Goal: Communication & Community: Answer question/provide support

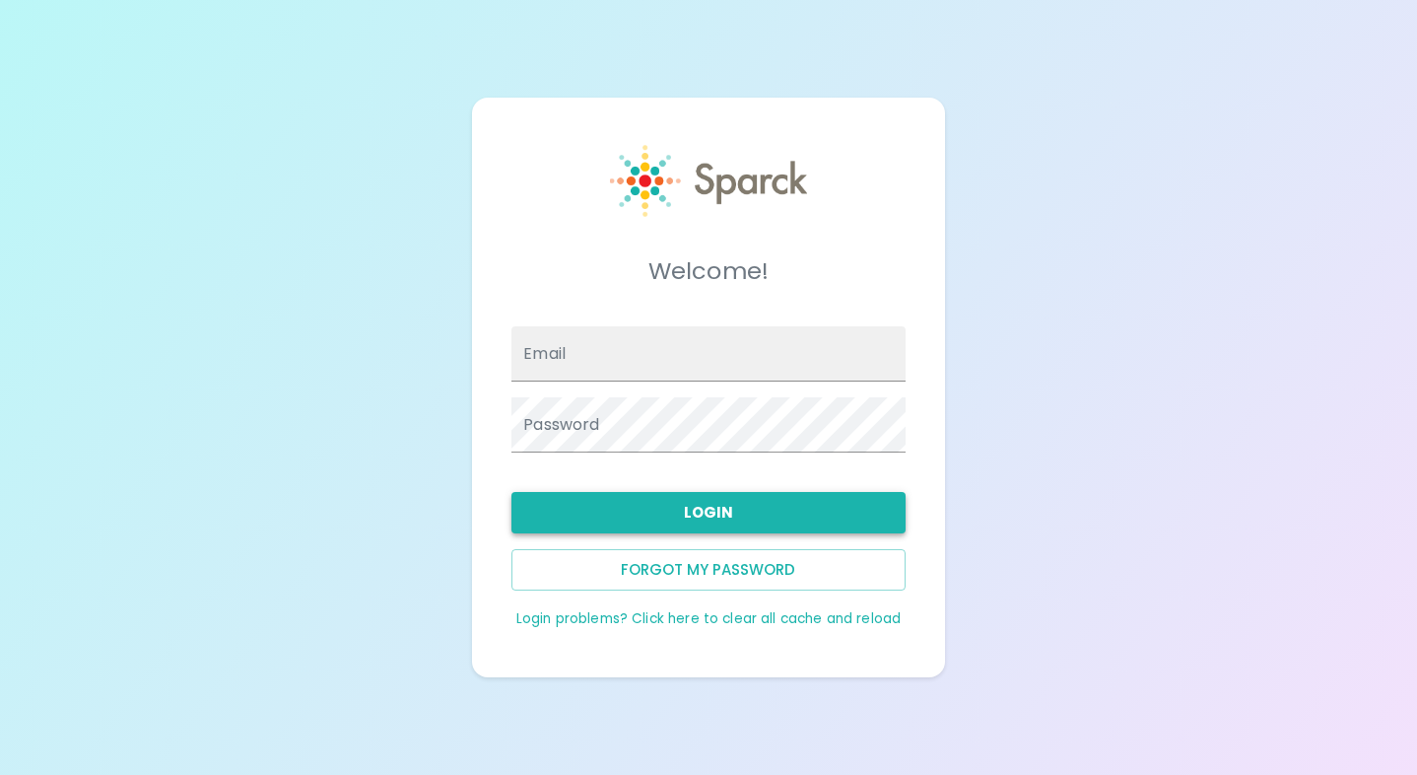
type input "[EMAIL_ADDRESS][DOMAIN_NAME]"
click at [713, 510] on button "Login" at bounding box center [708, 512] width 393 height 41
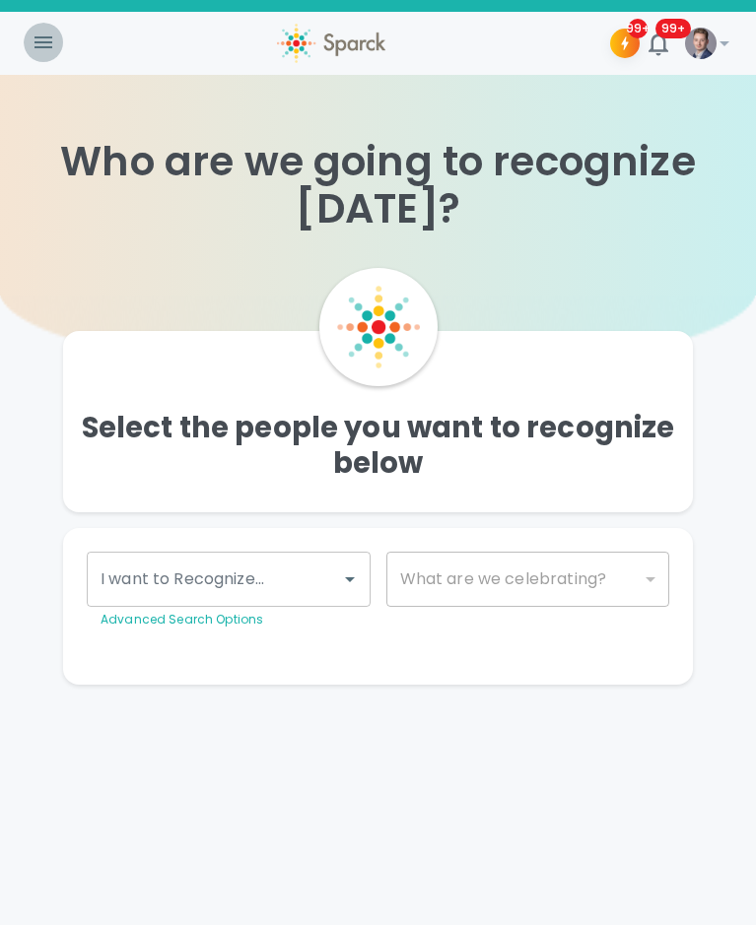
click at [40, 36] on icon "button" at bounding box center [43, 42] width 18 height 12
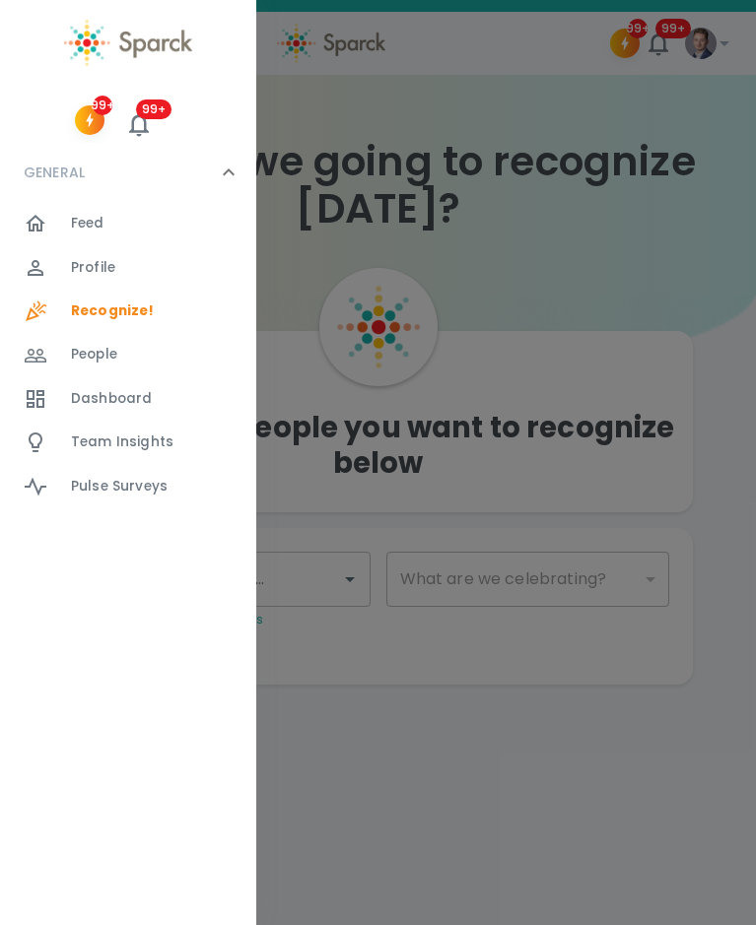
click at [112, 269] on span "Profile" at bounding box center [93, 268] width 44 height 20
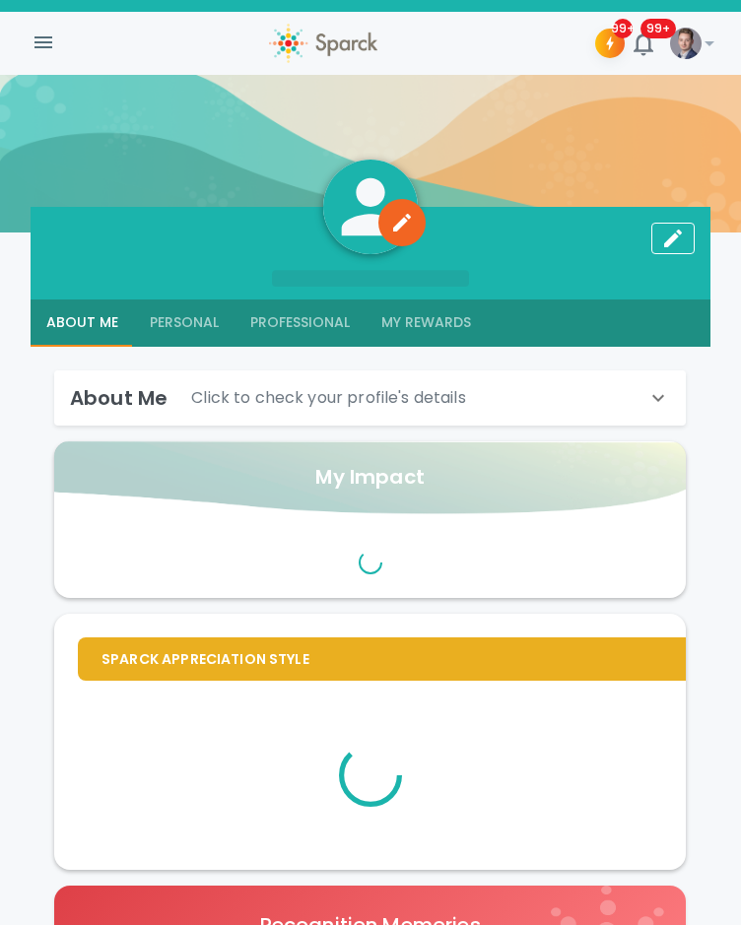
click at [29, 18] on div "99+ 99+ !" at bounding box center [371, 43] width 694 height 52
click at [48, 60] on button "button" at bounding box center [43, 42] width 39 height 39
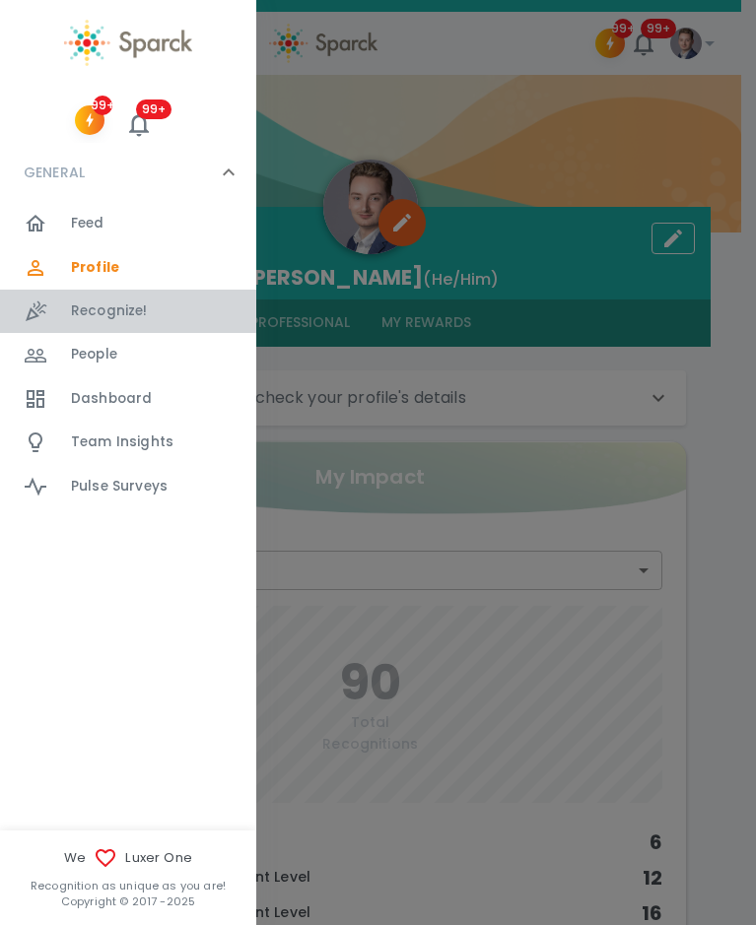
click at [103, 300] on span "Recognize! 0" at bounding box center [109, 312] width 77 height 28
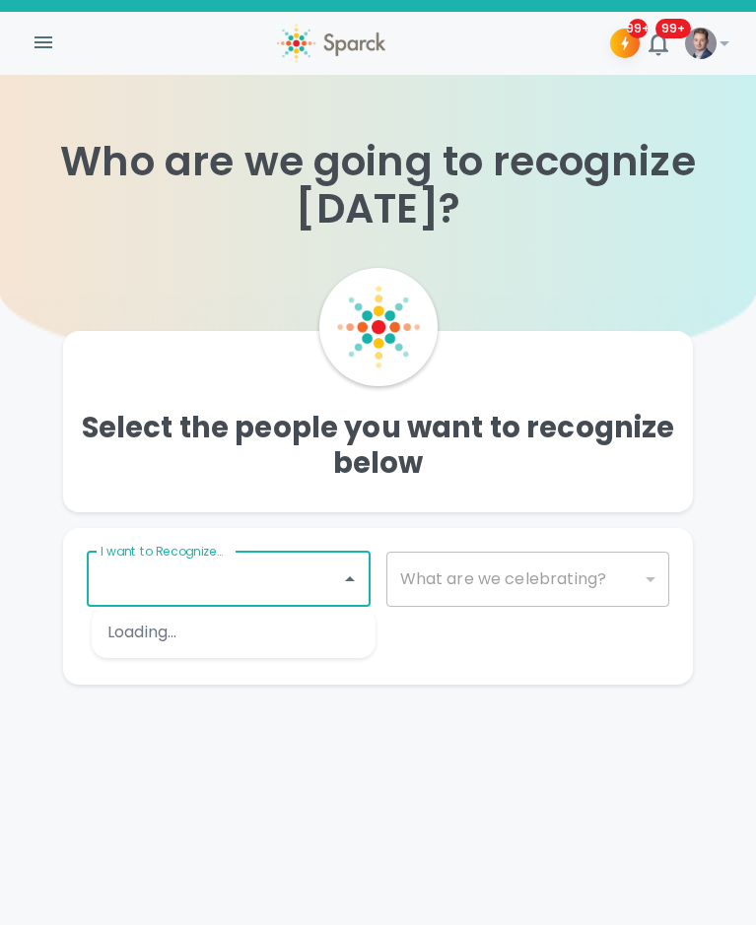
click at [303, 589] on input "I want to Recognize..." at bounding box center [214, 579] width 237 height 37
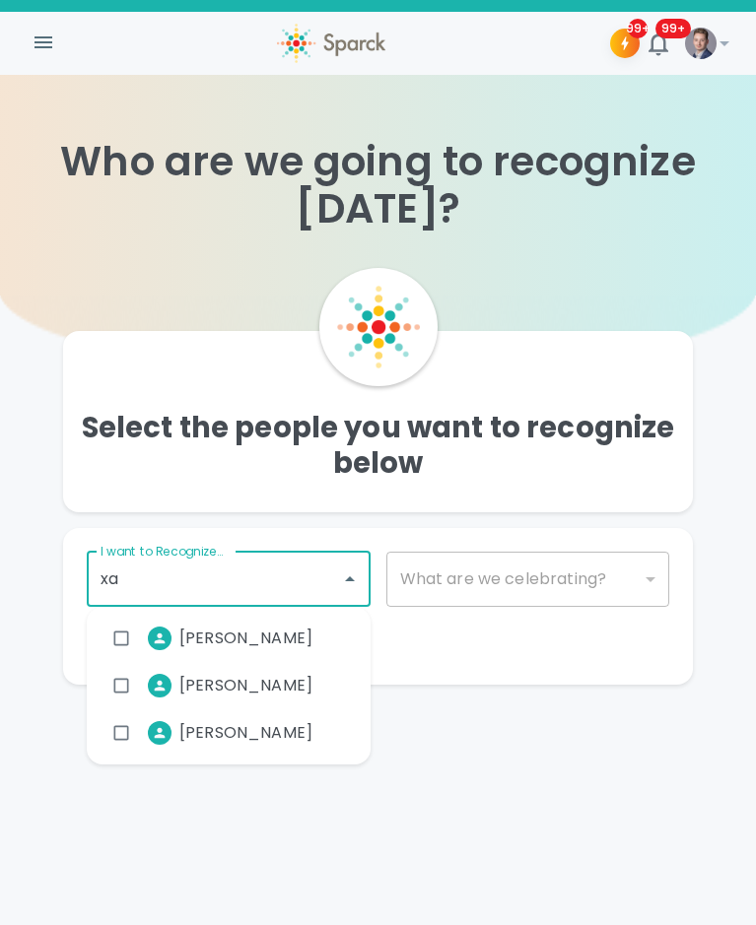
type input "xav"
click at [284, 626] on li "[PERSON_NAME]" at bounding box center [216, 638] width 226 height 49
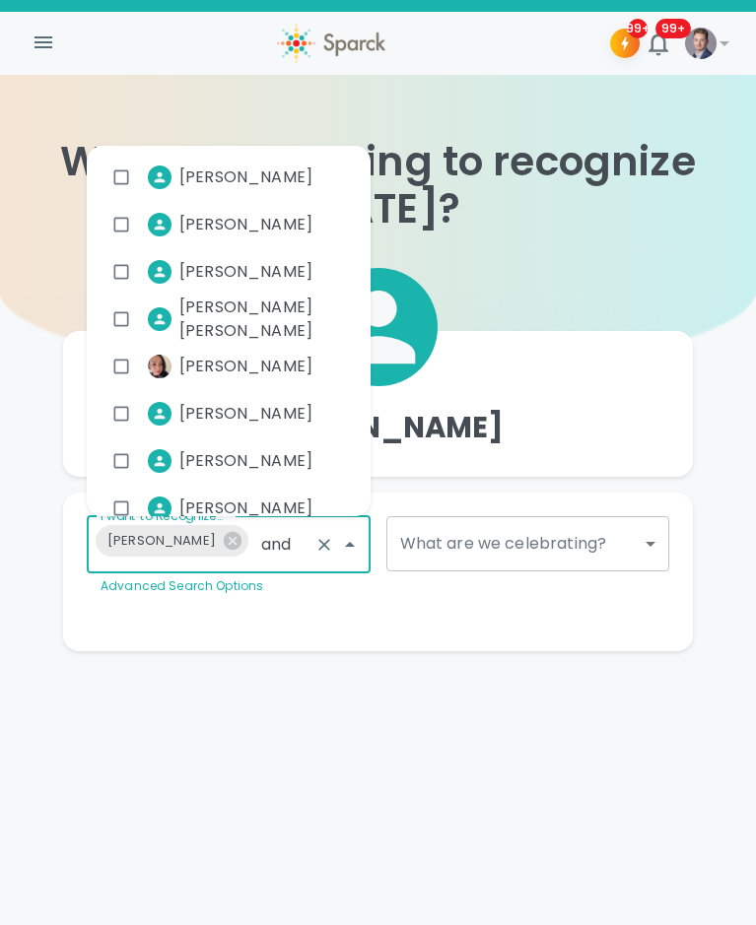
type input "[PERSON_NAME]"
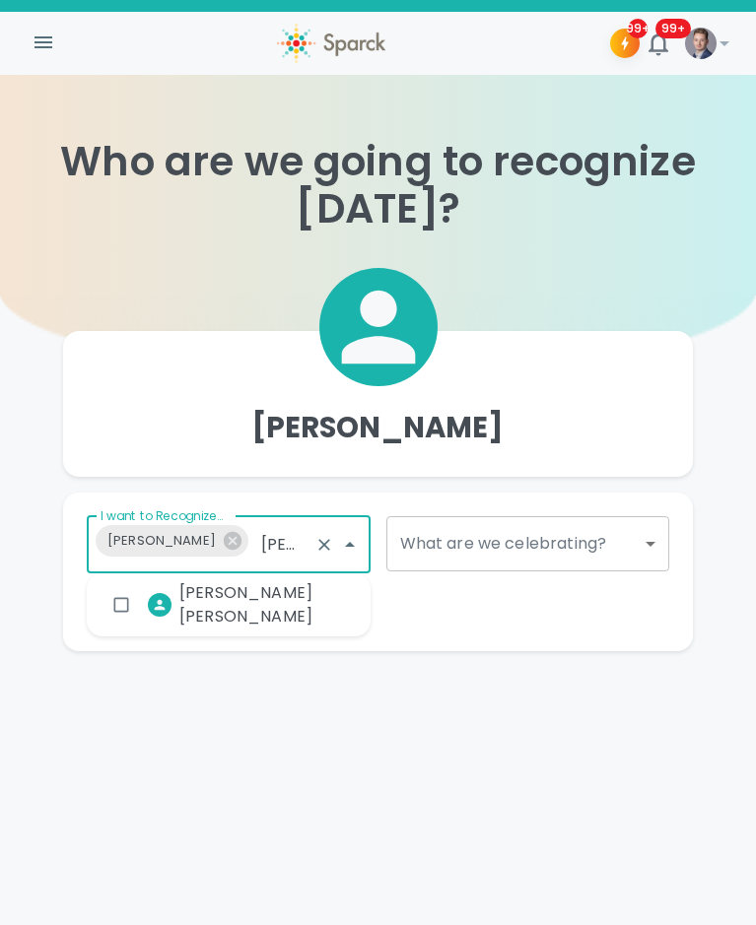
click at [259, 604] on span "[PERSON_NAME] [PERSON_NAME]" at bounding box center [259, 605] width 160 height 47
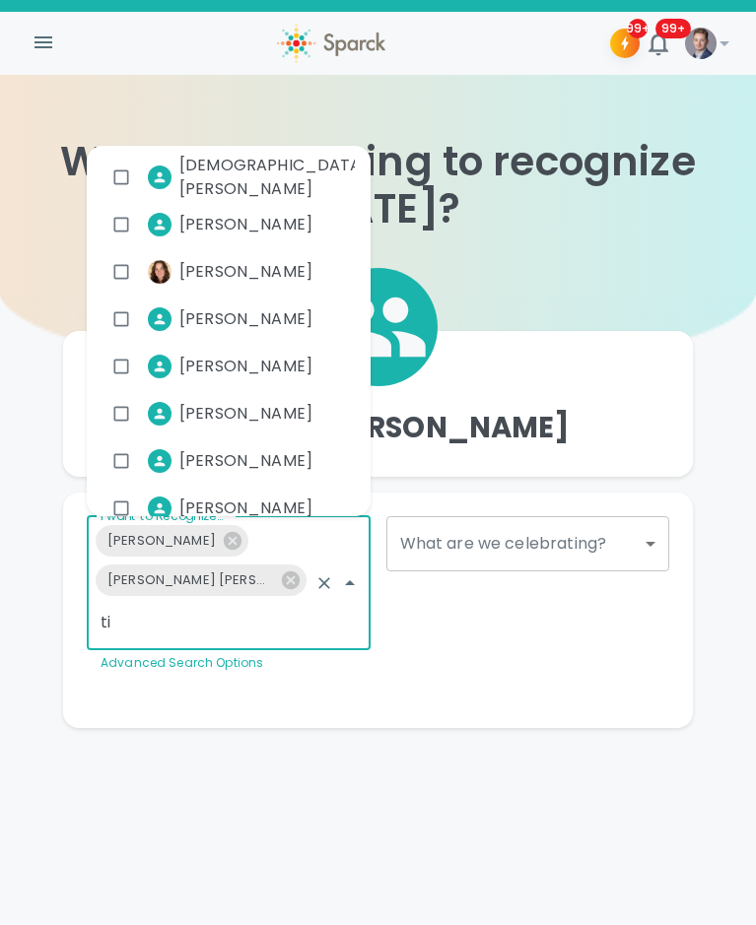
type input "tia"
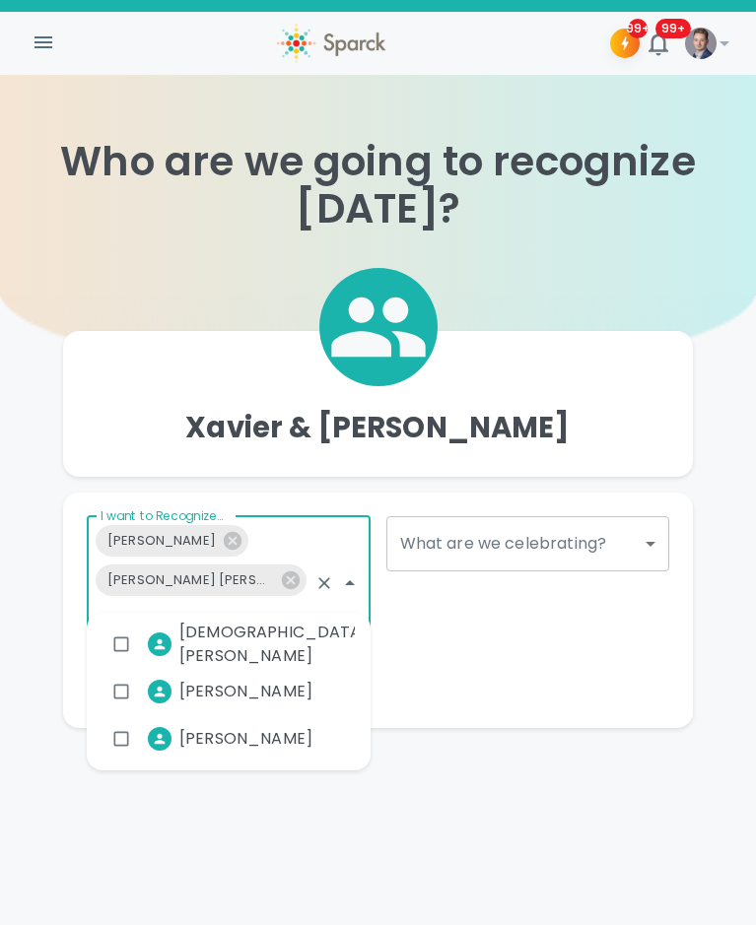
click at [254, 735] on li "[PERSON_NAME]" at bounding box center [216, 739] width 226 height 49
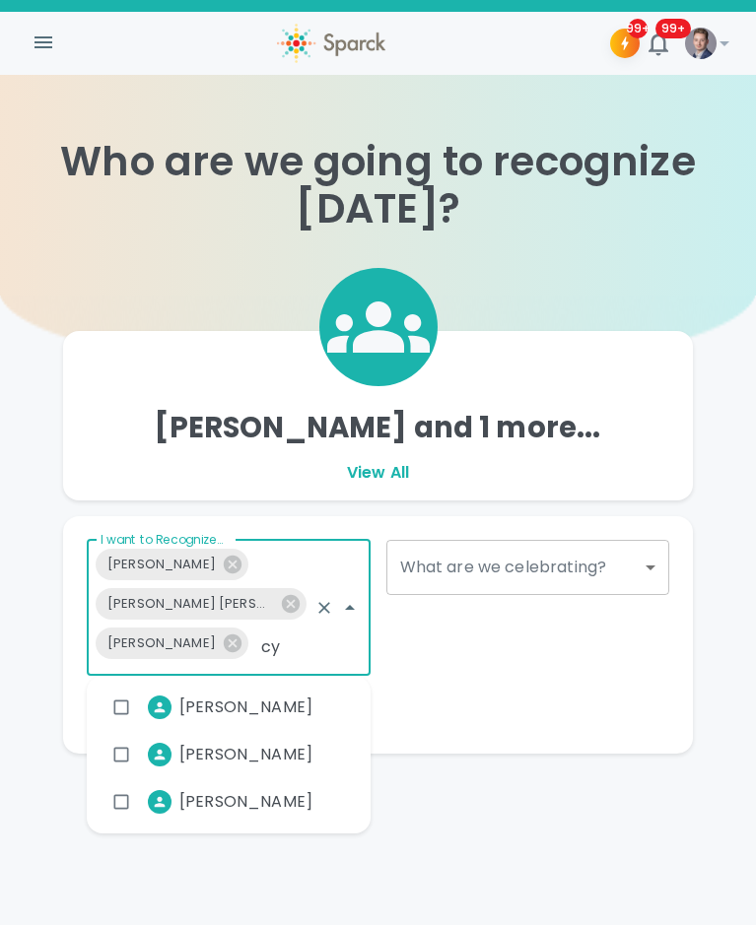
type input "[PERSON_NAME]"
click at [228, 744] on span "[PERSON_NAME]" at bounding box center [245, 755] width 133 height 24
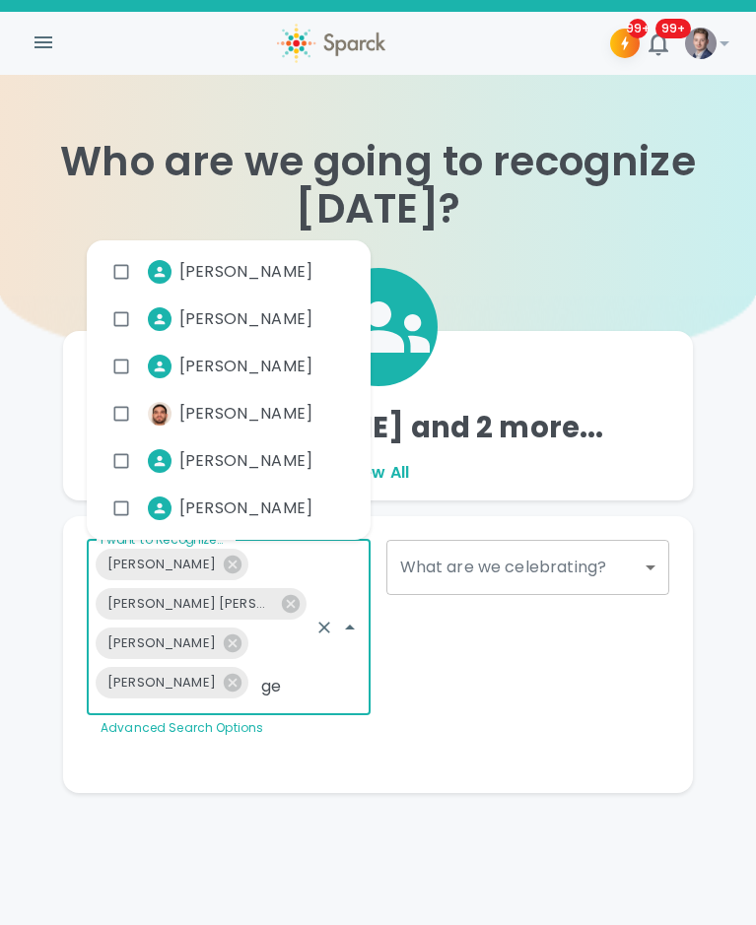
type input "geo"
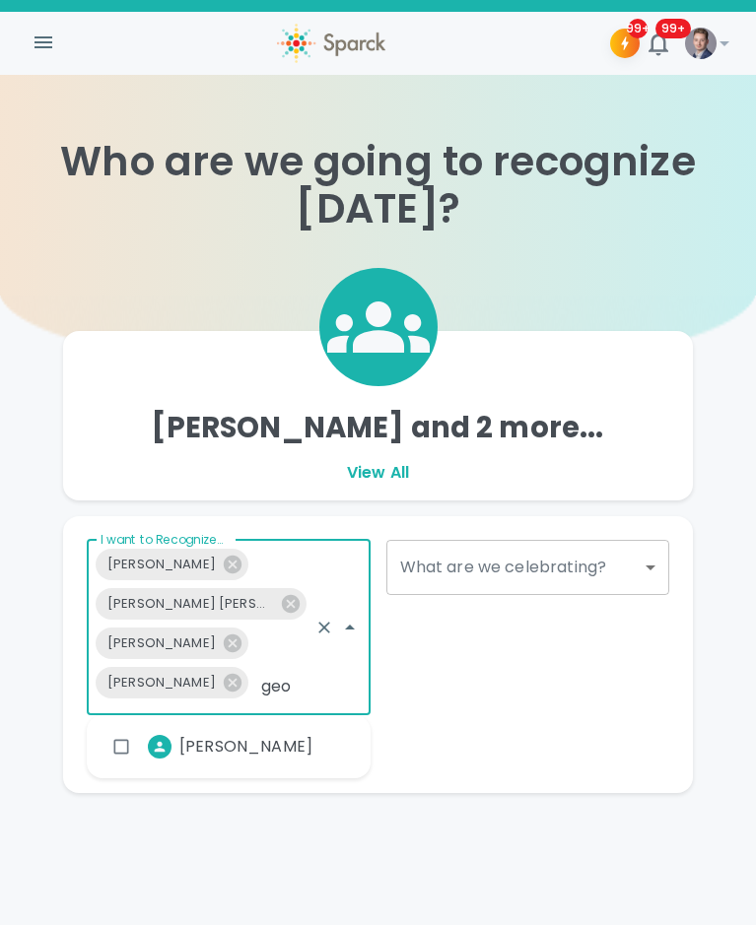
click at [240, 743] on span "[PERSON_NAME]" at bounding box center [245, 747] width 133 height 24
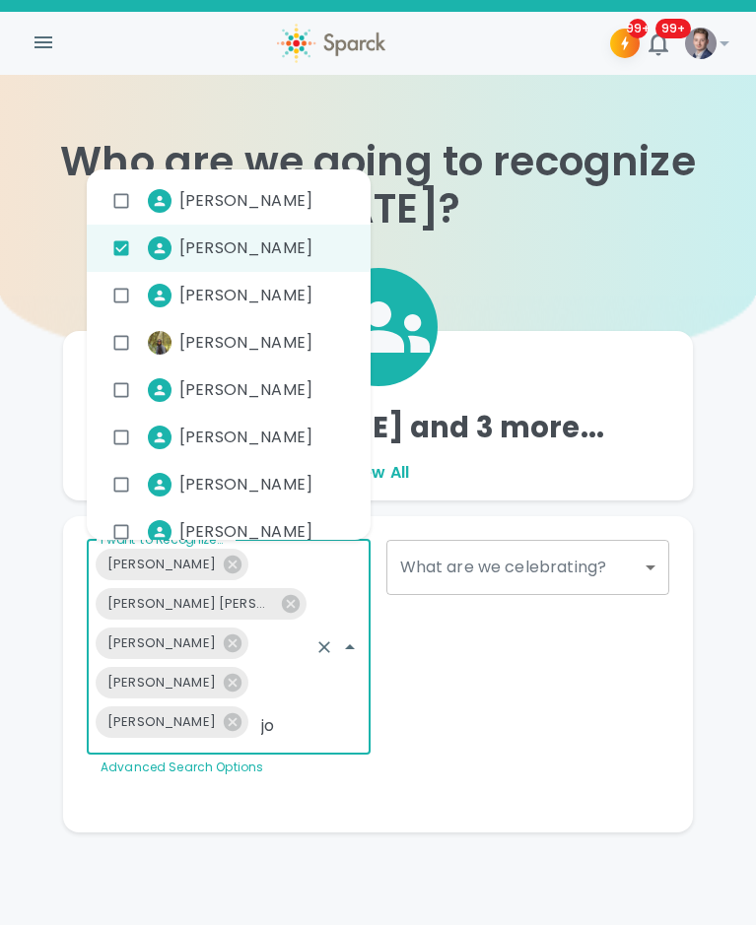
type input "[PERSON_NAME]"
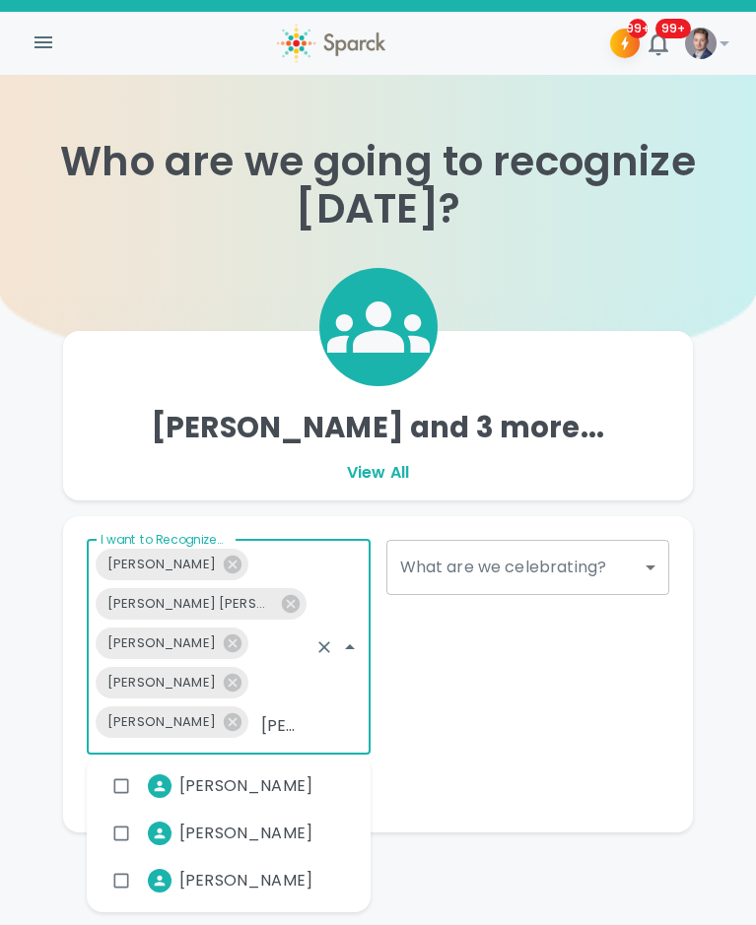
click at [227, 774] on span "[PERSON_NAME]" at bounding box center [245, 881] width 133 height 24
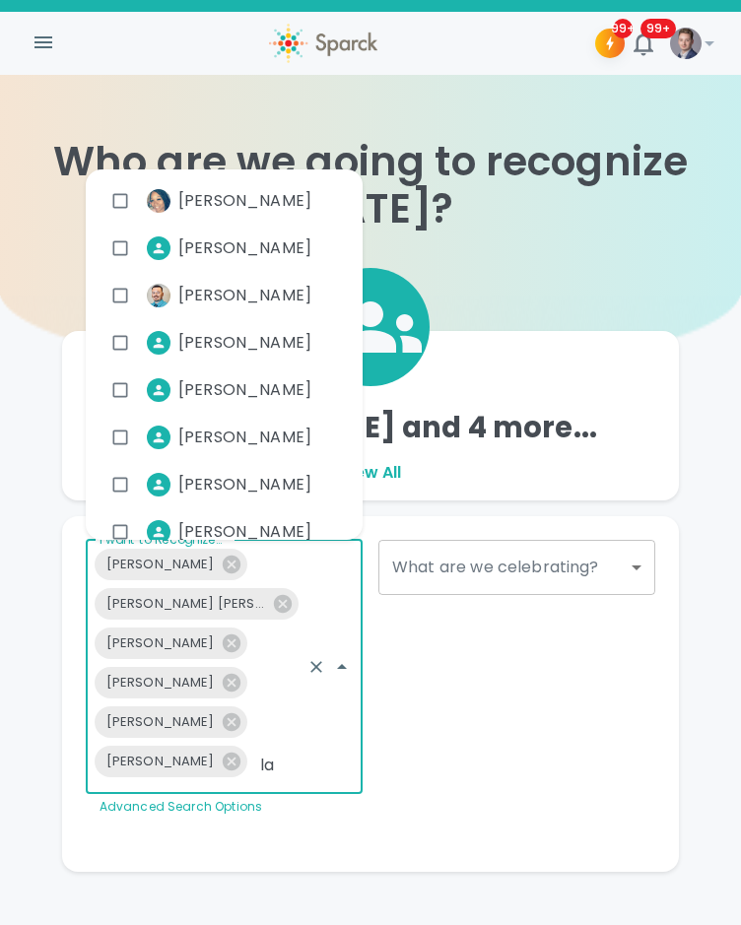
type input "lan"
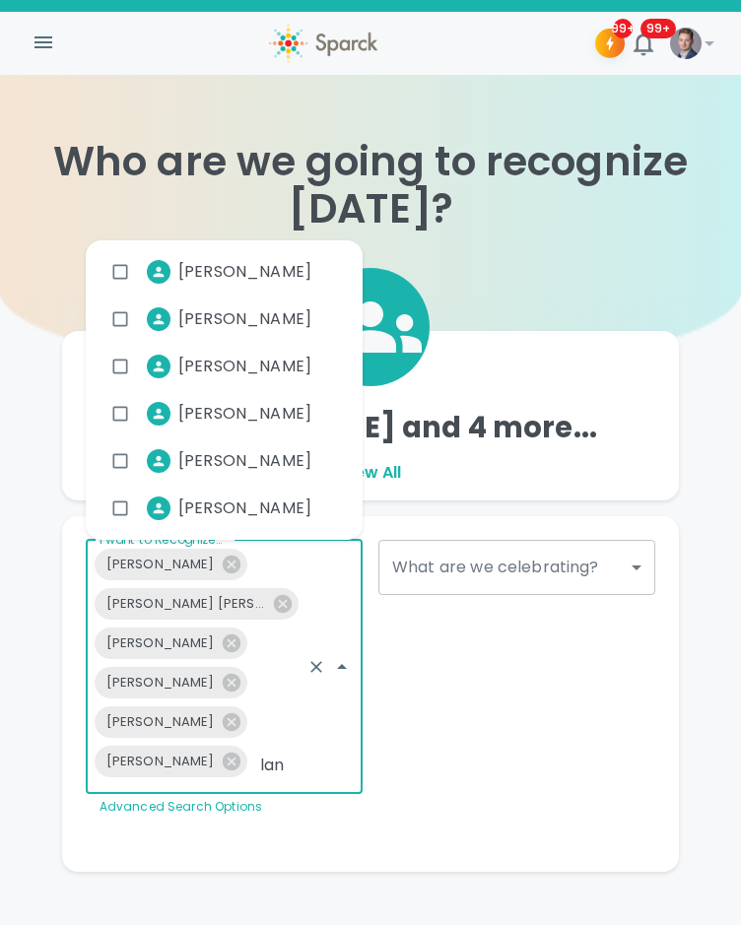
click at [257, 365] on span "[PERSON_NAME]" at bounding box center [244, 367] width 133 height 24
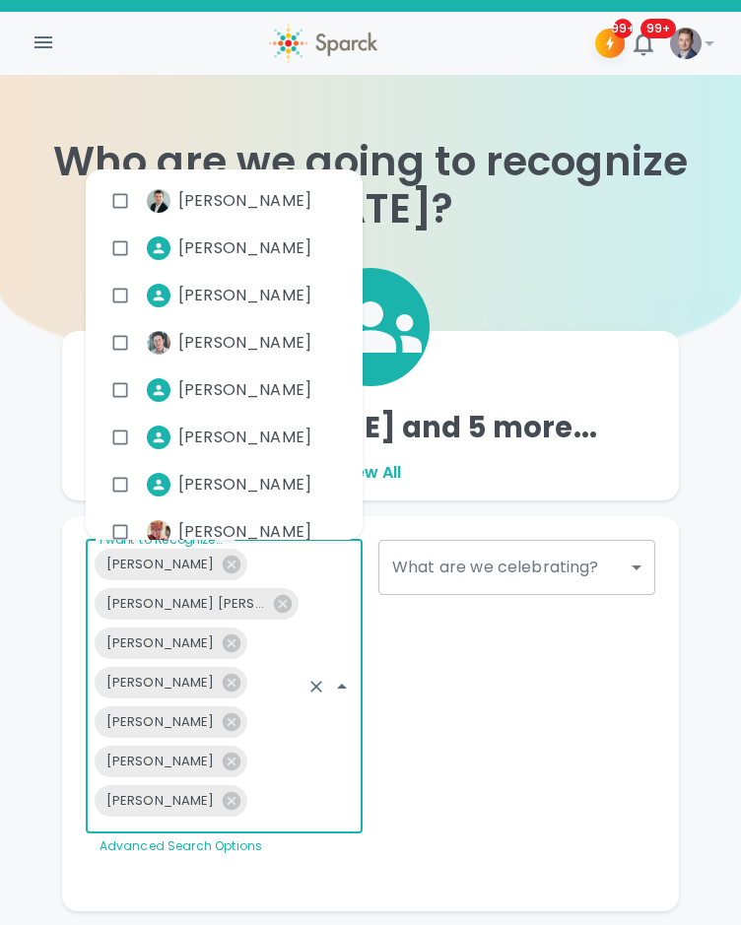
click at [532, 599] on div "What are we celebrating? ​ What are we celebrating?" at bounding box center [509, 690] width 293 height 332
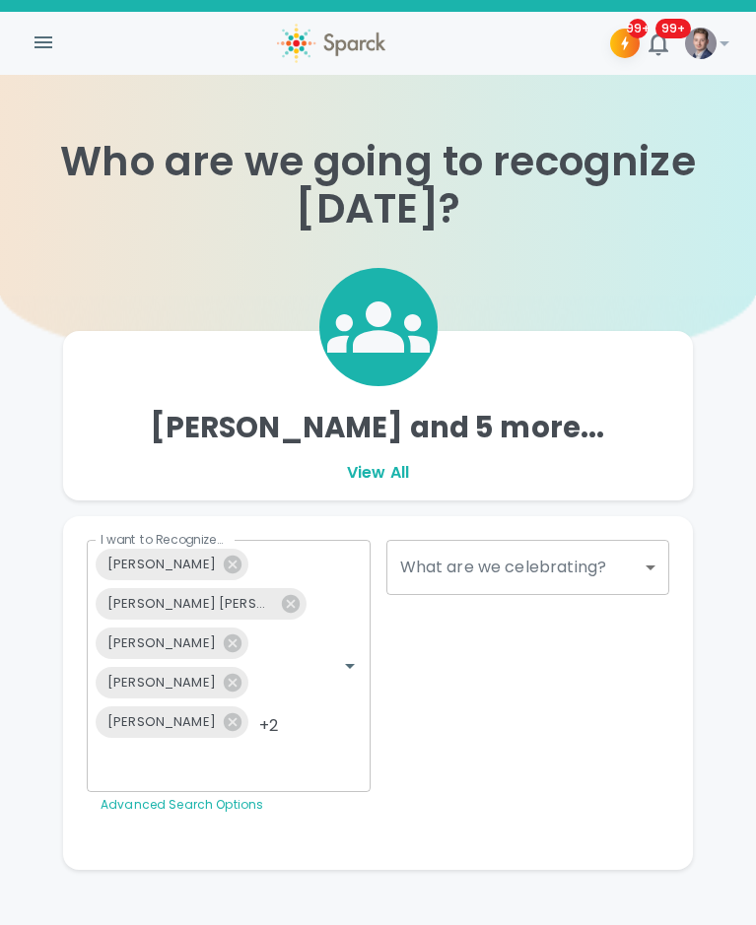
click at [565, 572] on body "Skip Navigation 99+ 99+ ! Who are we going to recognize [DATE]? [PERSON_NAME] a…" at bounding box center [378, 474] width 756 height 949
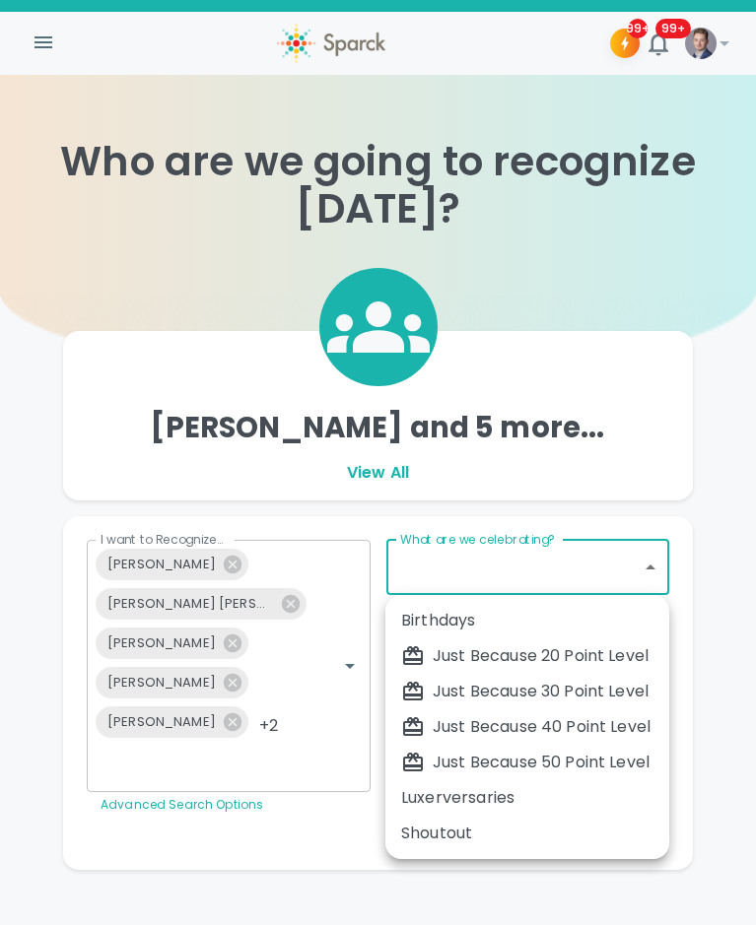
click at [574, 687] on div "Just Because 30 Point Level" at bounding box center [527, 692] width 252 height 24
type input "1696"
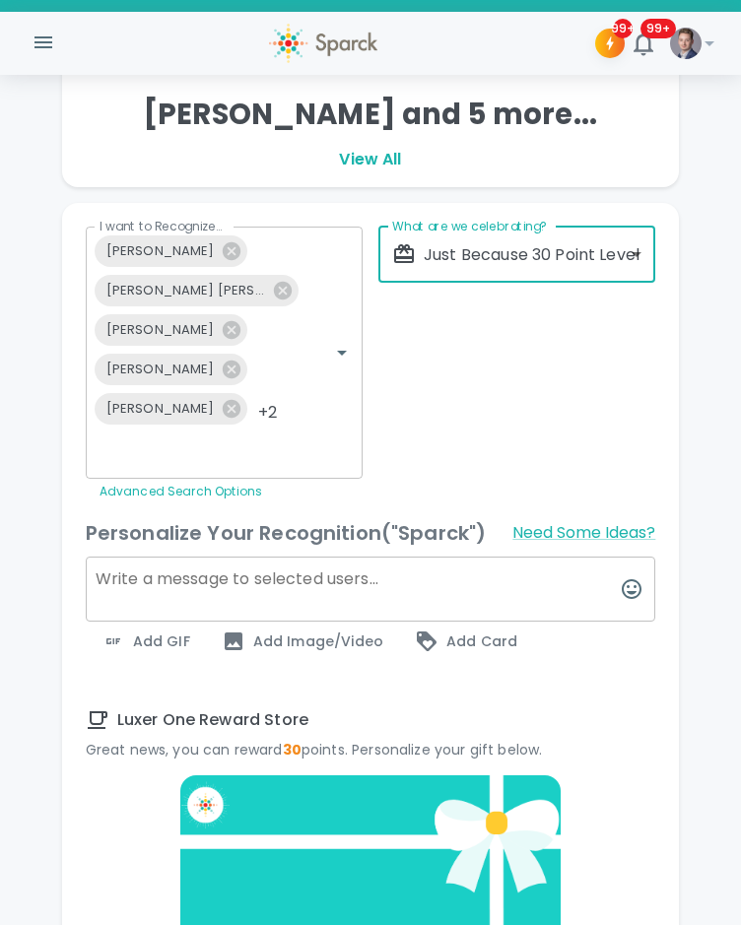
scroll to position [332, 0]
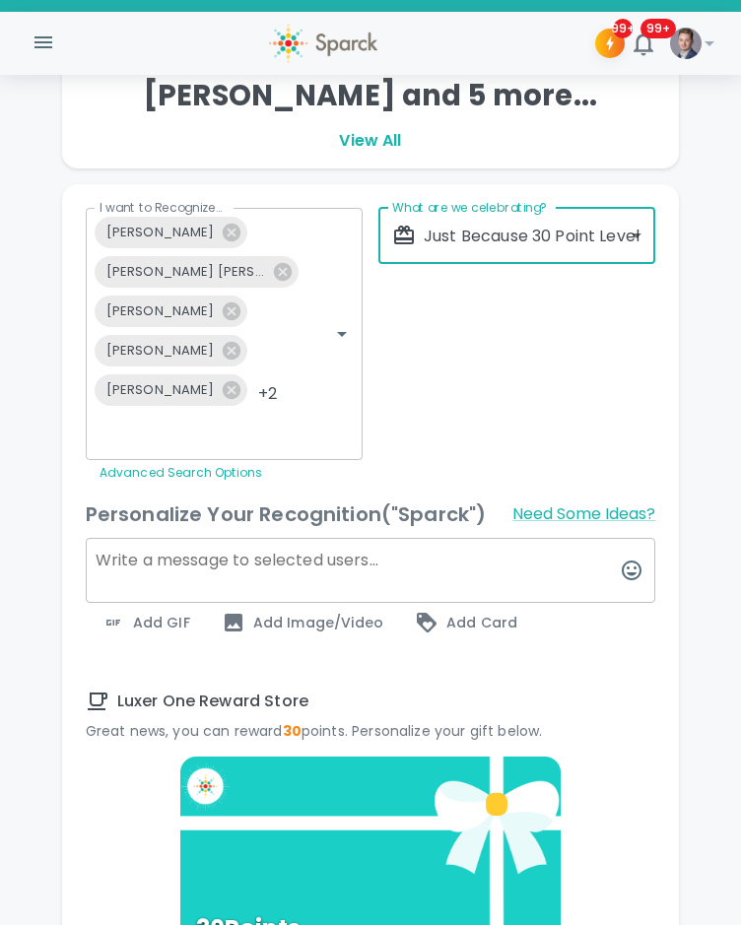
click at [303, 538] on textarea at bounding box center [371, 570] width 571 height 65
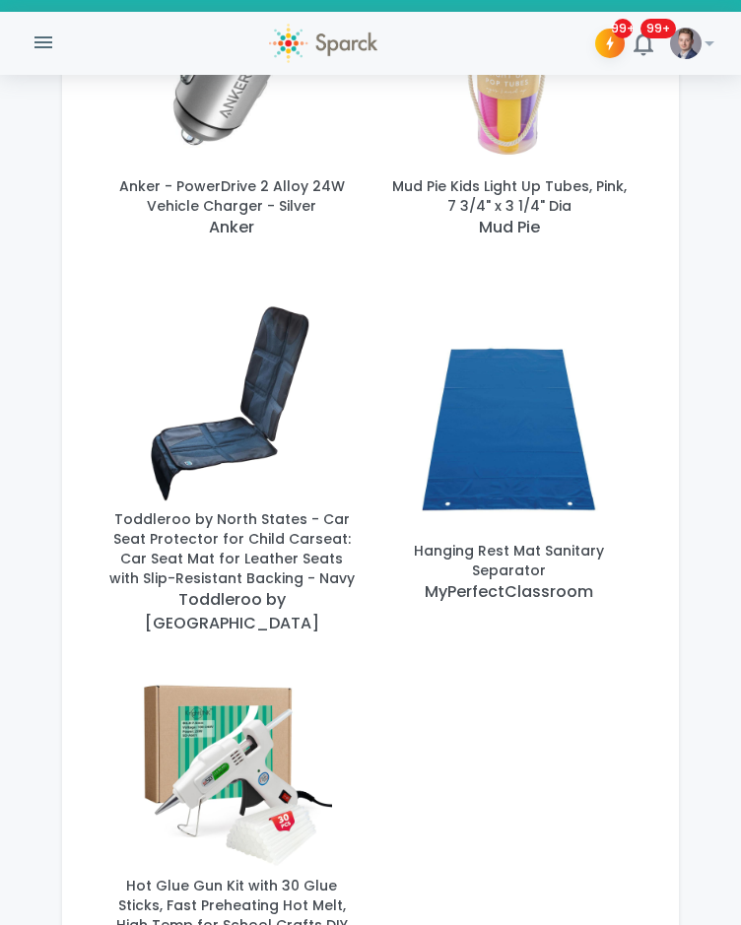
scroll to position [1967, 0]
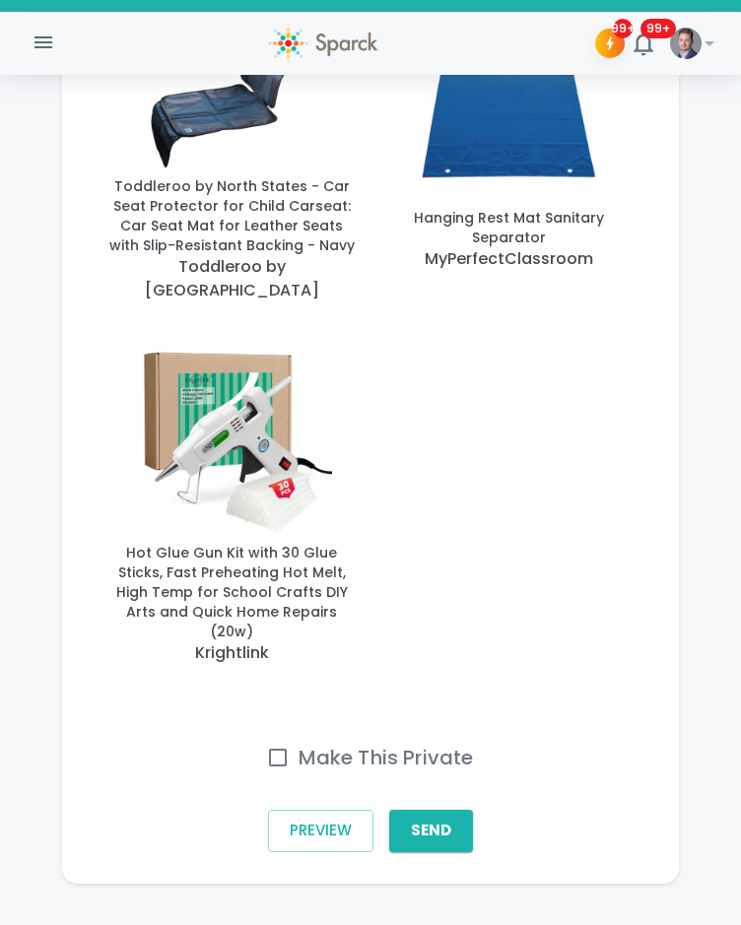
type textarea "Thank you for representing Luxer Liaison on our tours! We appreciate you!"
click at [308, 742] on h6 "Make This Private" at bounding box center [386, 758] width 175 height 32
click at [299, 737] on input "Make This Private" at bounding box center [277, 757] width 41 height 41
checkbox input "true"
click at [464, 774] on button "Send" at bounding box center [431, 830] width 84 height 41
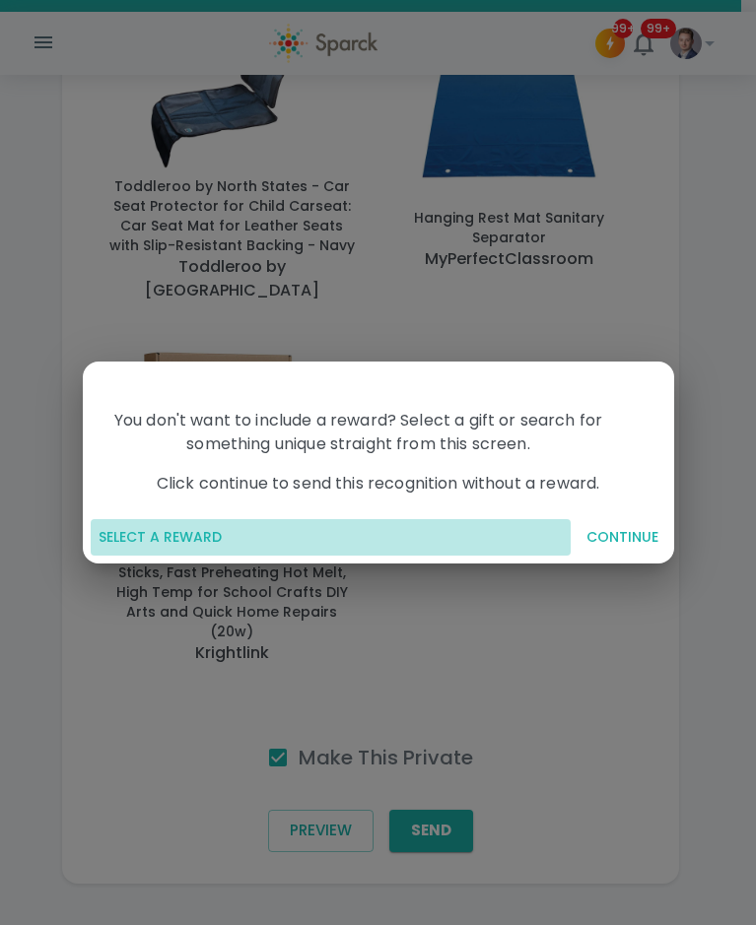
click at [187, 552] on button "SELECT A REWARD" at bounding box center [331, 537] width 480 height 36
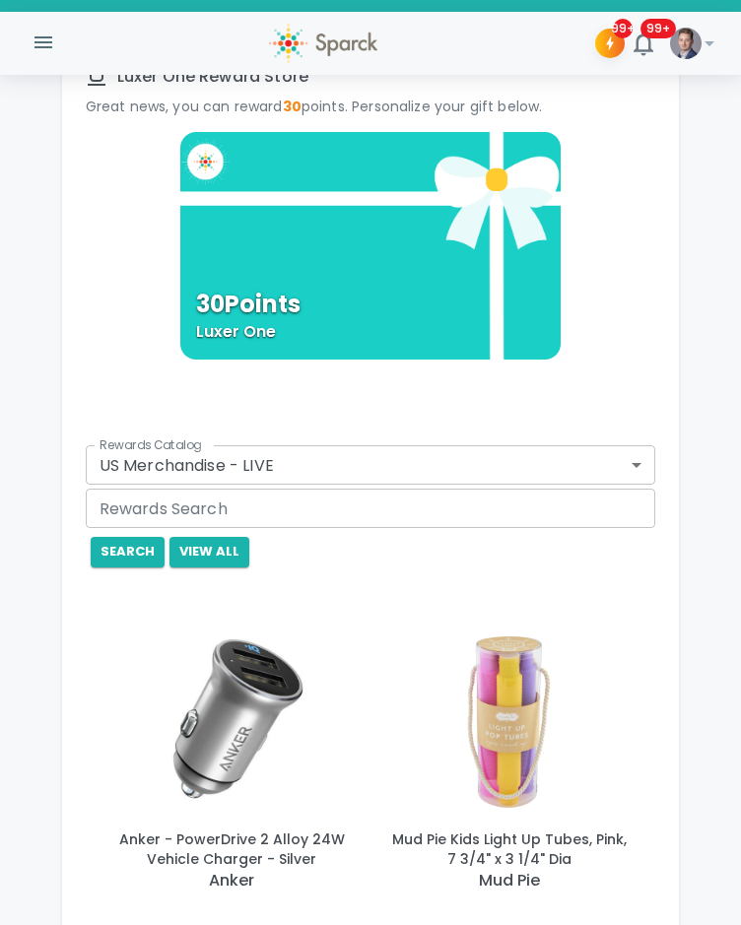
scroll to position [986, 0]
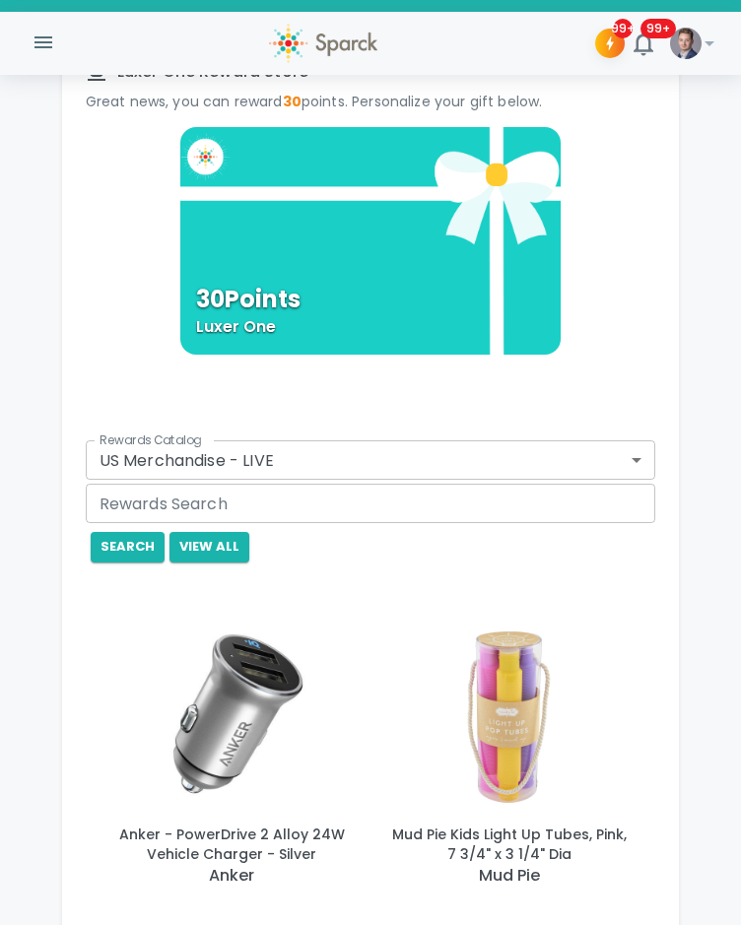
click at [419, 437] on div "Rewards Catalog US Merchandise - LIVE 728 Rewards Catalog" at bounding box center [369, 458] width 575 height 43
click at [417, 419] on body "Skip Navigation 99+ 99+ ! Who are we going to recognize [DATE]? [PERSON_NAME] a…" at bounding box center [370, 479] width 741 height 2930
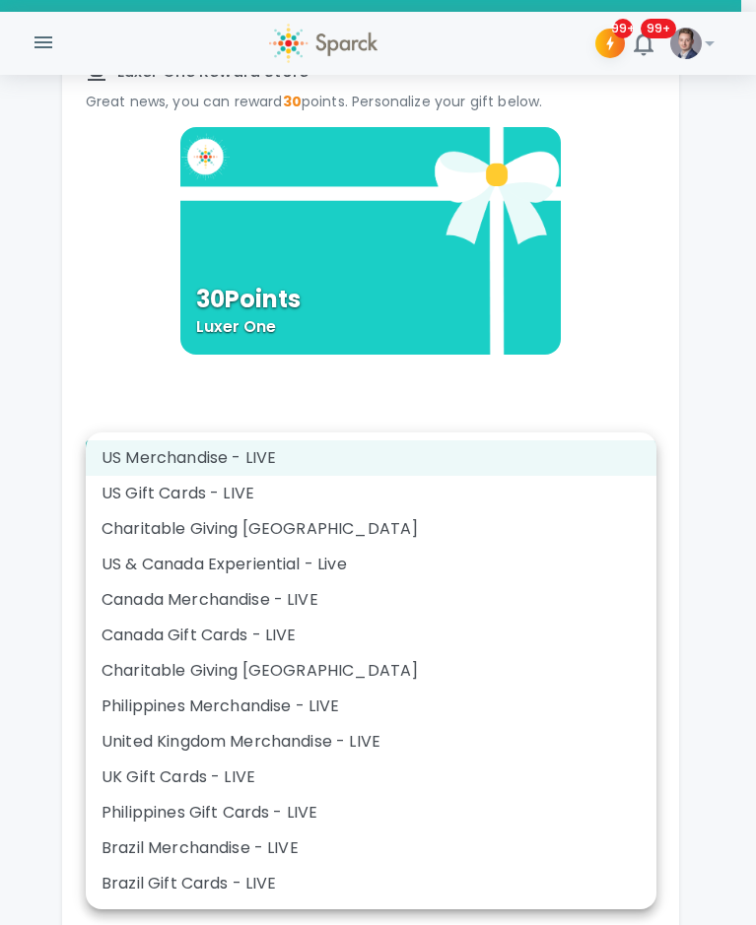
click at [287, 502] on li "US Gift Cards - LIVE" at bounding box center [371, 493] width 571 height 35
type input "877"
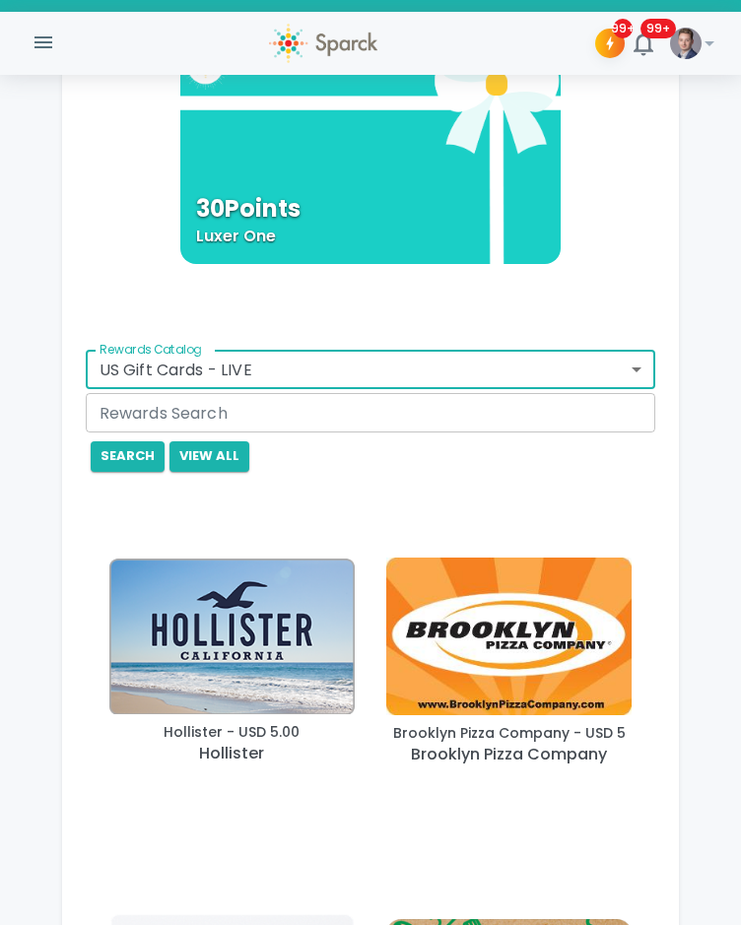
scroll to position [1075, 0]
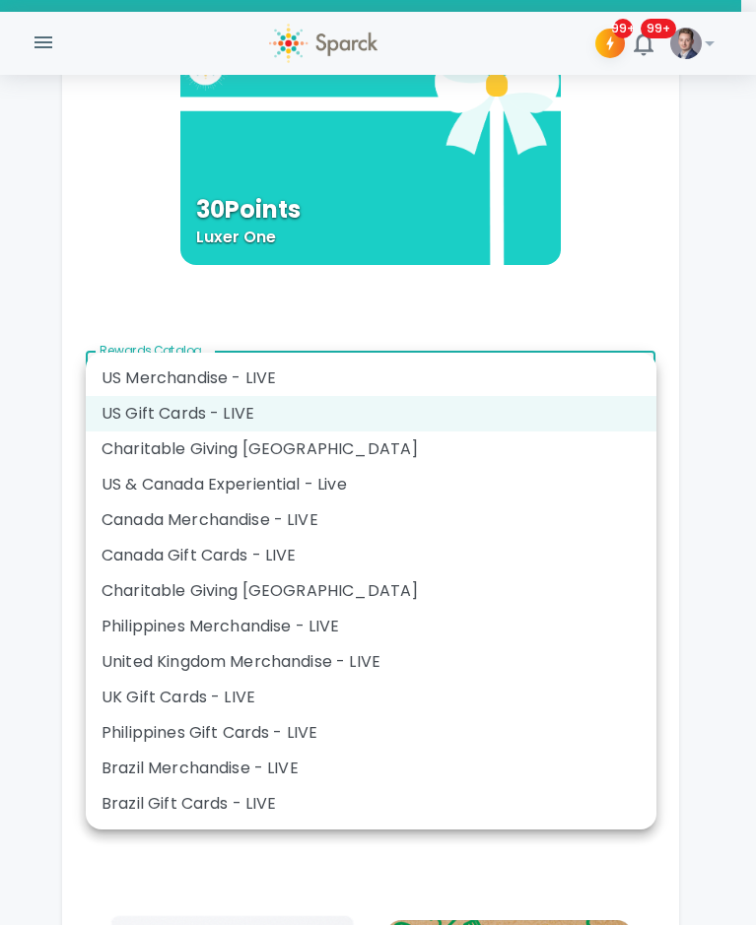
click at [311, 350] on body "Skip Navigation 99+ 99+ ! Who are we going to recognize [DATE]? [PERSON_NAME] a…" at bounding box center [378, 390] width 756 height 2930
click at [253, 402] on li "US Gift Cards - LIVE" at bounding box center [371, 413] width 571 height 35
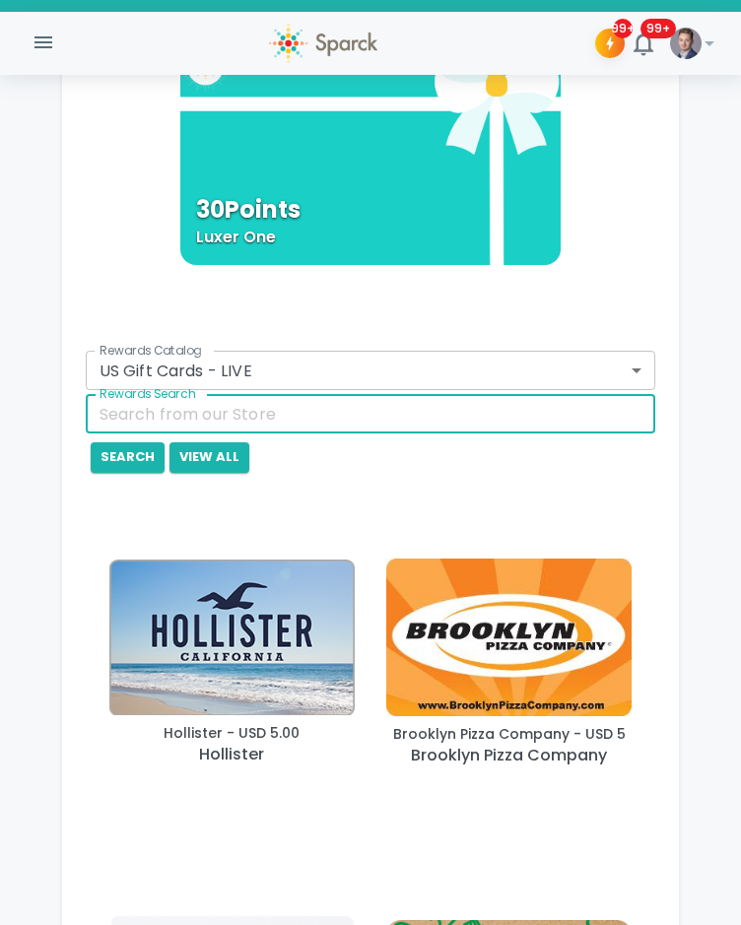
click at [236, 394] on input "Rewards Search" at bounding box center [371, 413] width 571 height 39
type input "amazon"
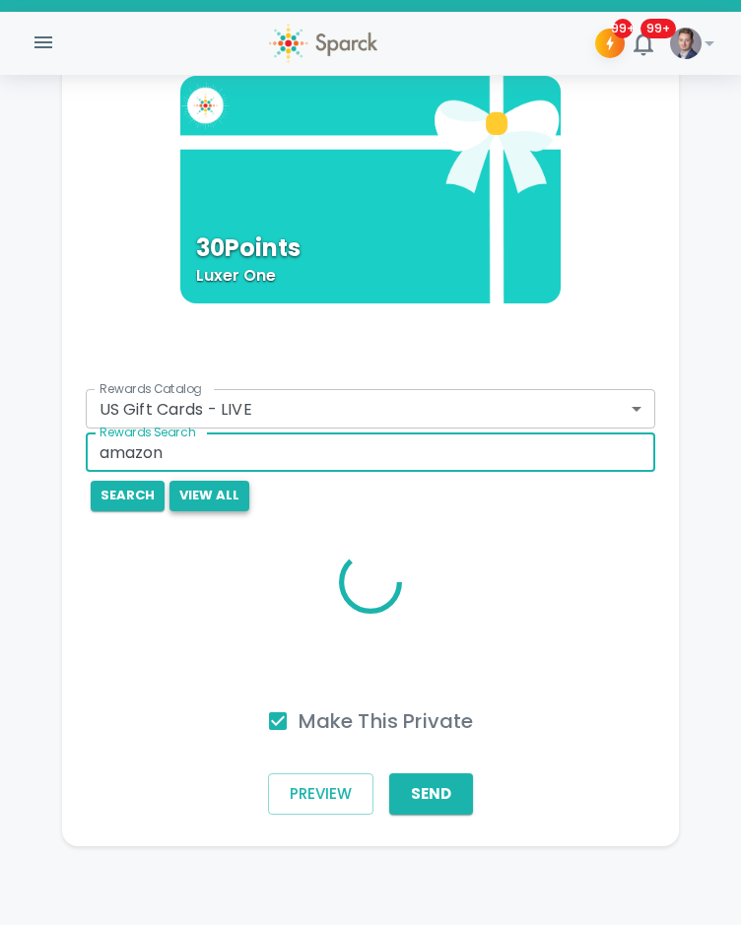
scroll to position [999, 0]
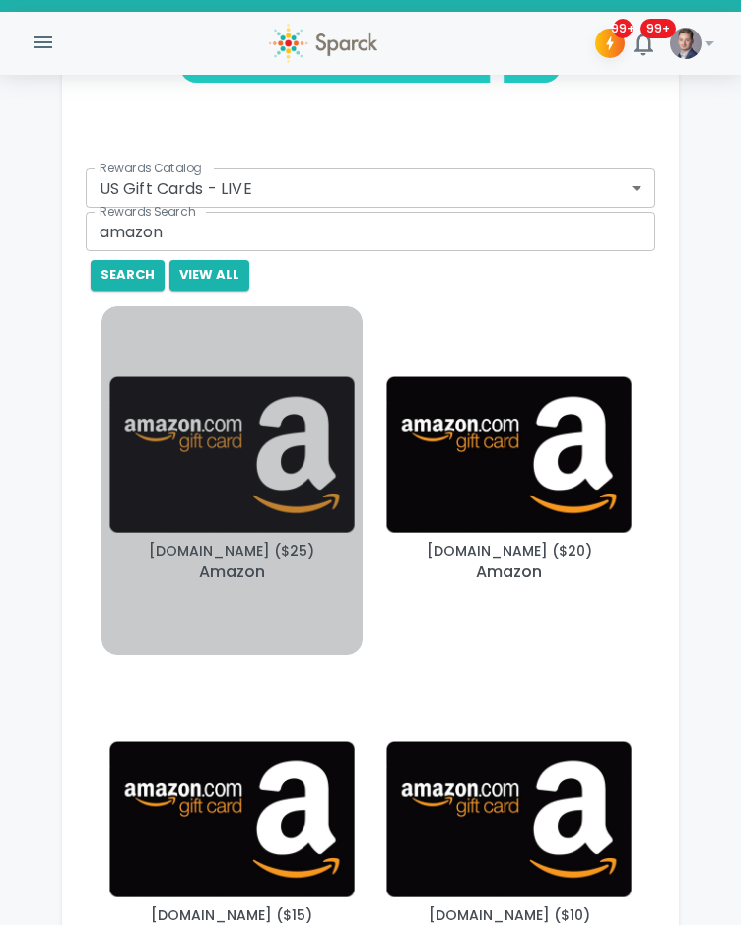
click at [231, 422] on img "button" at bounding box center [231, 455] width 245 height 157
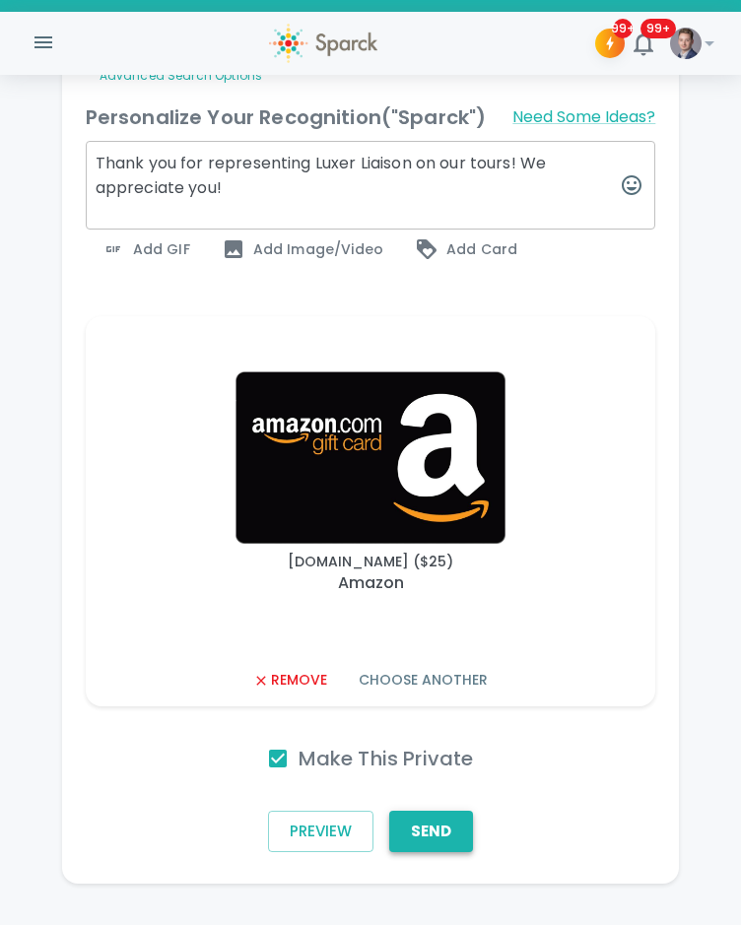
click at [453, 774] on button "Send" at bounding box center [431, 831] width 84 height 41
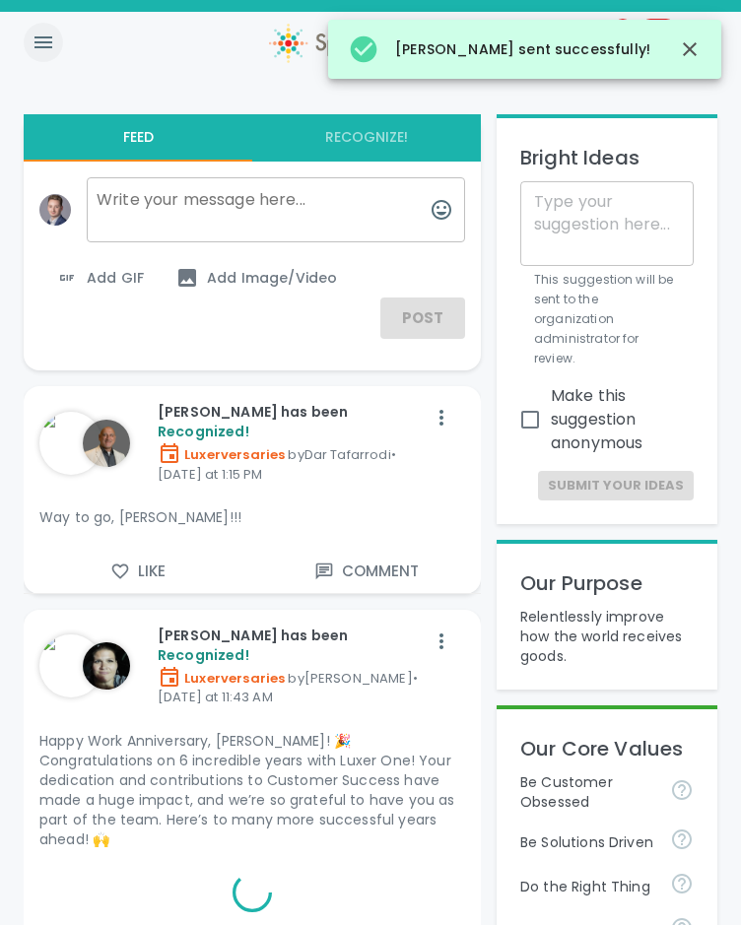
click at [39, 43] on icon "button" at bounding box center [44, 43] width 24 height 24
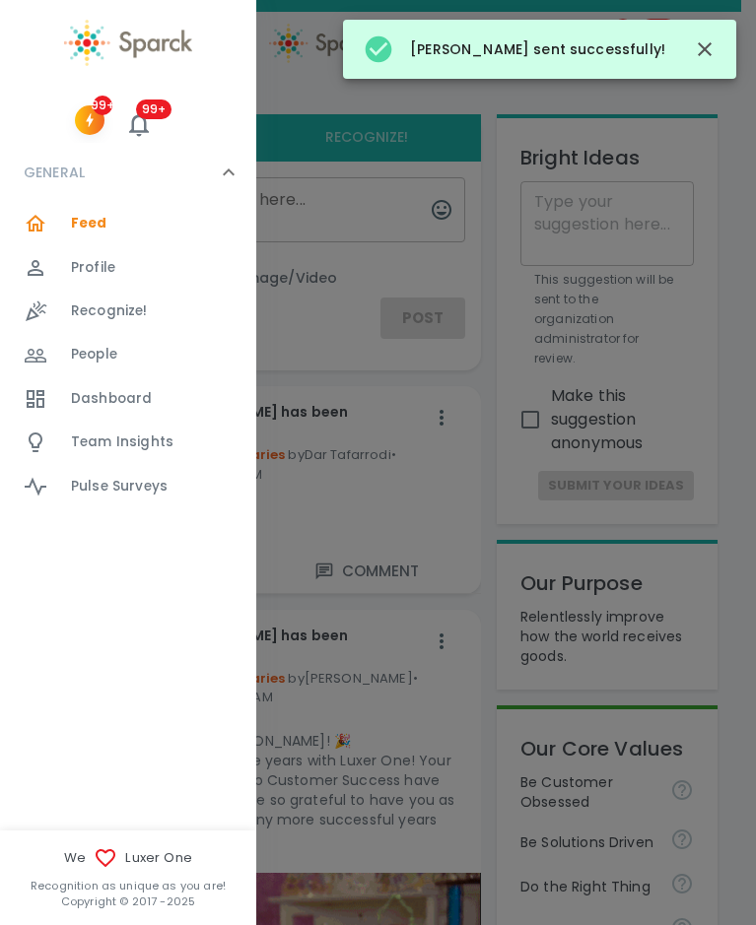
click at [69, 307] on div at bounding box center [47, 312] width 47 height 24
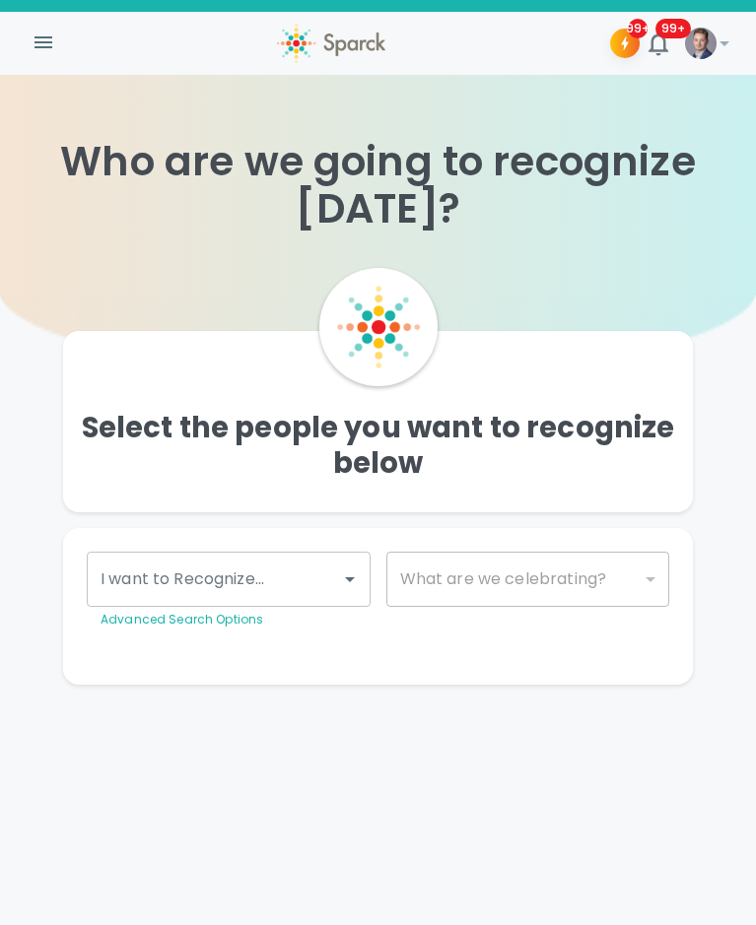
click at [254, 581] on input "I want to Recognize..." at bounding box center [214, 579] width 237 height 37
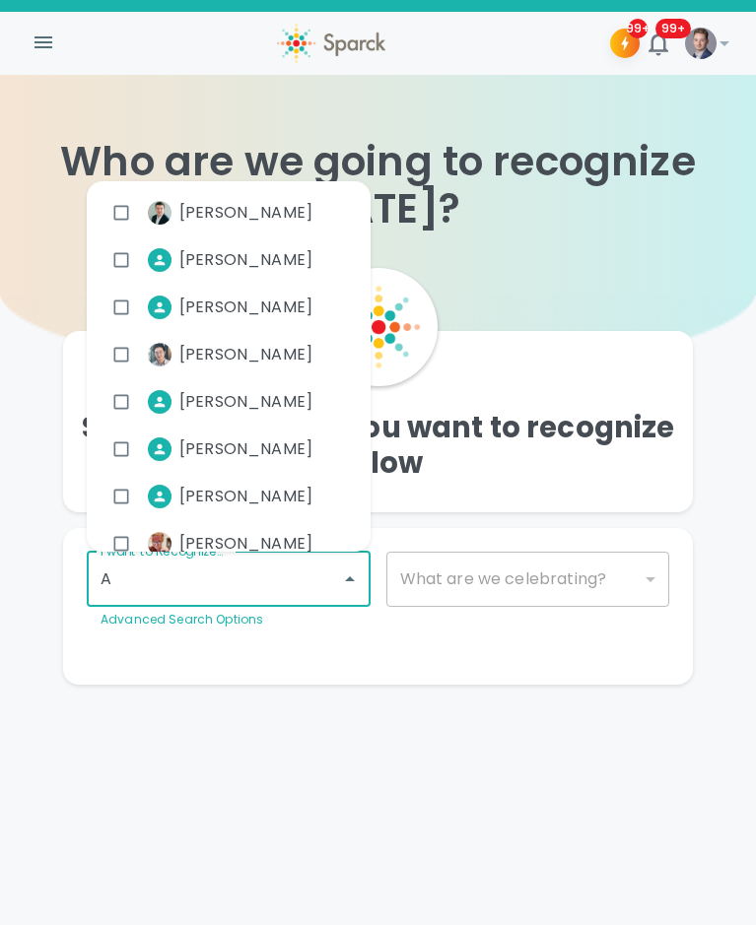
type input "AL"
click at [221, 218] on span "[PERSON_NAME]" at bounding box center [245, 213] width 133 height 24
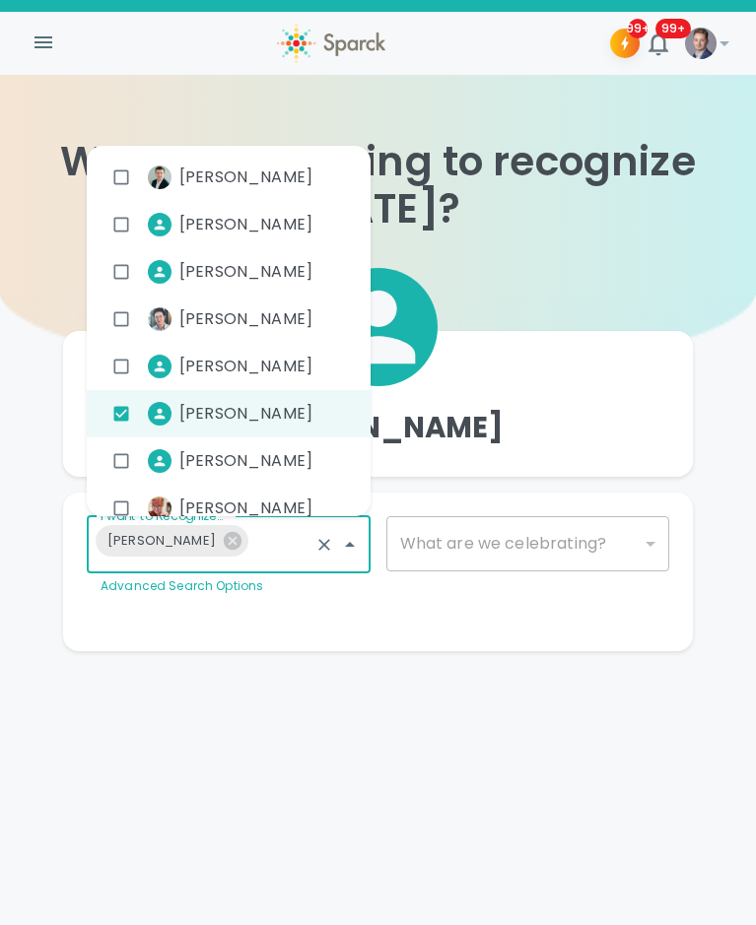
type input "H"
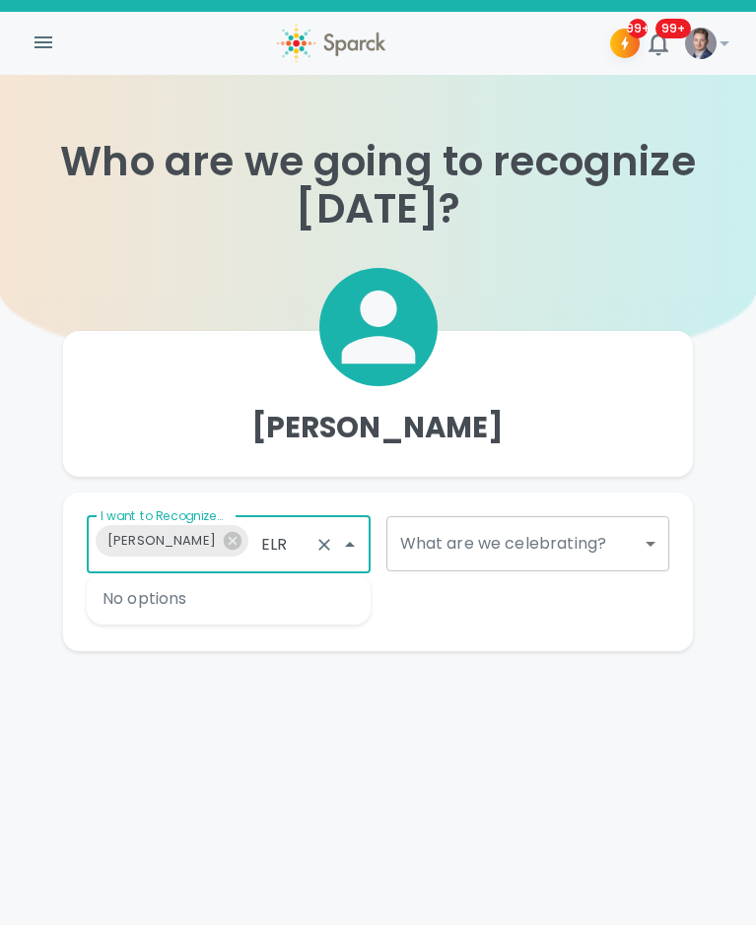
type input "EL"
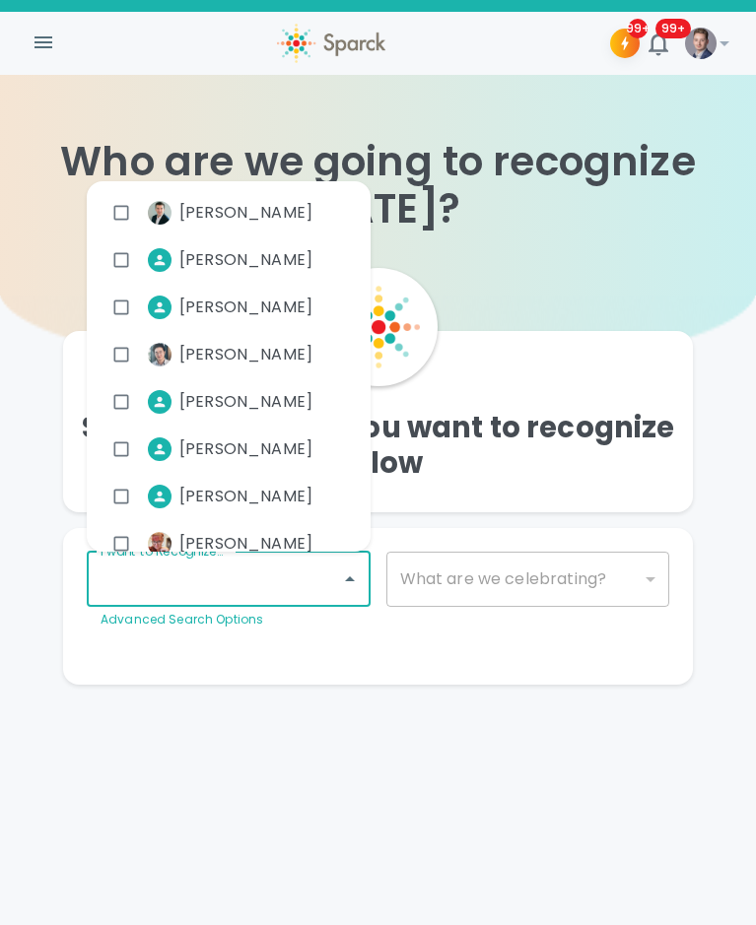
checkbox input "true"
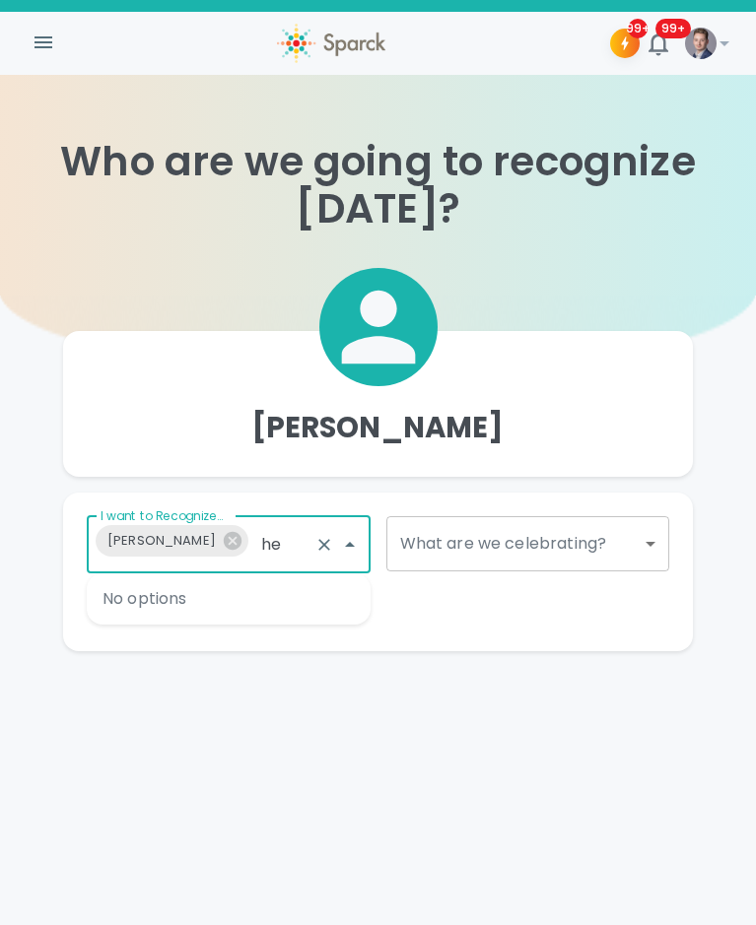
type input "h"
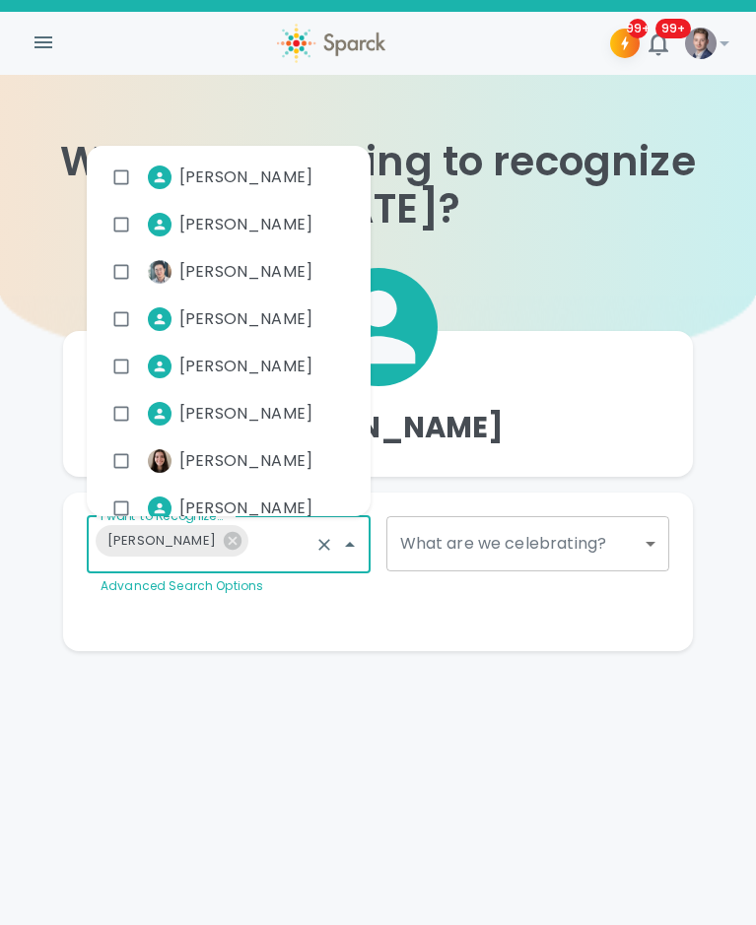
type input "a"
type input "h"
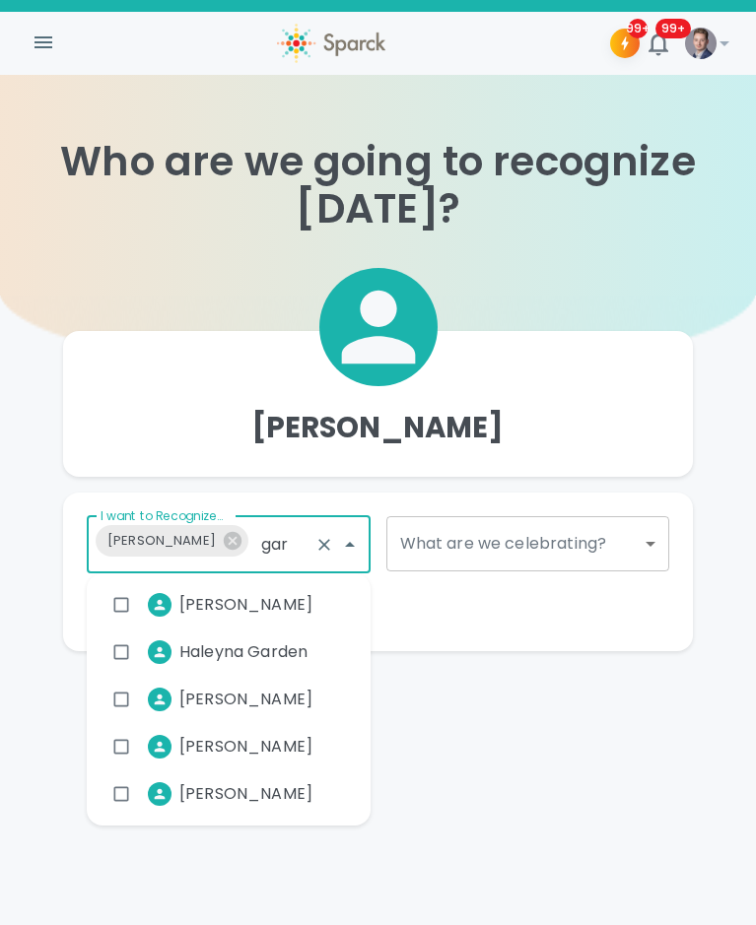
type input "gard"
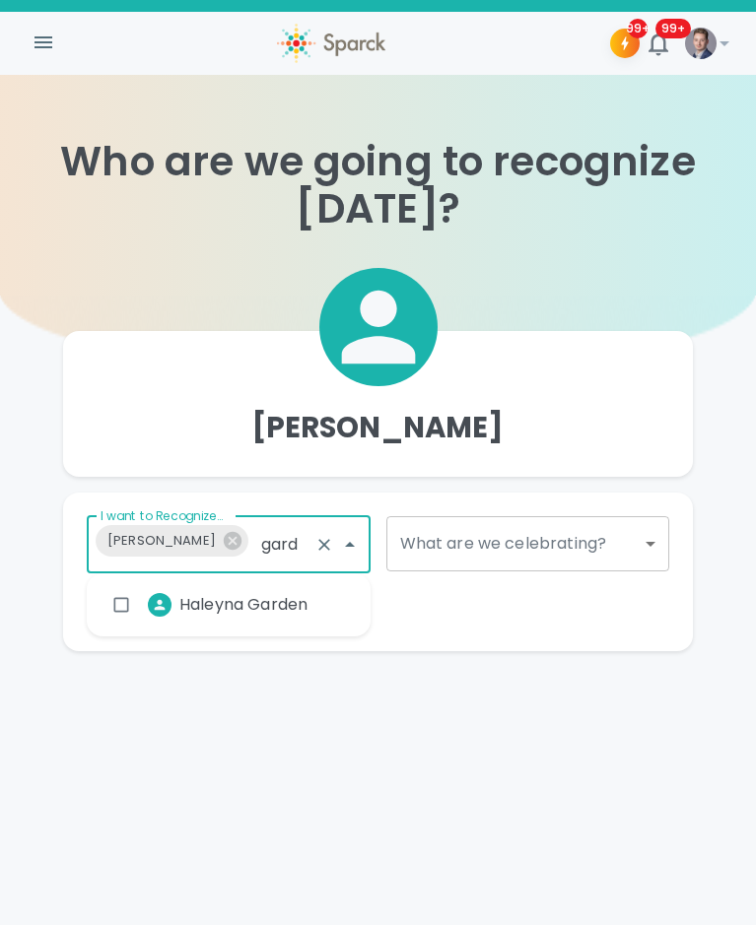
click at [273, 616] on span "Haleyna Garden" at bounding box center [243, 605] width 128 height 24
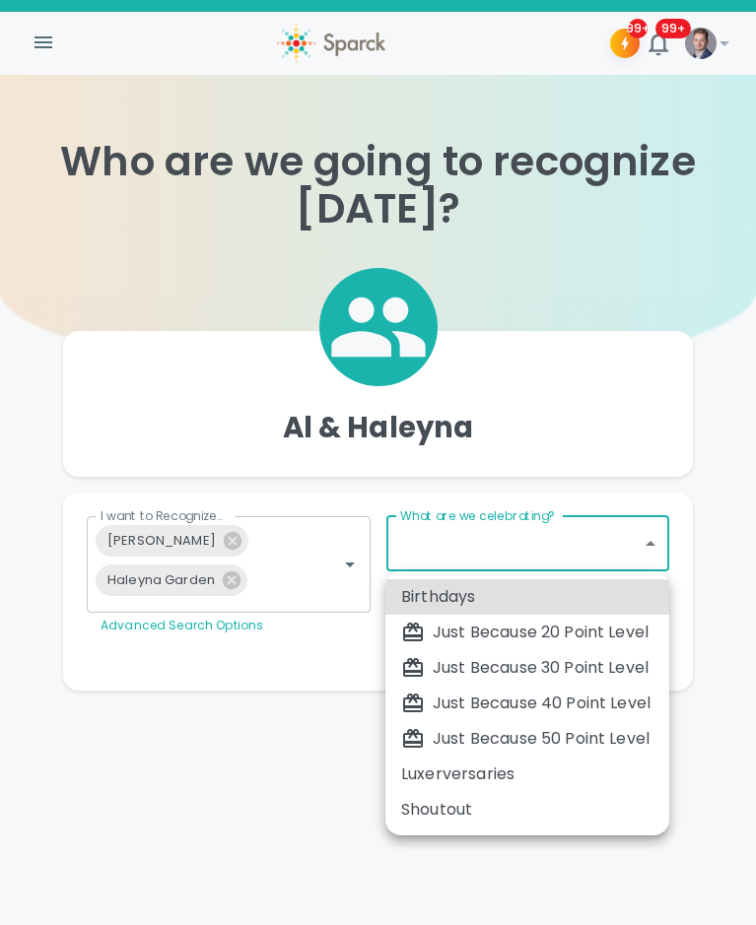
click at [544, 543] on body "Skip Navigation 99+ 99+ ! Who are we going to recognize [DATE]? [PERSON_NAME] &…" at bounding box center [378, 385] width 756 height 770
click at [529, 651] on li "Just Because 30 Point Level" at bounding box center [527, 668] width 284 height 35
type input "1696"
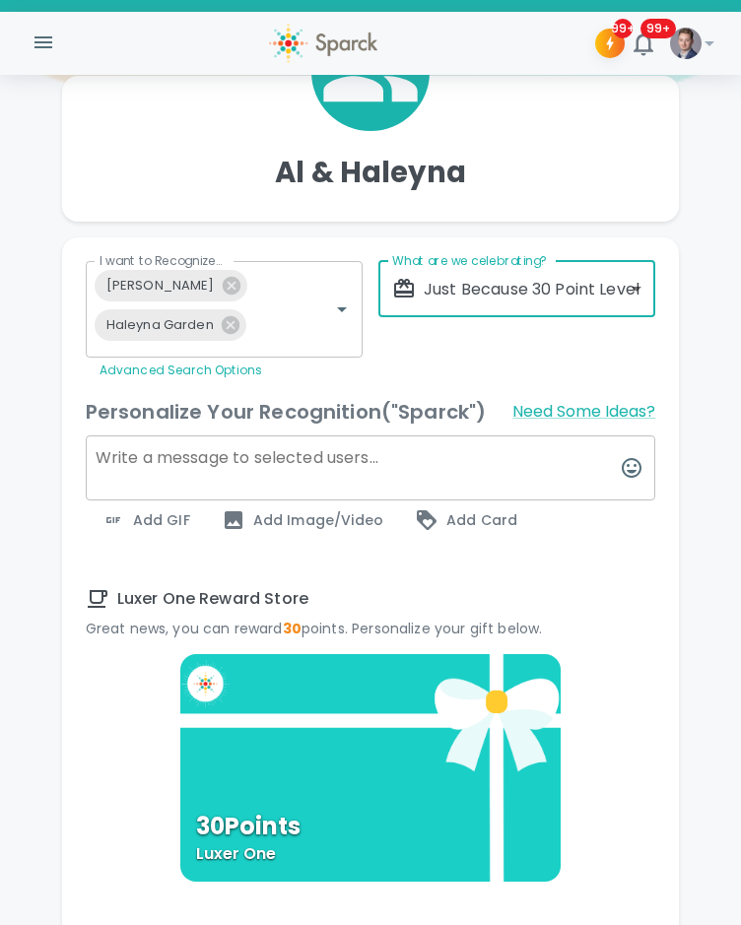
scroll to position [324, 0]
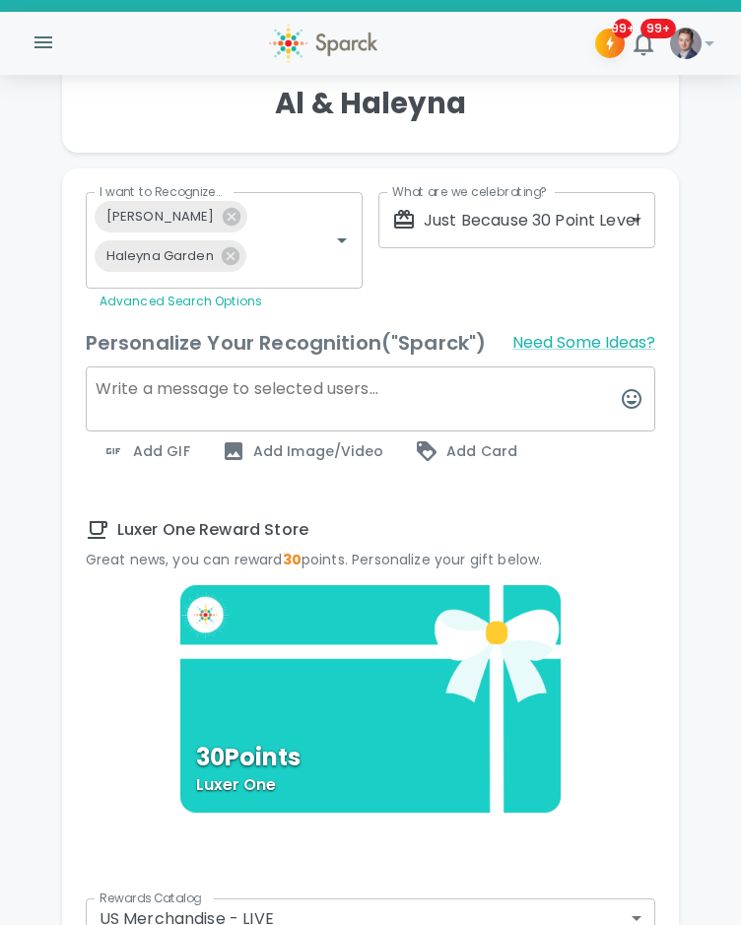
click at [321, 395] on textarea at bounding box center [371, 399] width 571 height 65
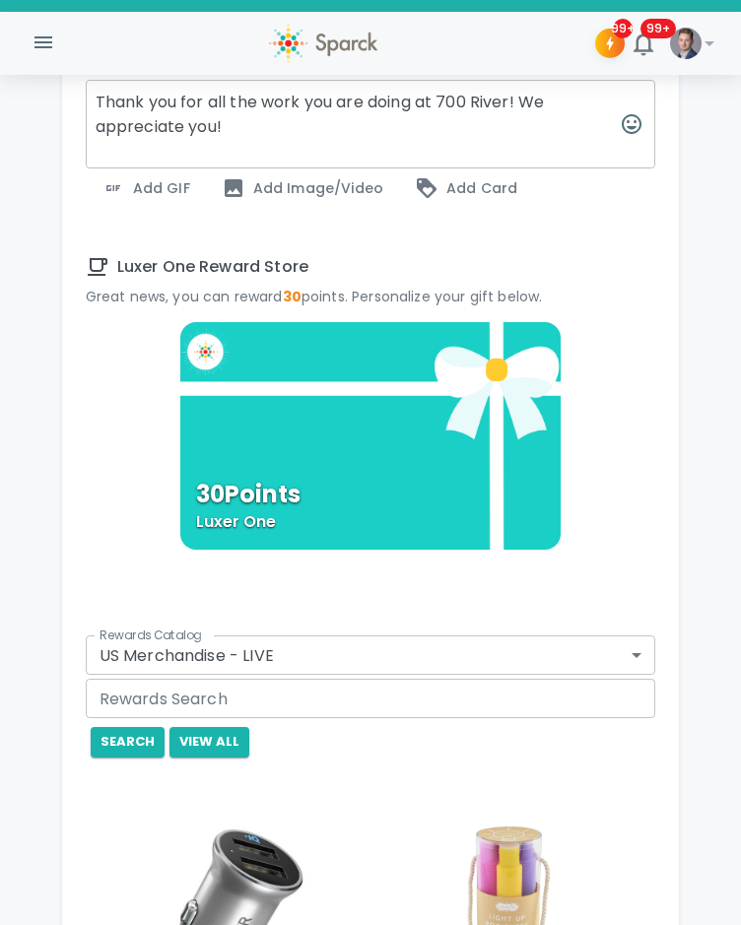
scroll to position [635, 0]
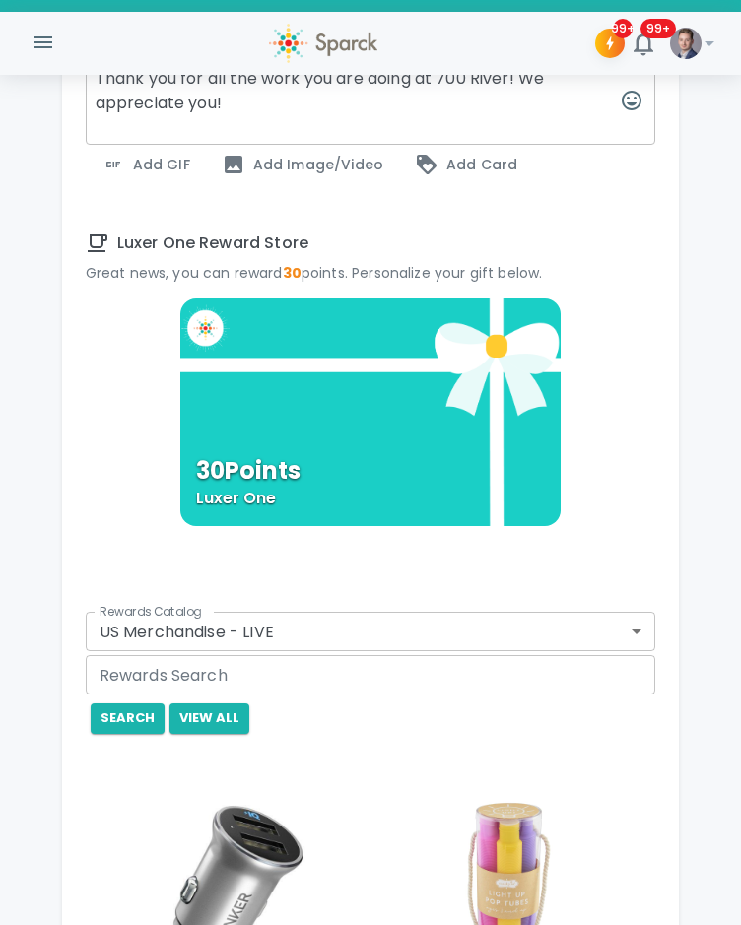
type textarea "Thank you for all the work you are doing at 700 River! We appreciate you!"
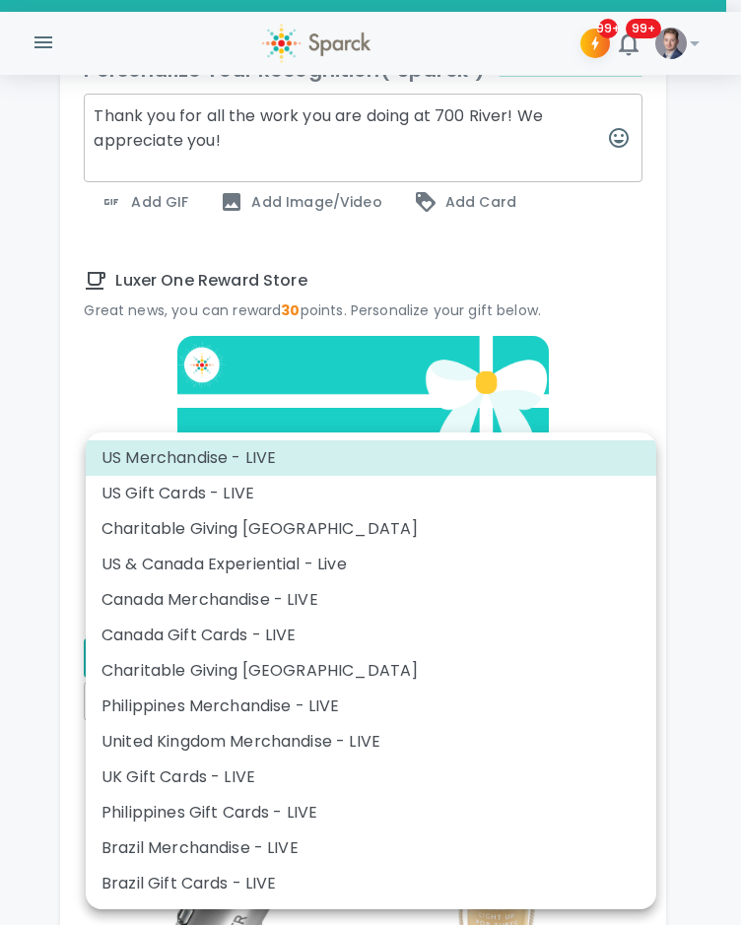
click at [355, 616] on body "Skip Navigation 99+ 99+ ! Who are we going to recognize [DATE]? [PERSON_NAME] &…" at bounding box center [370, 741] width 741 height 2752
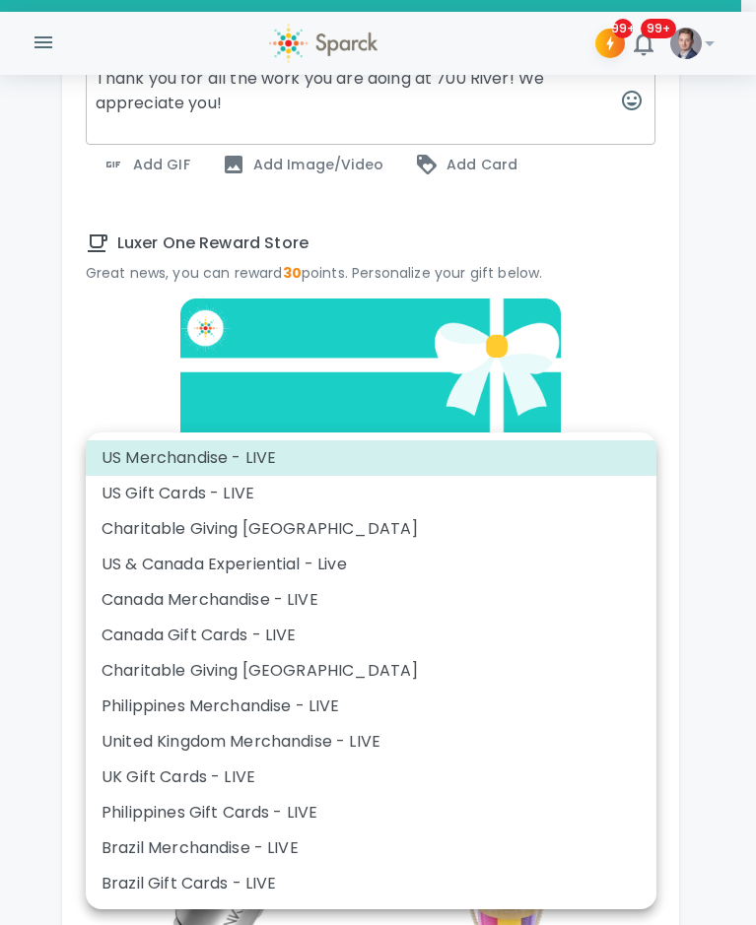
click at [292, 493] on li "US Gift Cards - LIVE" at bounding box center [371, 493] width 571 height 35
type input "877"
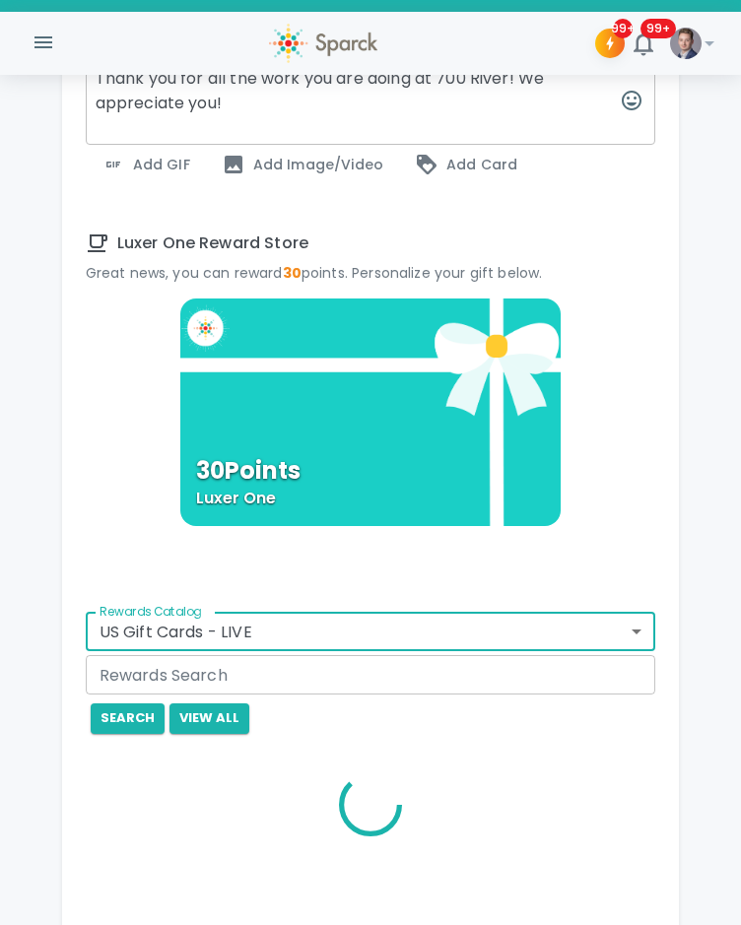
click at [257, 661] on input "Rewards Search" at bounding box center [371, 674] width 571 height 39
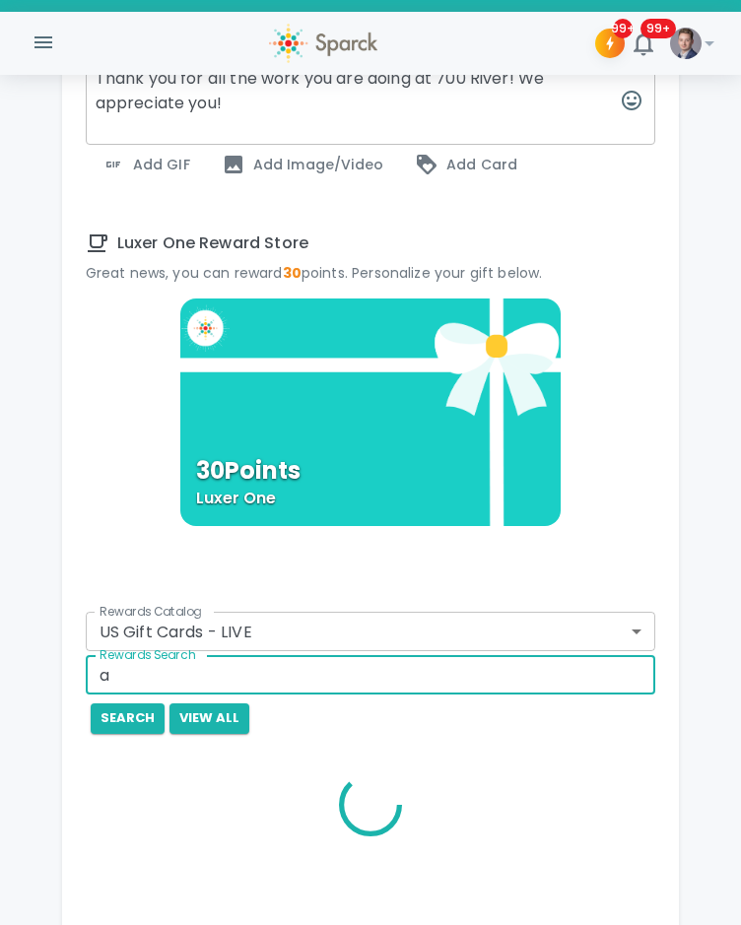
type input "amazon"
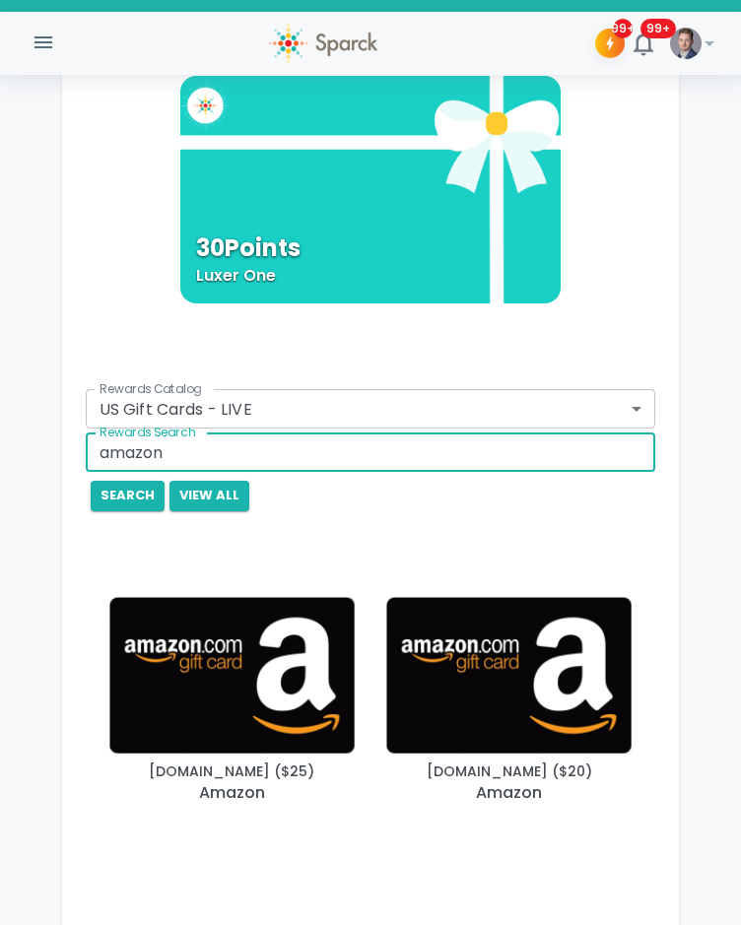
click at [246, 674] on img "button" at bounding box center [231, 675] width 245 height 157
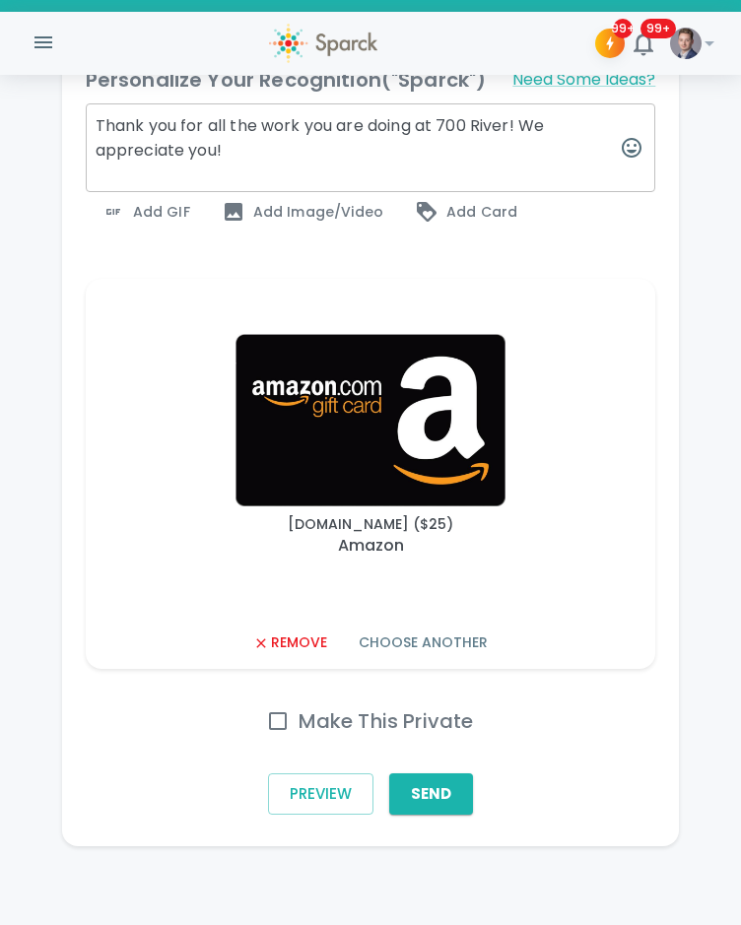
scroll to position [587, 0]
click at [331, 727] on h6 "Make This Private" at bounding box center [386, 722] width 175 height 32
click at [299, 727] on input "Make This Private" at bounding box center [277, 721] width 41 height 41
checkbox input "true"
click at [409, 774] on button "Send" at bounding box center [431, 794] width 84 height 41
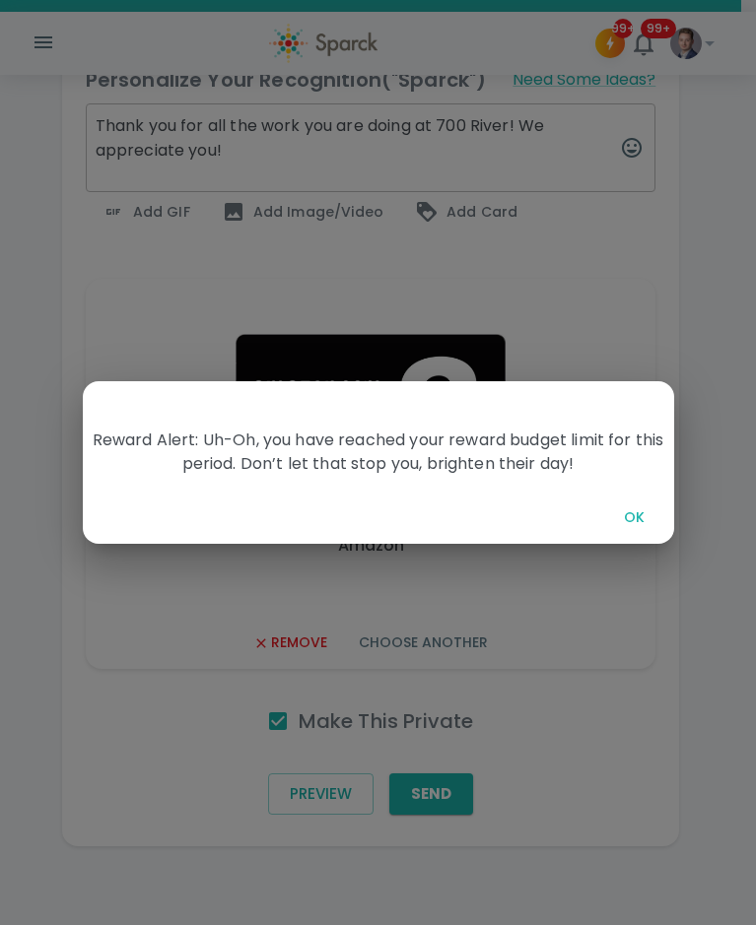
click at [636, 515] on button "OK" at bounding box center [634, 518] width 63 height 36
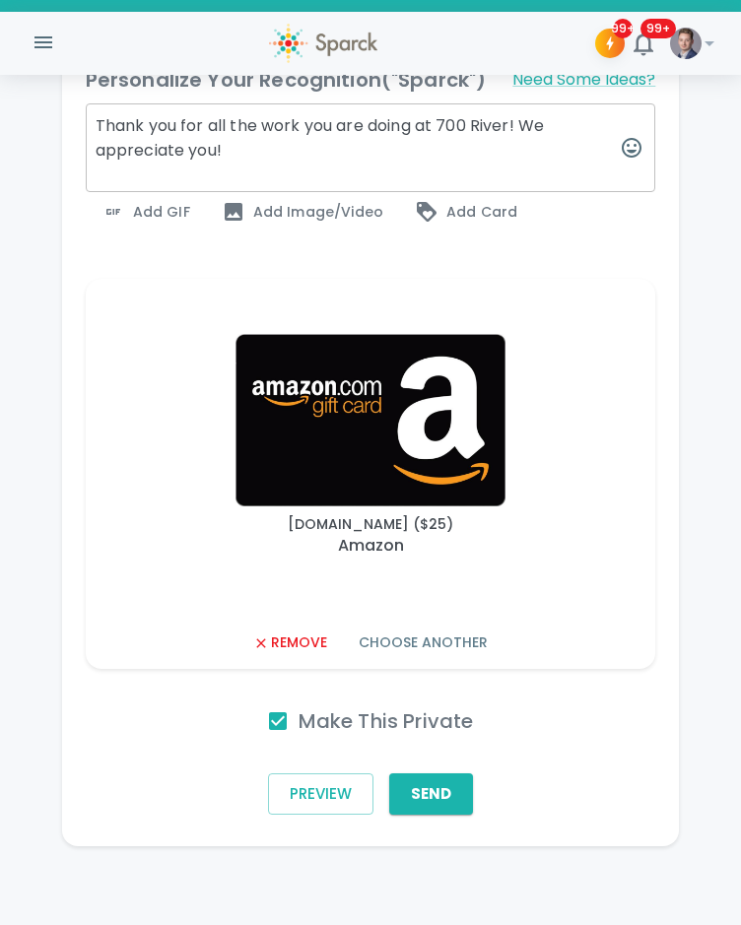
scroll to position [0, 0]
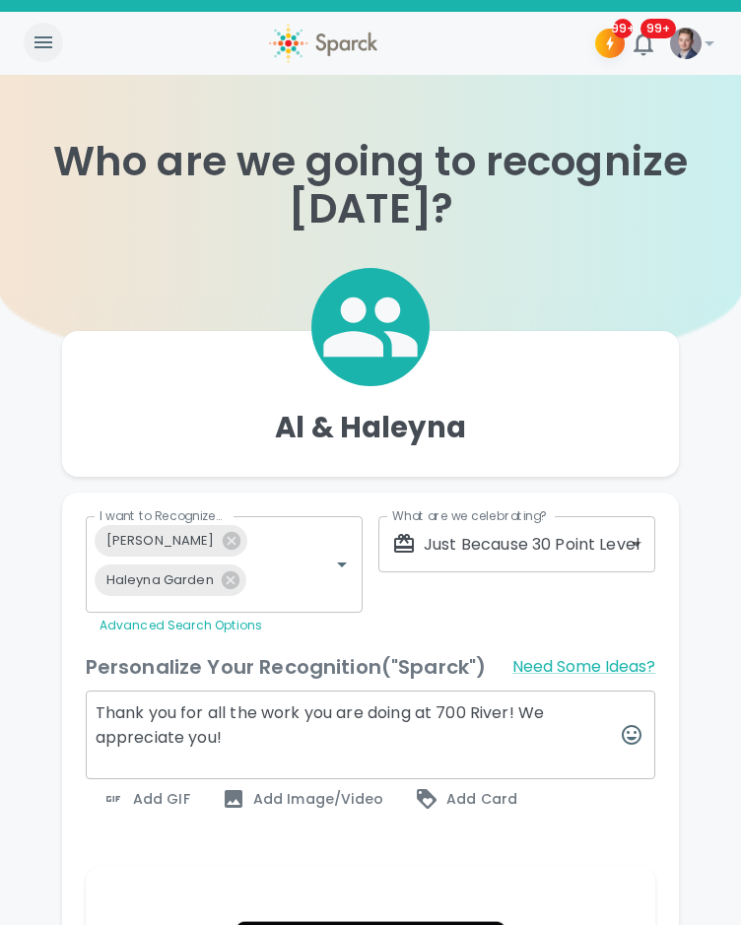
click at [50, 38] on icon "button" at bounding box center [44, 43] width 24 height 24
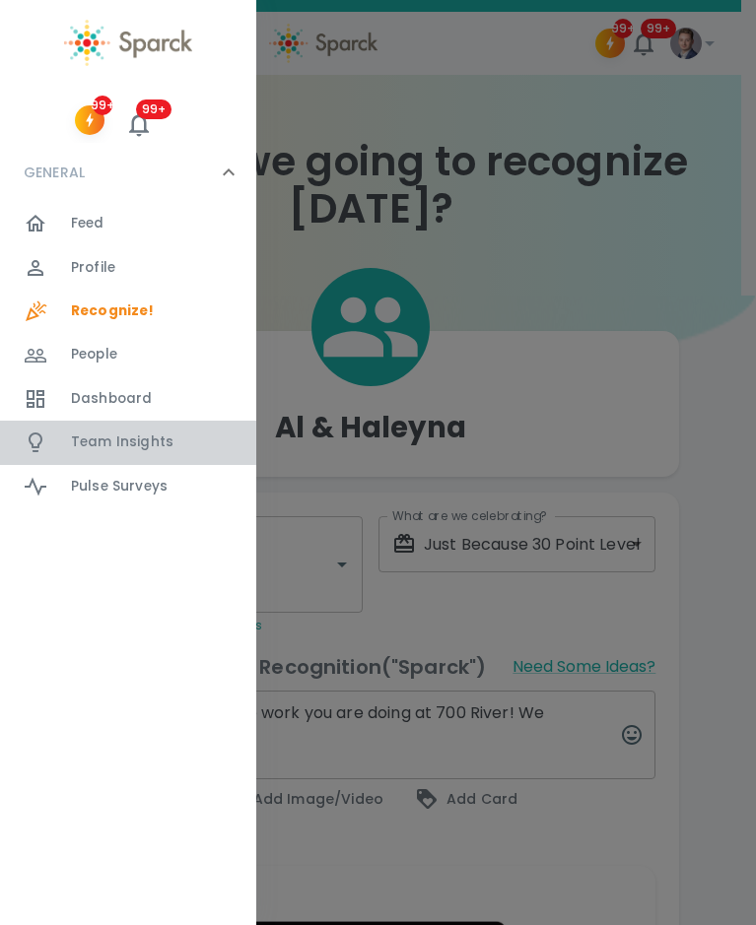
click at [136, 454] on span "Team Insights 0" at bounding box center [122, 443] width 103 height 28
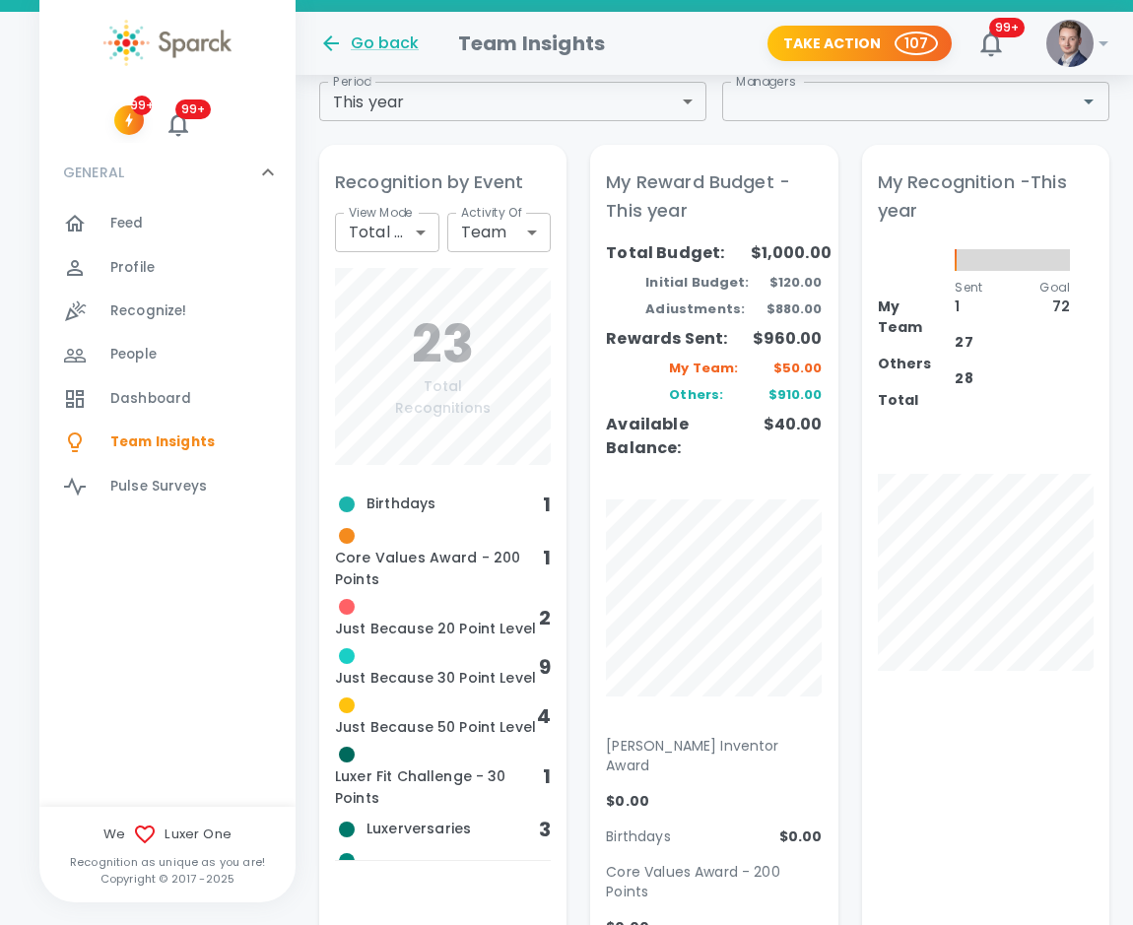
scroll to position [87, 0]
click at [173, 271] on div "Profile 0" at bounding box center [202, 268] width 185 height 28
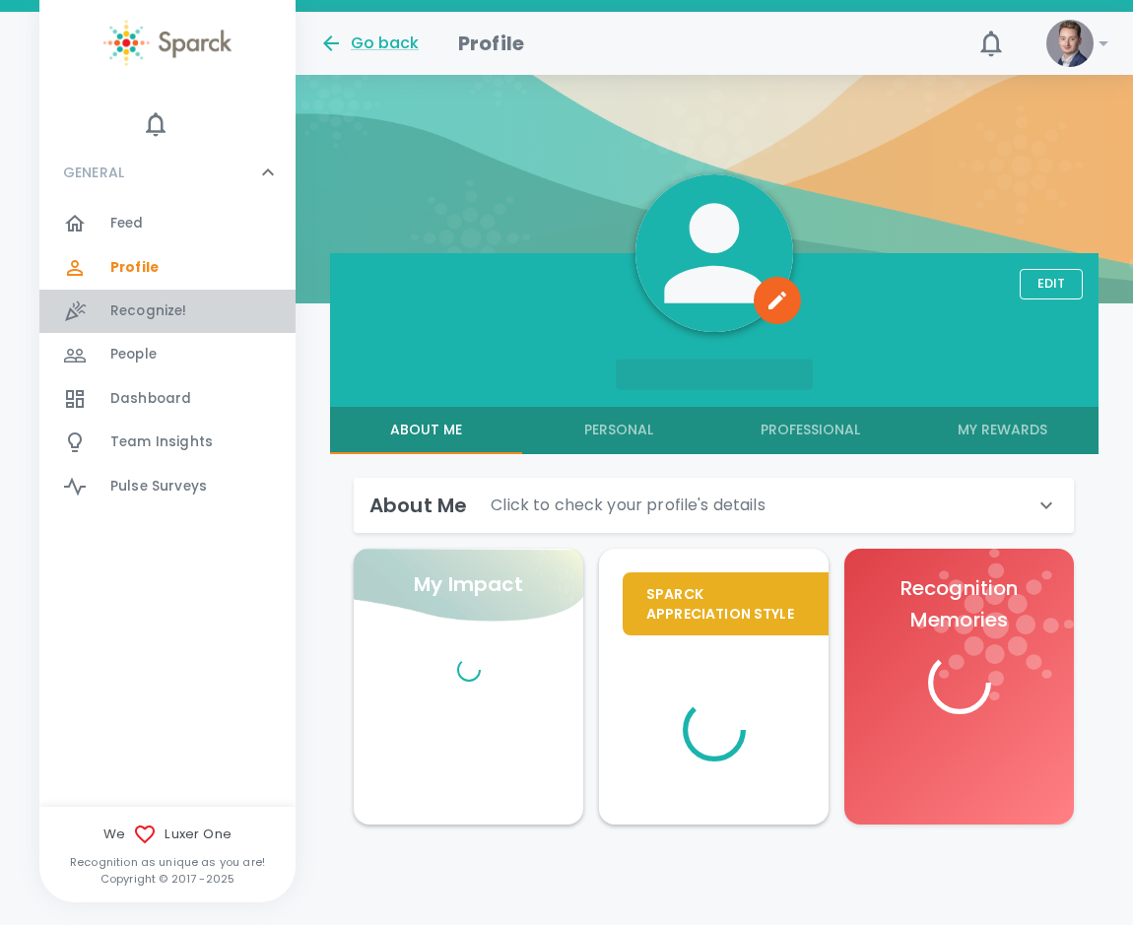
click at [173, 318] on span "Recognize!" at bounding box center [148, 312] width 77 height 20
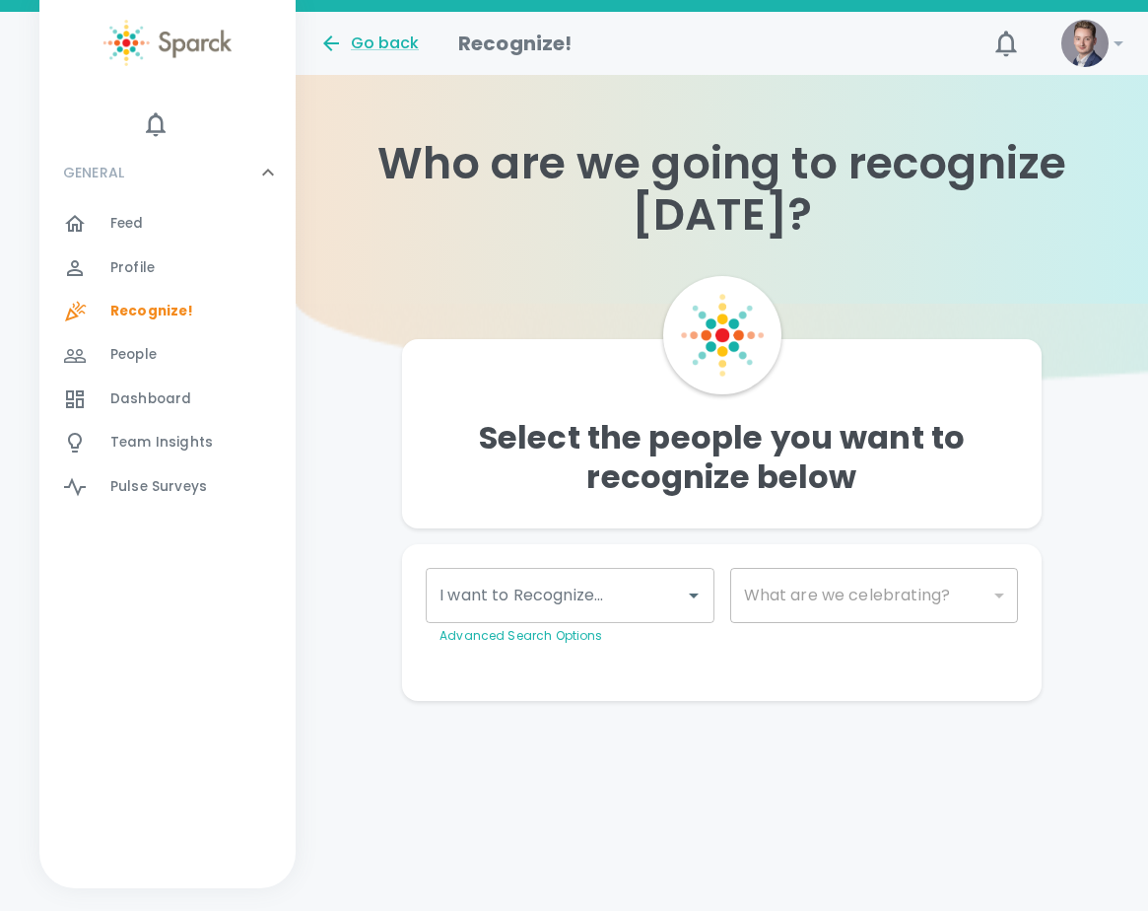
click at [535, 575] on div "I want to Recognize..." at bounding box center [570, 595] width 288 height 55
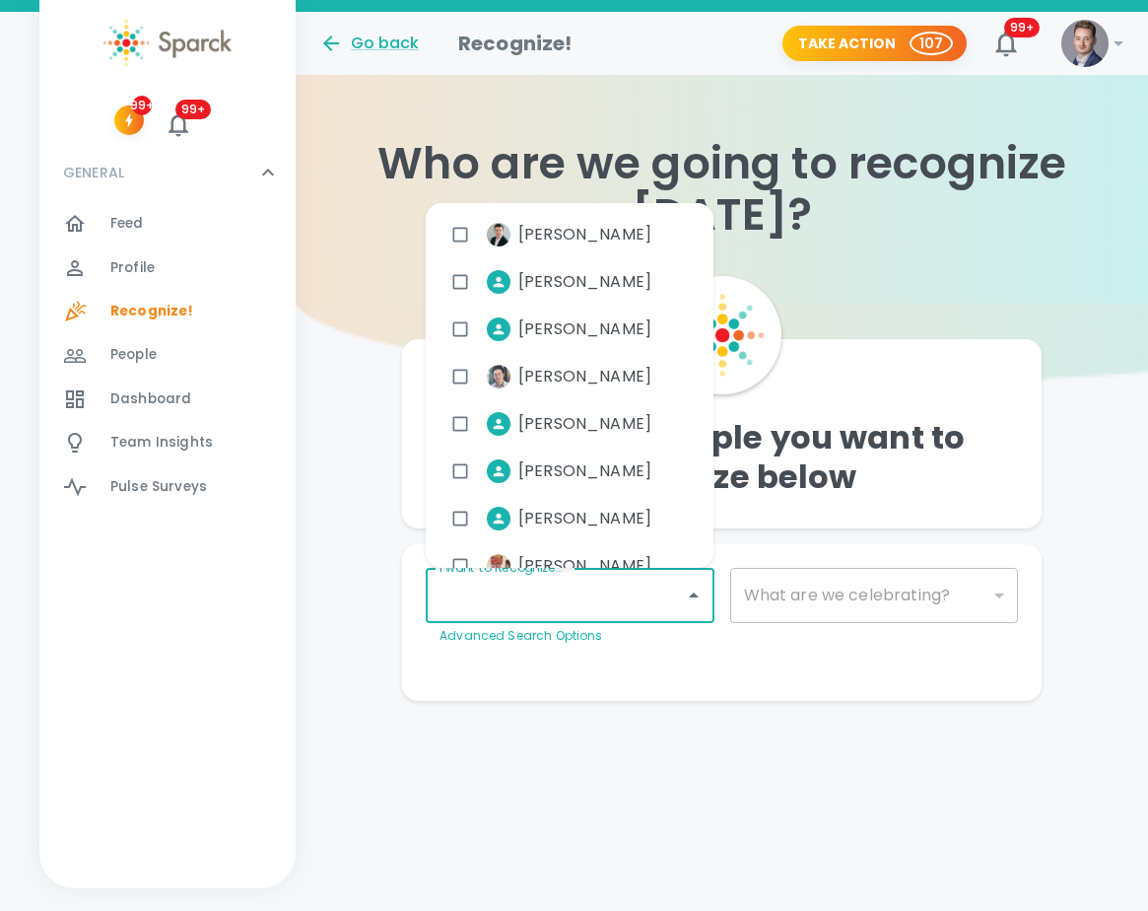
type input "h"
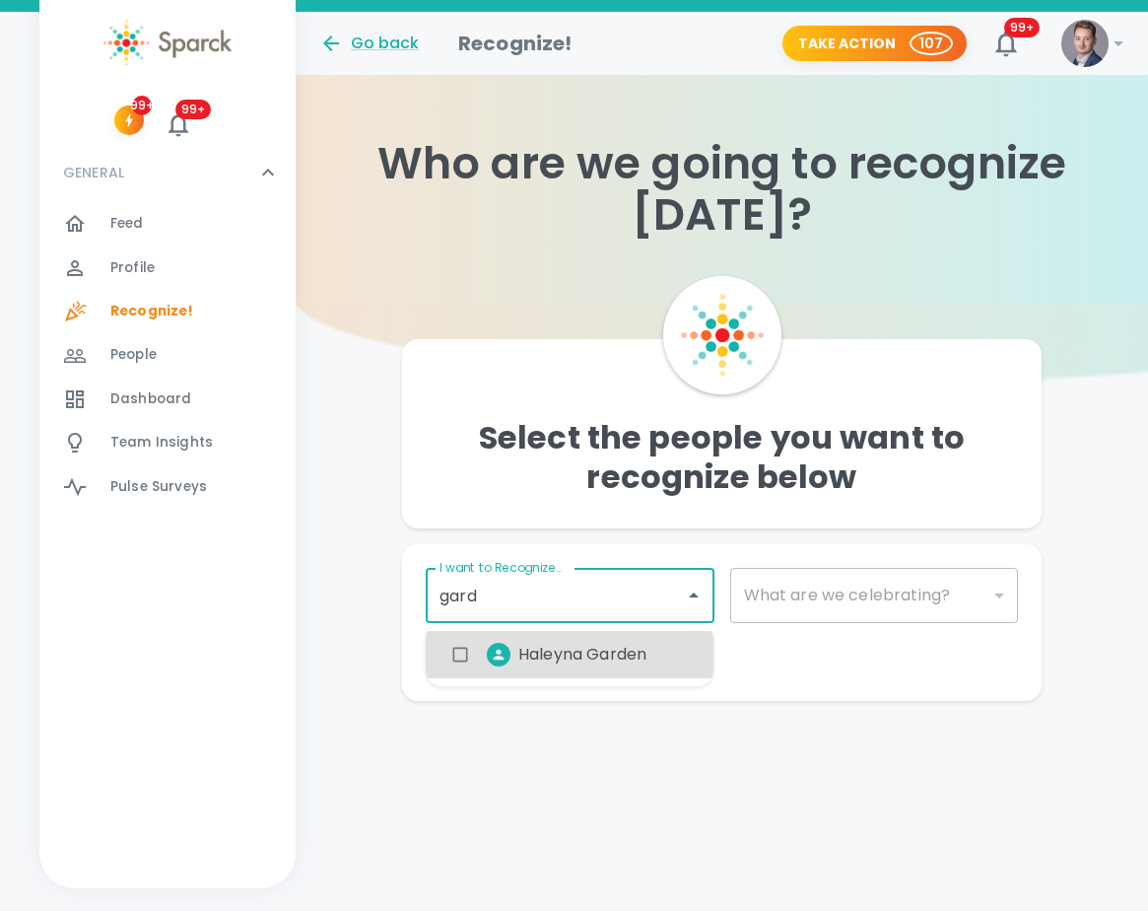
type input "gard"
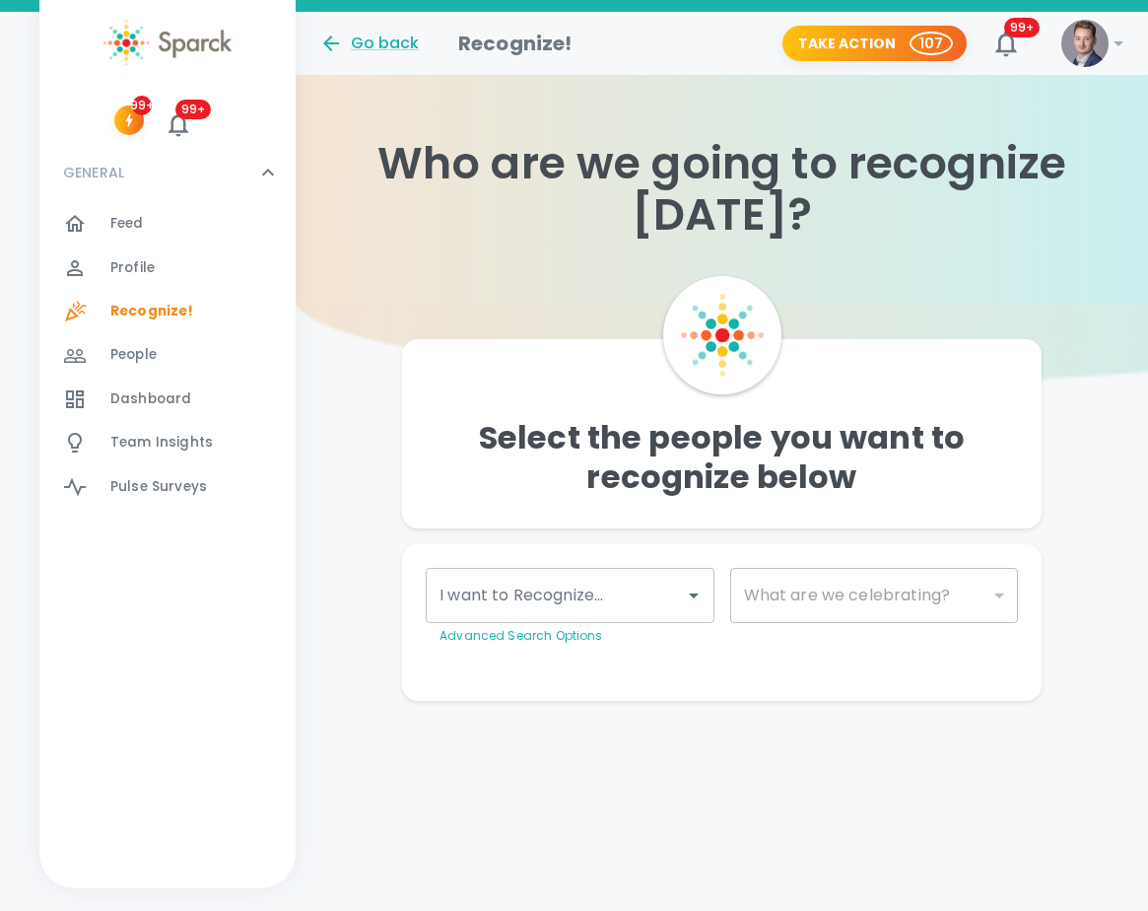
click at [563, 597] on input "I want to Recognize..." at bounding box center [555, 595] width 240 height 37
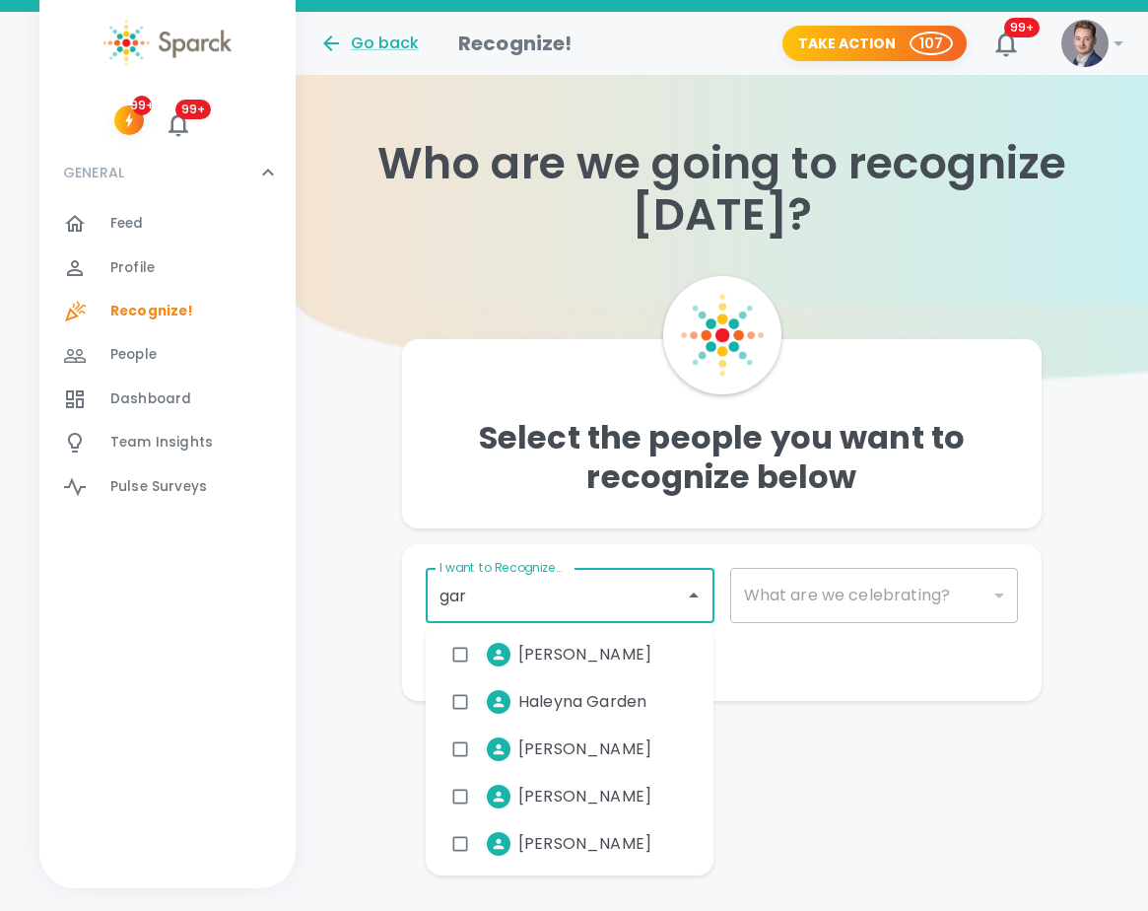
type input "gard"
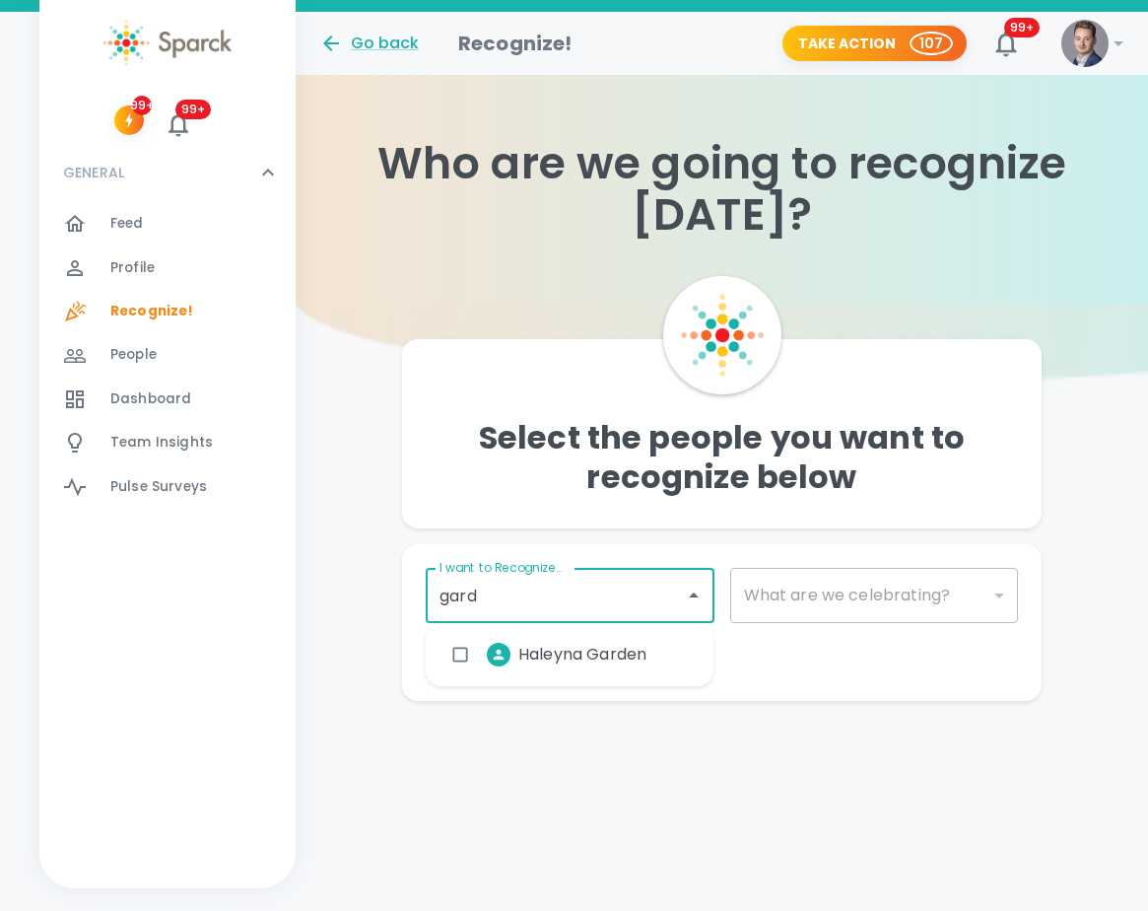
click at [665, 653] on div "Haleyna Garden" at bounding box center [570, 654] width 288 height 47
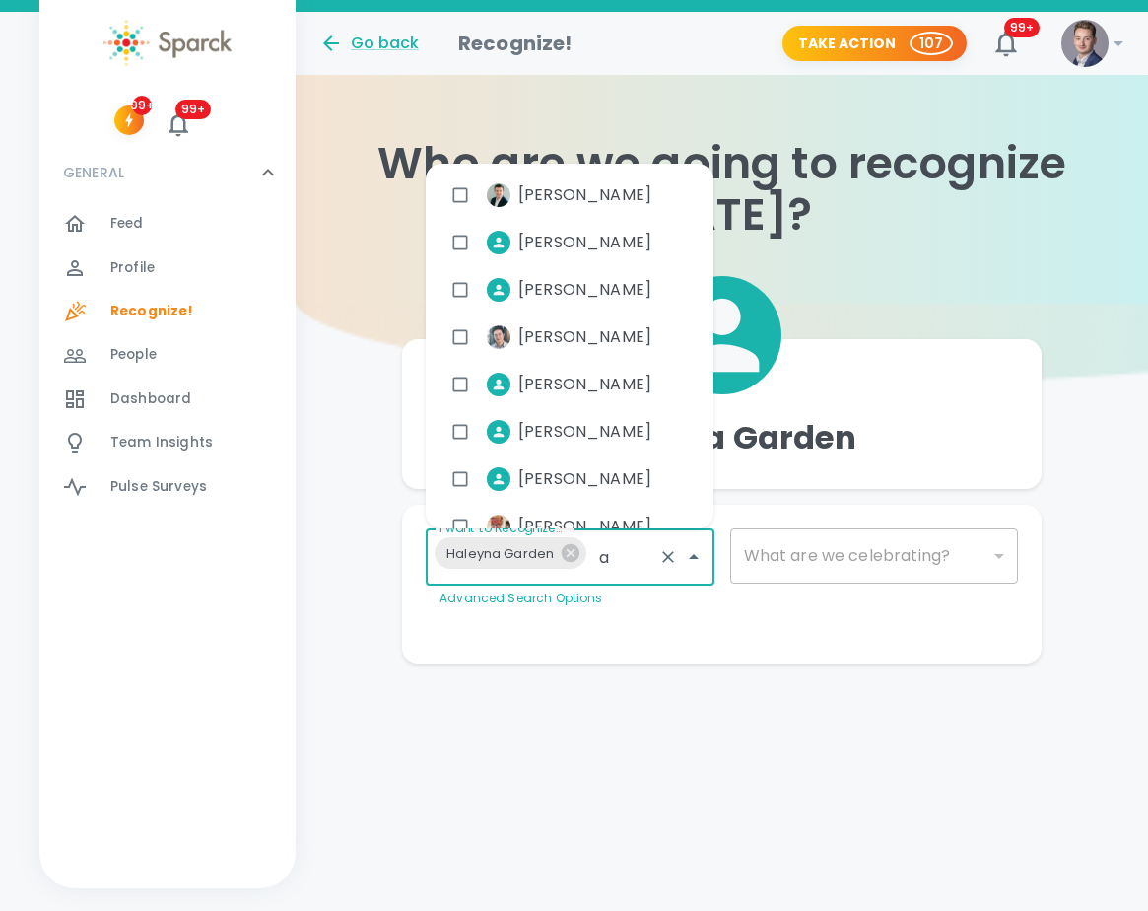
type input "al"
click at [535, 206] on li "[PERSON_NAME]" at bounding box center [555, 195] width 226 height 49
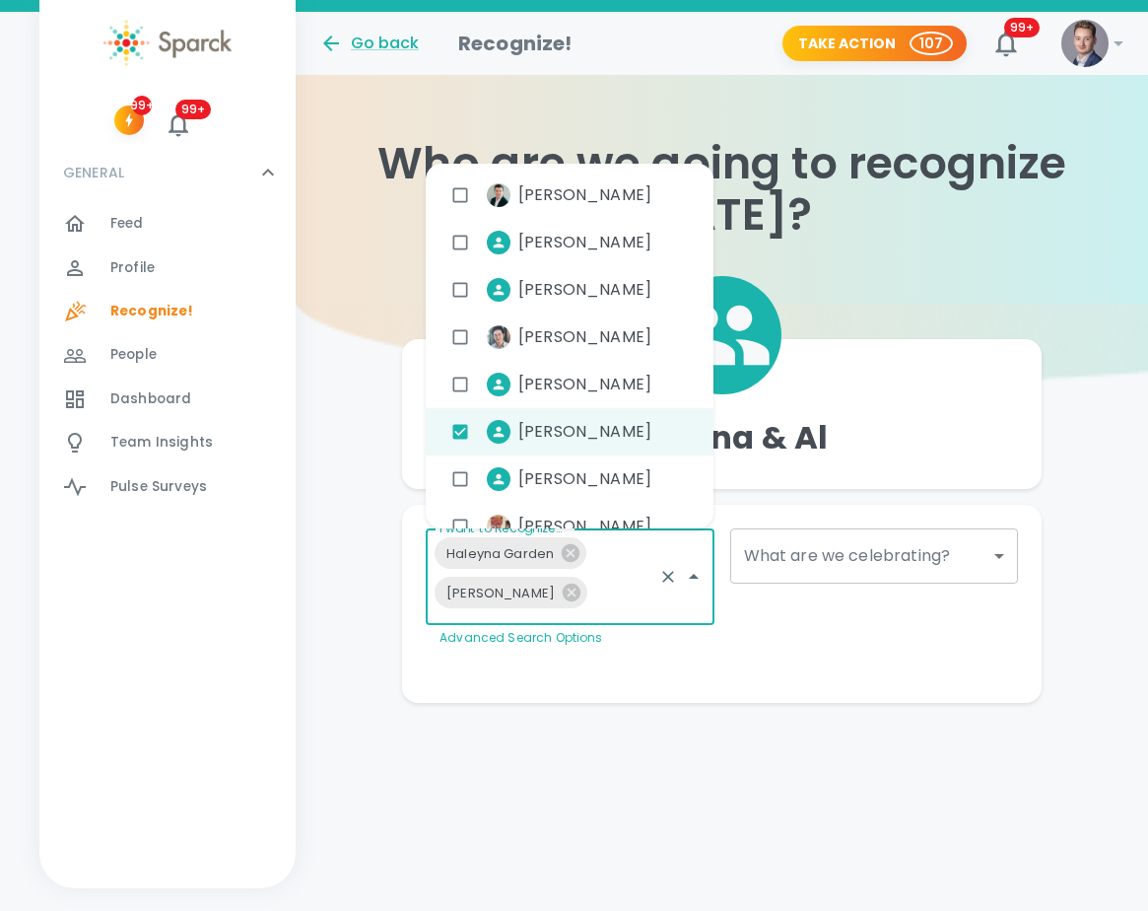
click at [967, 556] on body "Skip Navigation Go back Recognize! Take Action 107 99+ ! 99+ 99+ GENERAL 0 Feed…" at bounding box center [574, 391] width 1148 height 782
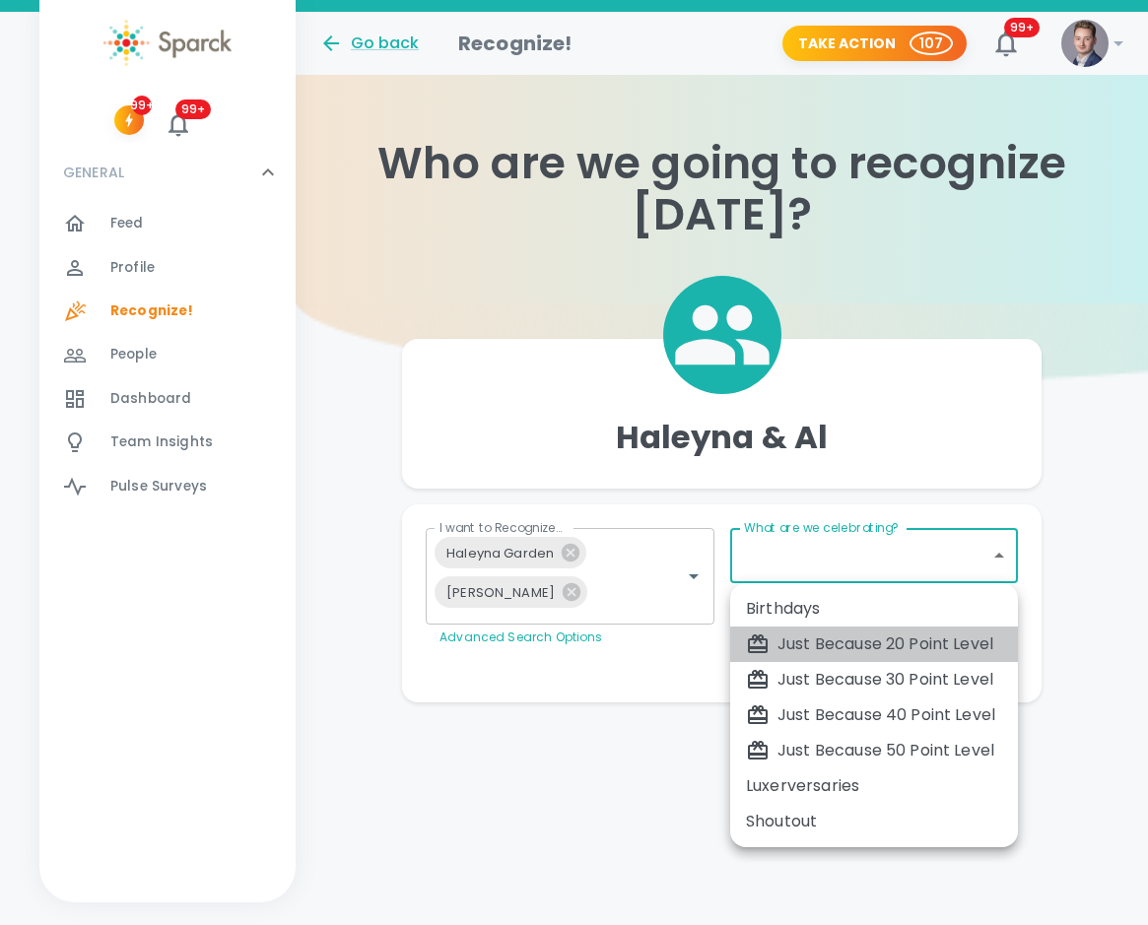
click at [937, 627] on li "Just Because 20 Point Level" at bounding box center [874, 644] width 288 height 35
type input "1695"
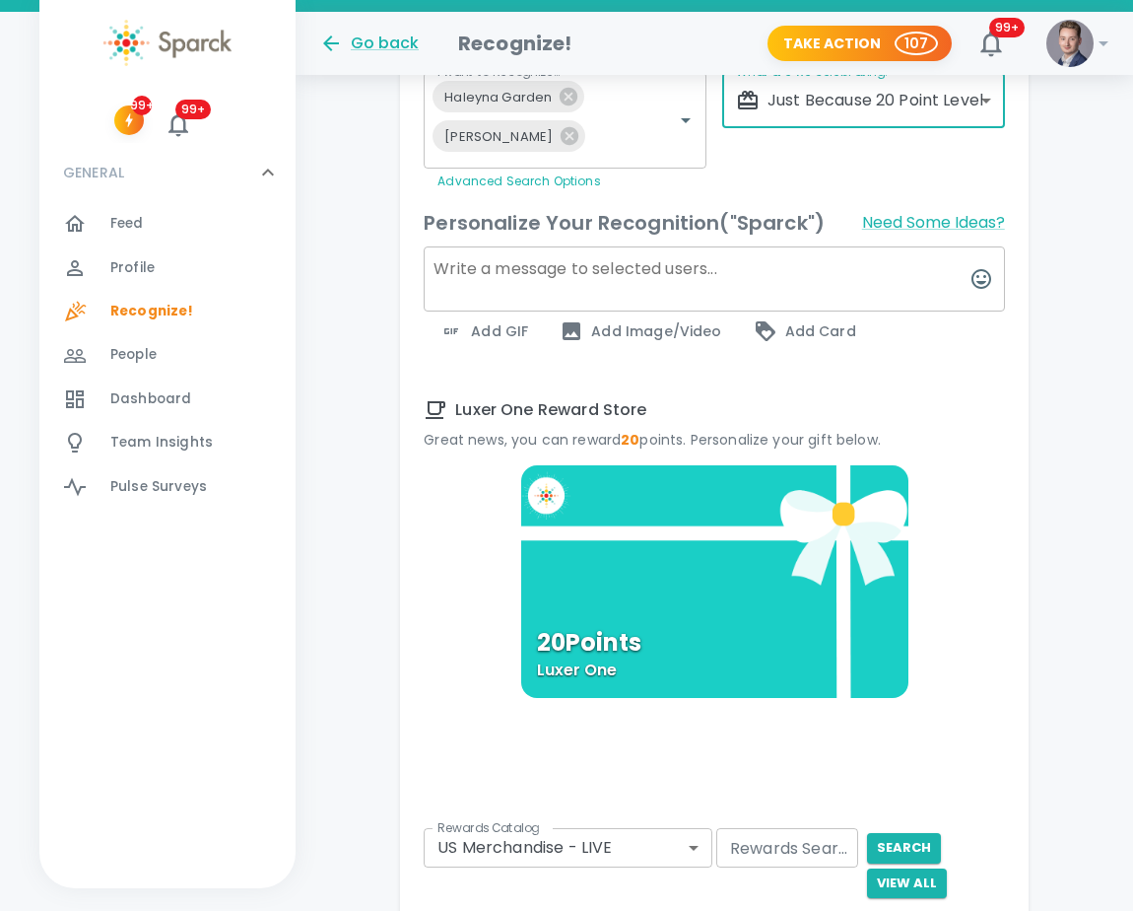
scroll to position [442, 0]
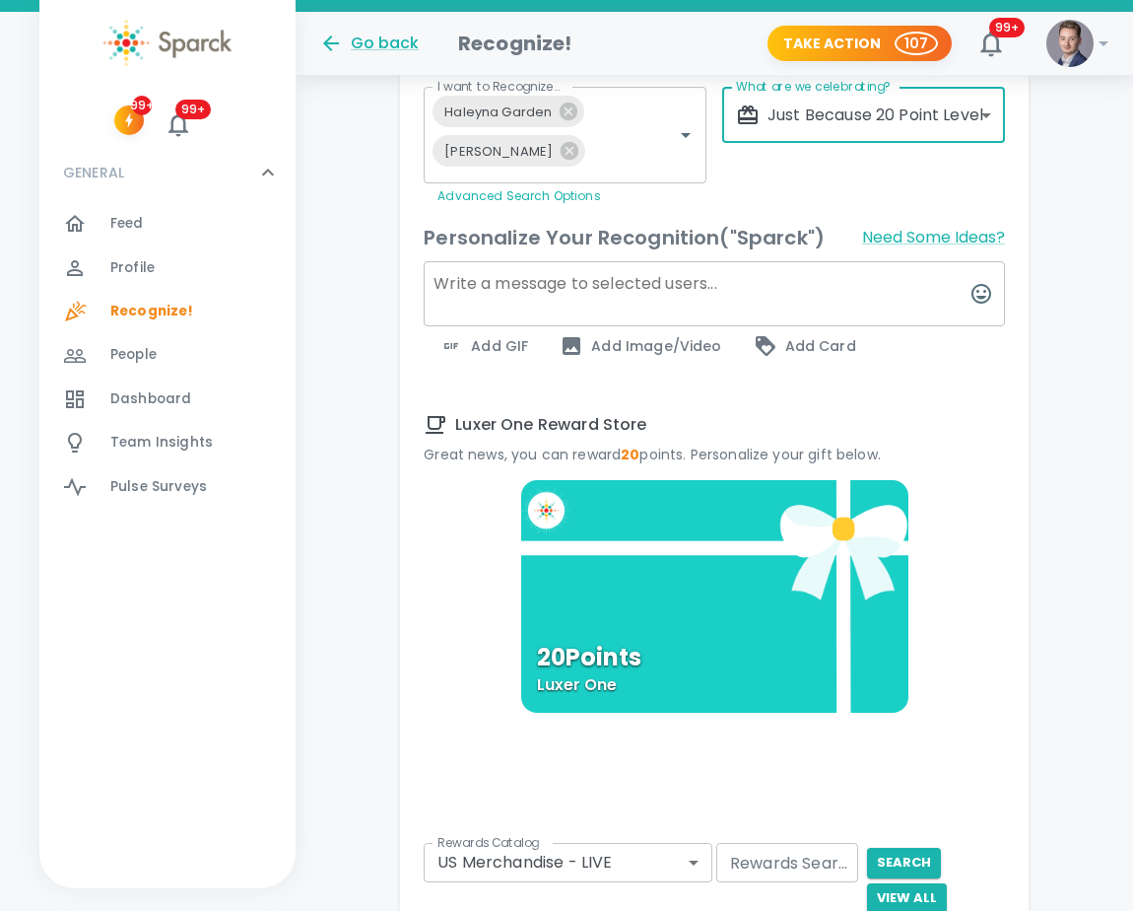
click at [528, 333] on div "Add GIF" at bounding box center [484, 345] width 120 height 39
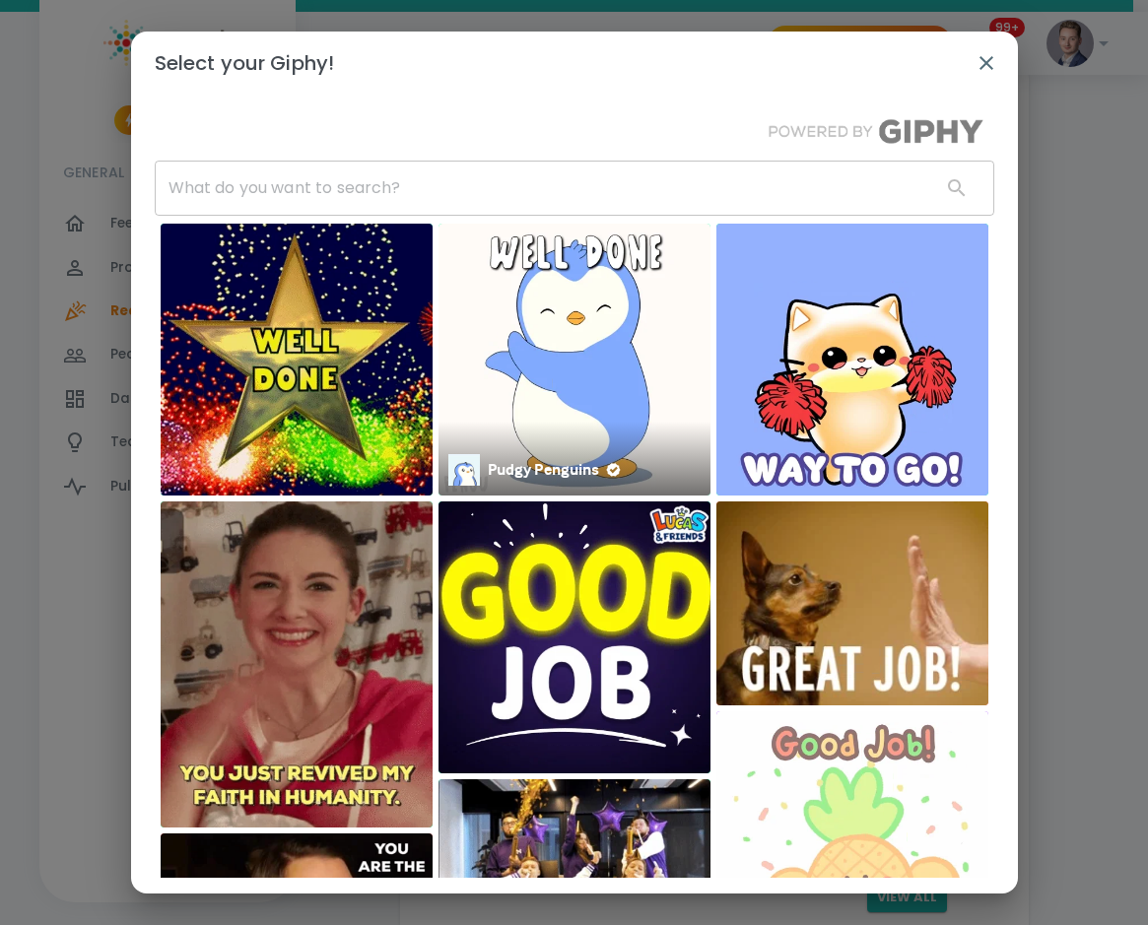
click at [533, 303] on img at bounding box center [575, 360] width 272 height 272
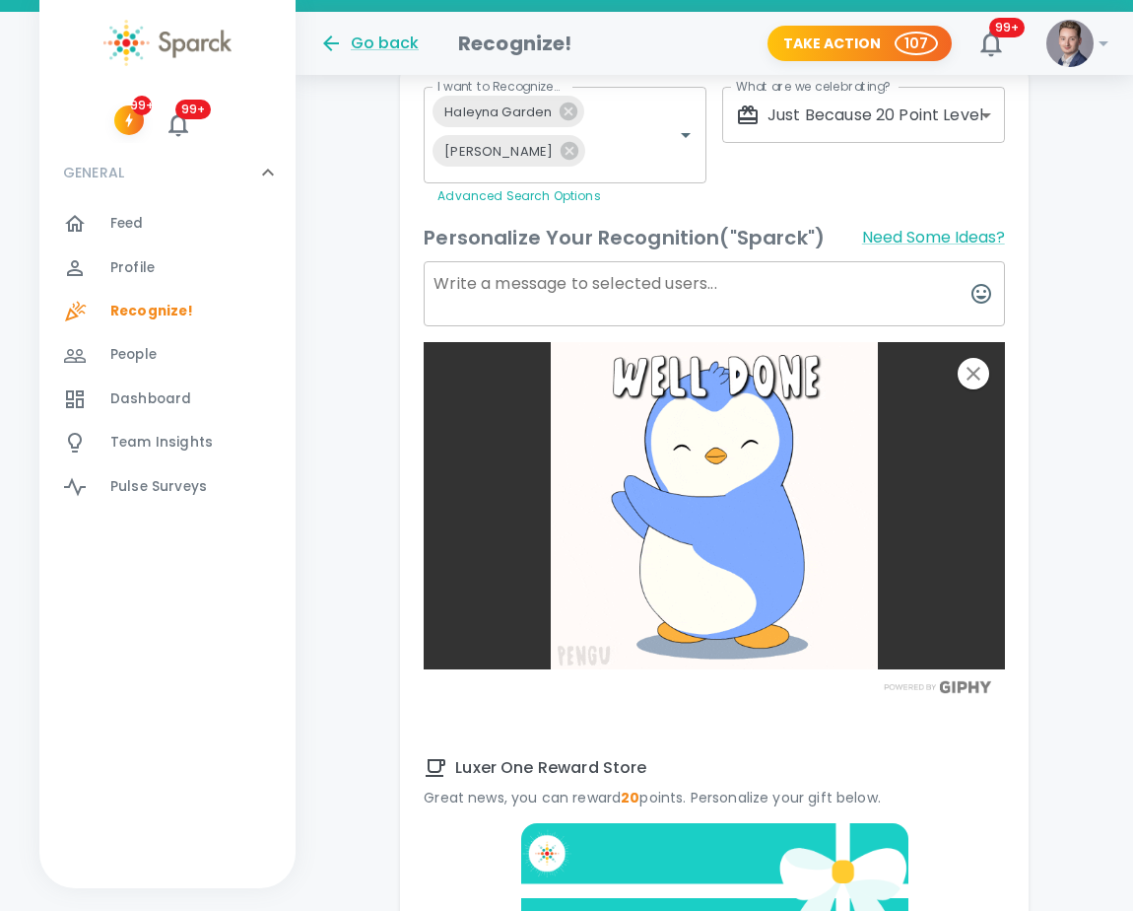
click at [694, 275] on textarea at bounding box center [715, 293] width 582 height 65
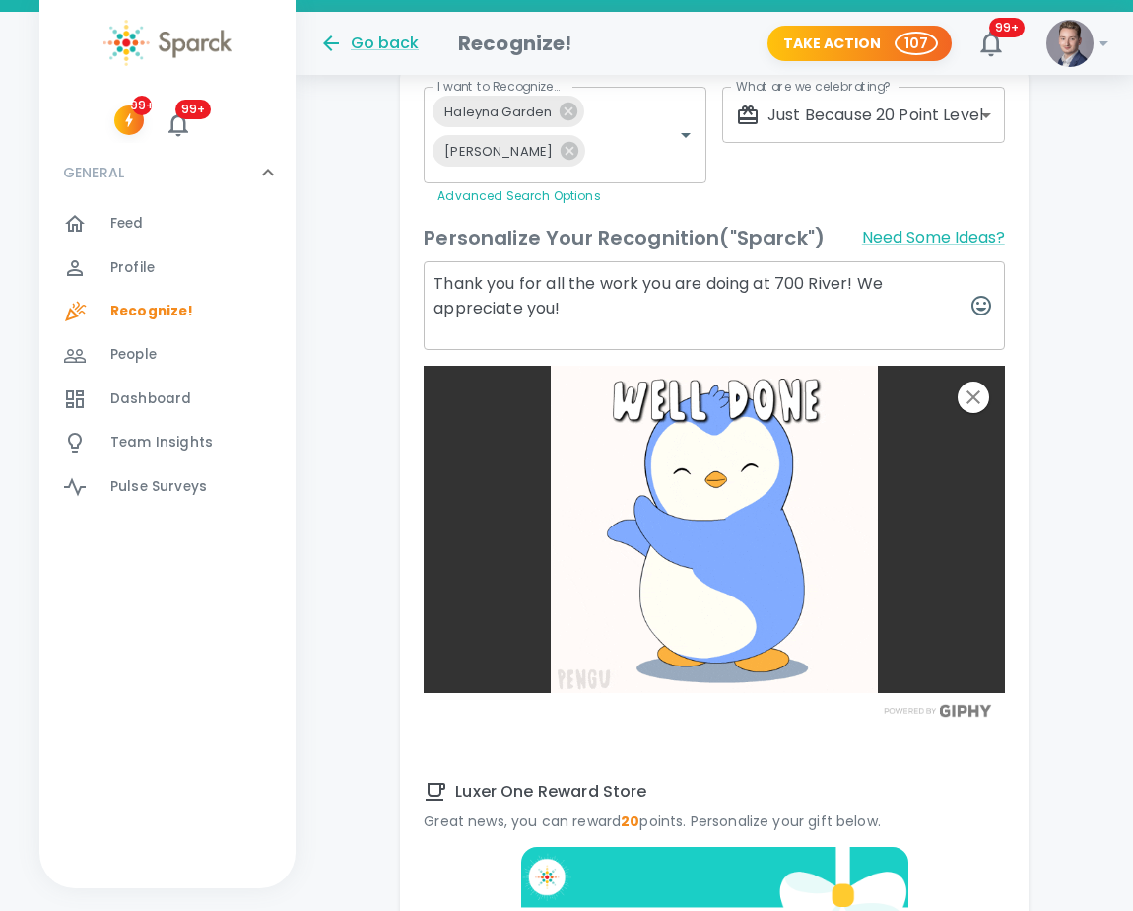
type textarea "Thank you for all the work you are doing at 700 River! We appreciate you!"
click at [966, 381] on img at bounding box center [715, 529] width 582 height 327
click at [983, 403] on icon "button" at bounding box center [974, 397] width 24 height 24
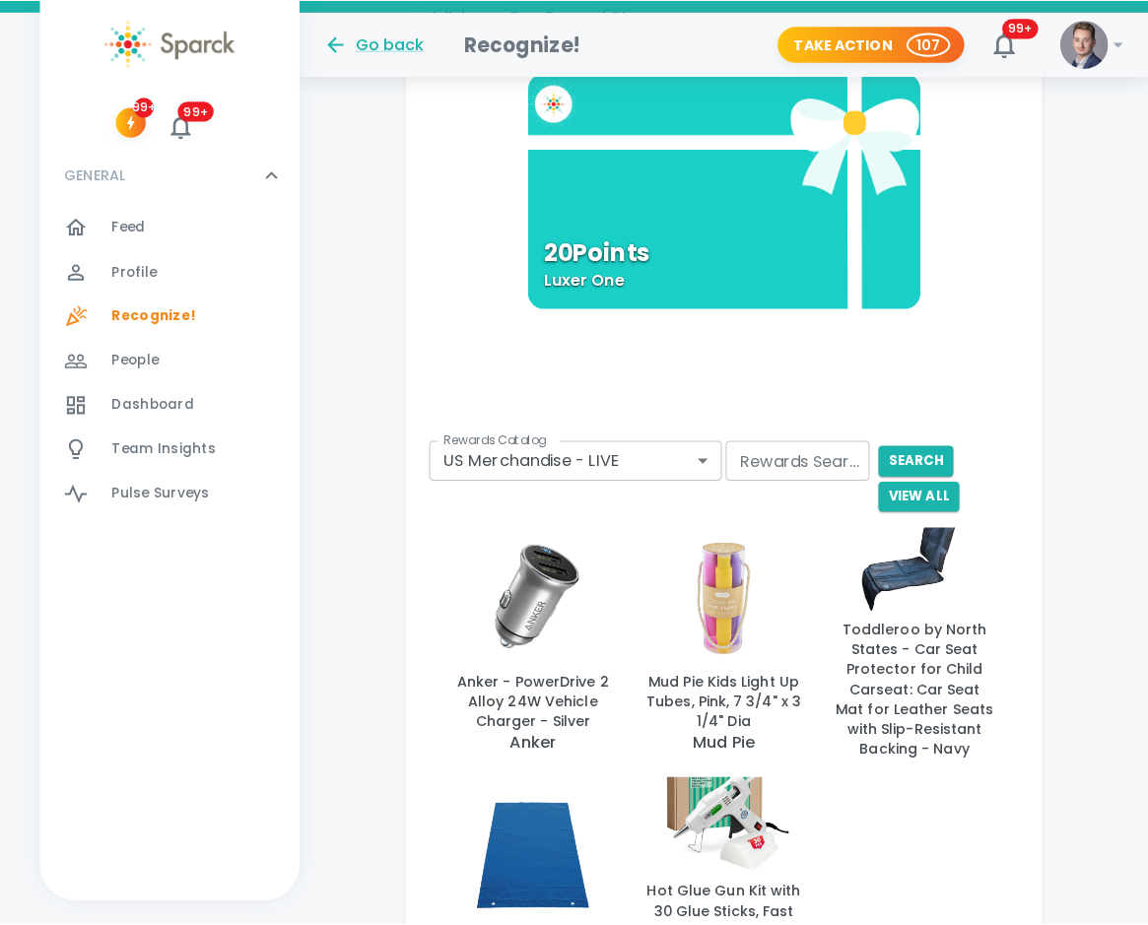
scroll to position [1120, 0]
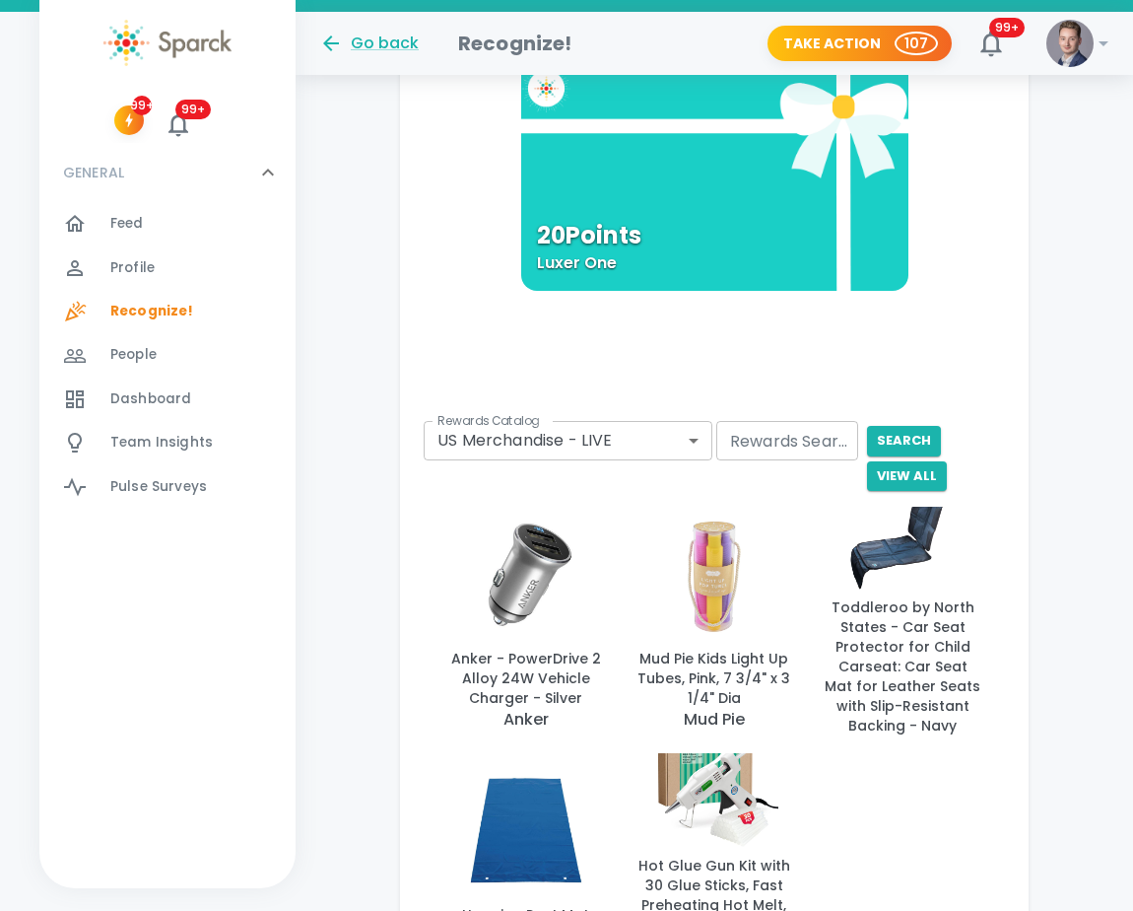
click at [570, 449] on body "Skip Navigation Go back Recognize! Take Action 107 99+ ! 99+ 99+ GENERAL 0 Feed…" at bounding box center [566, 75] width 1133 height 2391
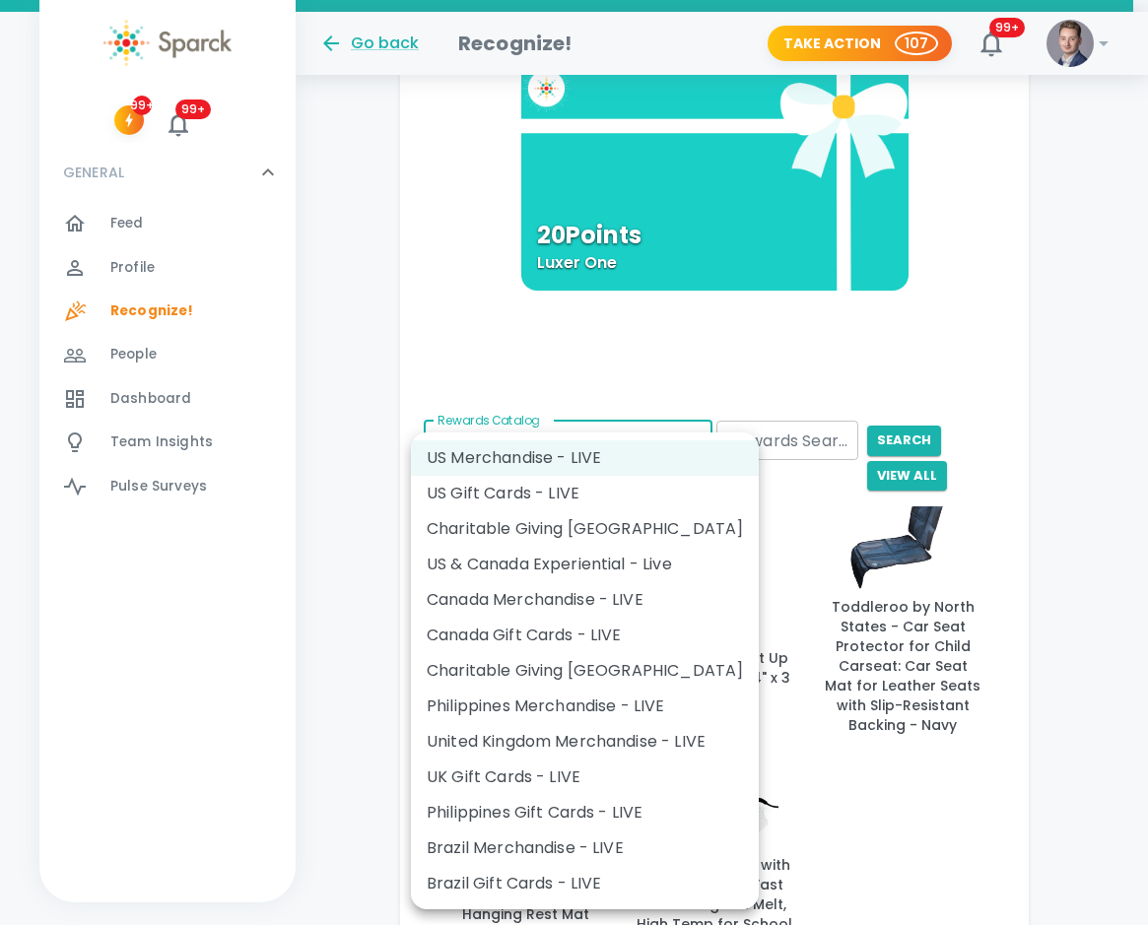
click at [556, 492] on li "US Gift Cards - LIVE" at bounding box center [585, 493] width 348 height 35
type input "877"
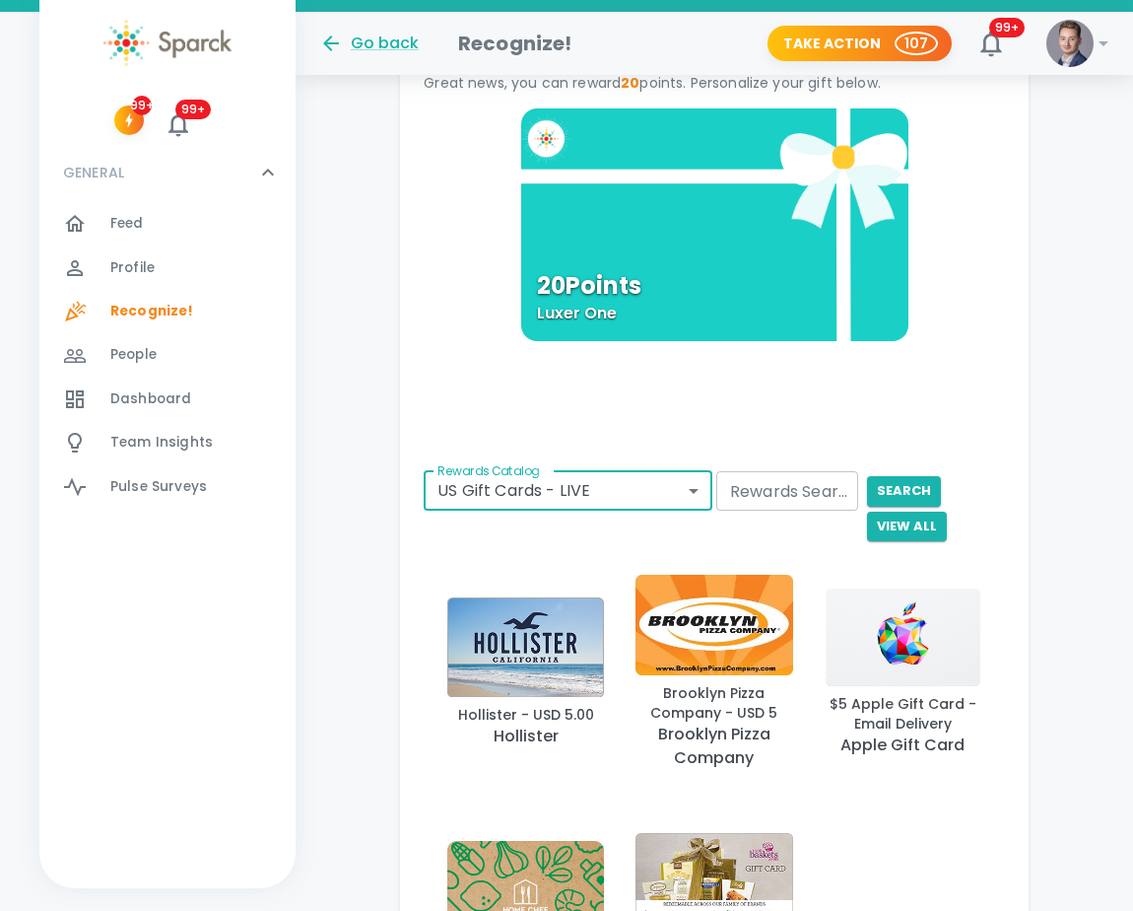
scroll to position [1115, 0]
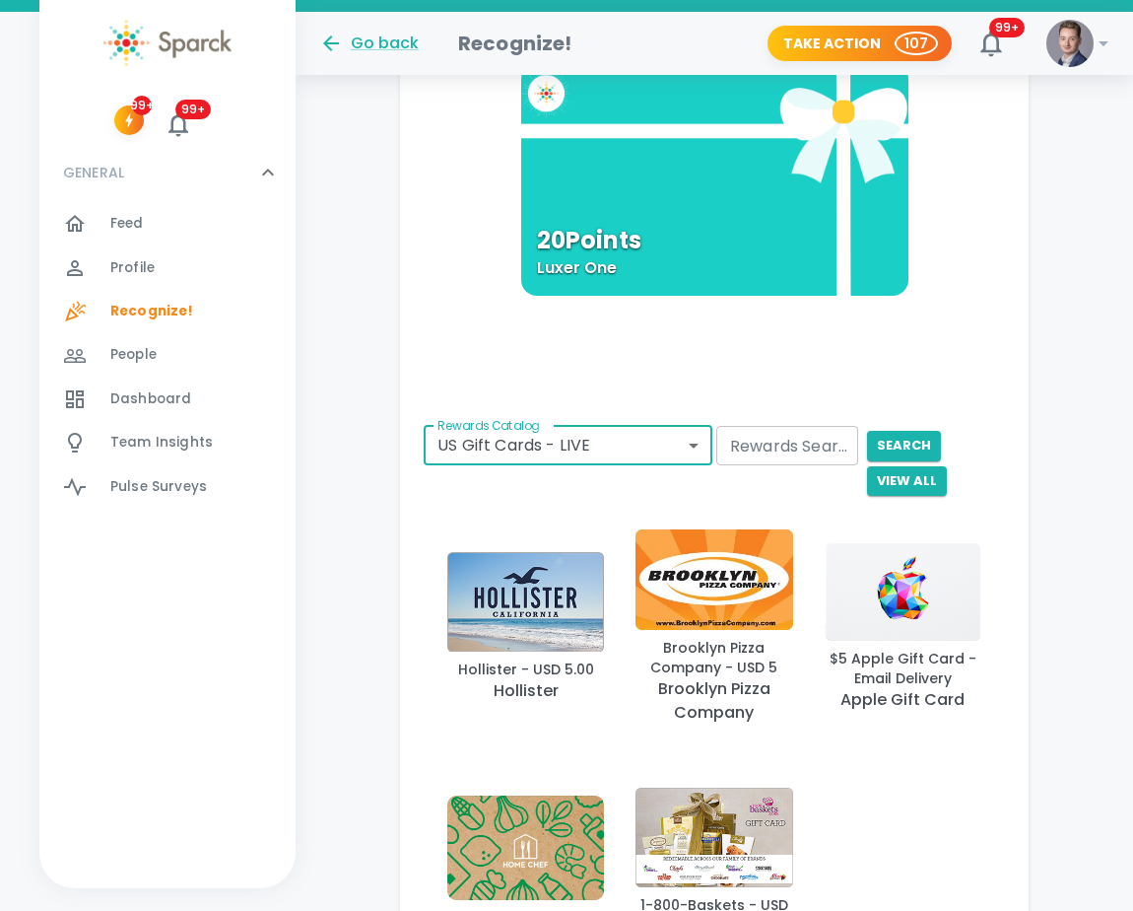
click at [722, 454] on input "Rewards Search" at bounding box center [788, 445] width 142 height 39
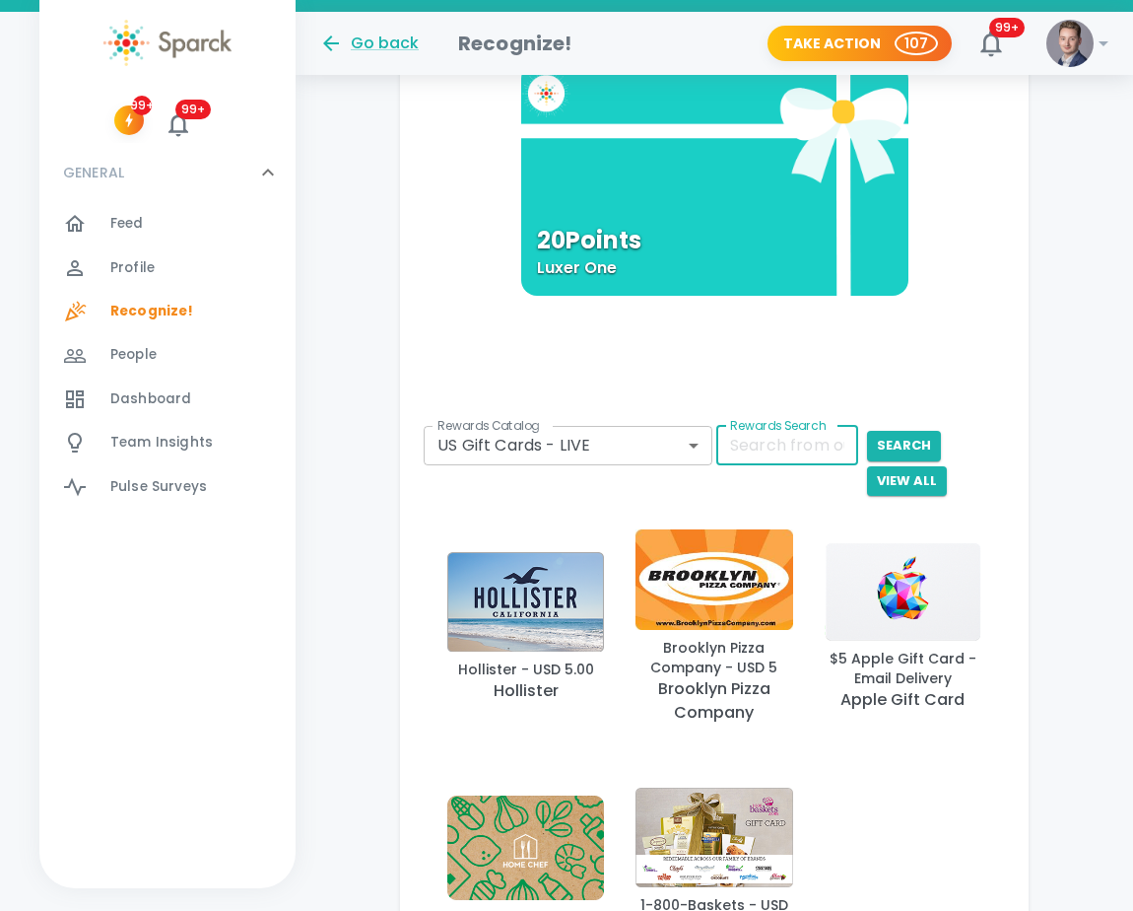
type input "amazon"
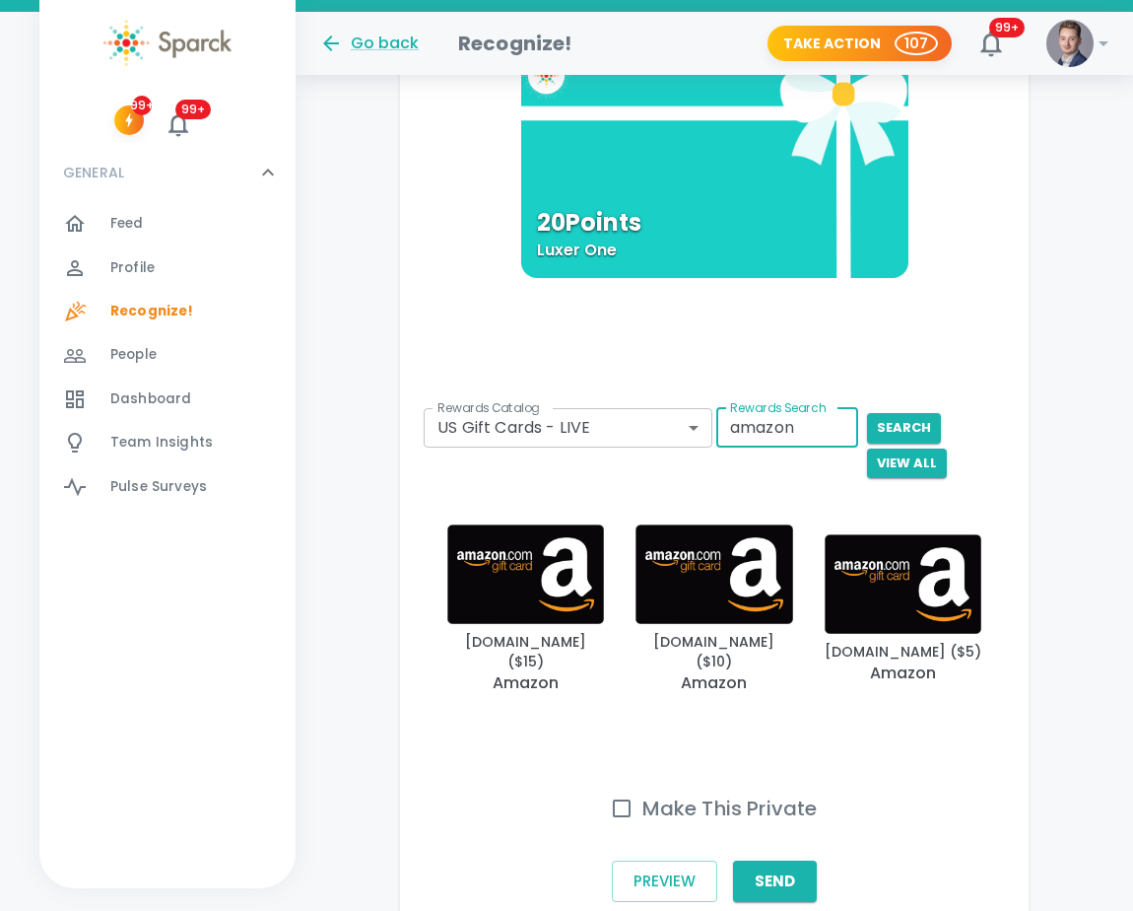
scroll to position [1137, 0]
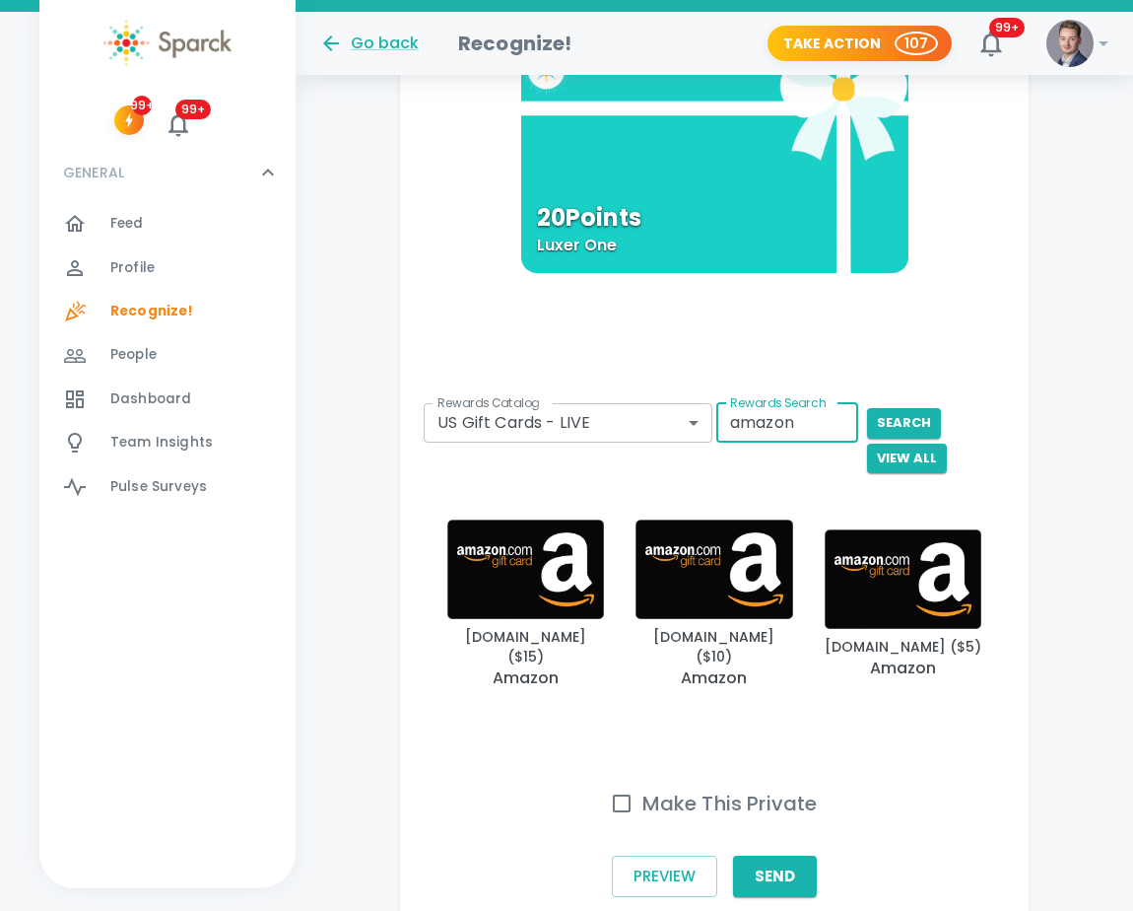
click at [473, 603] on img "button" at bounding box center [525, 569] width 157 height 100
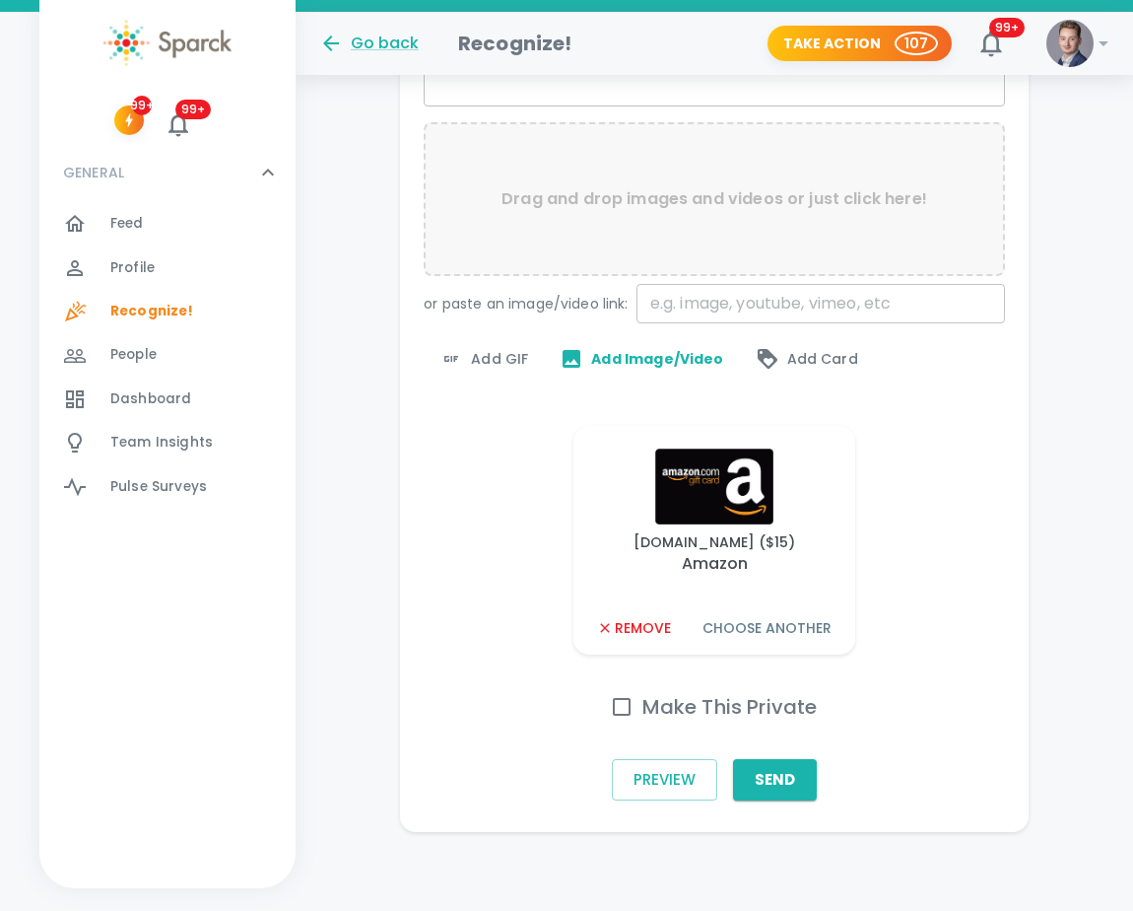
scroll to position [685, 0]
click at [731, 703] on h6 "Make This Private" at bounding box center [730, 707] width 175 height 32
click at [643, 703] on input "Make This Private" at bounding box center [621, 706] width 41 height 41
checkbox input "true"
click at [781, 768] on button "Send" at bounding box center [775, 779] width 84 height 41
